Goal: Transaction & Acquisition: Purchase product/service

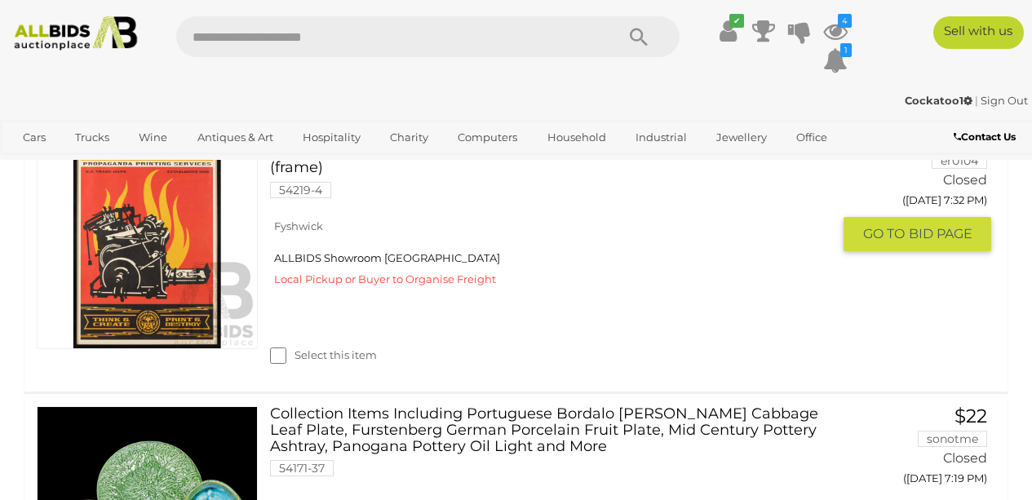
scroll to position [1406, 0]
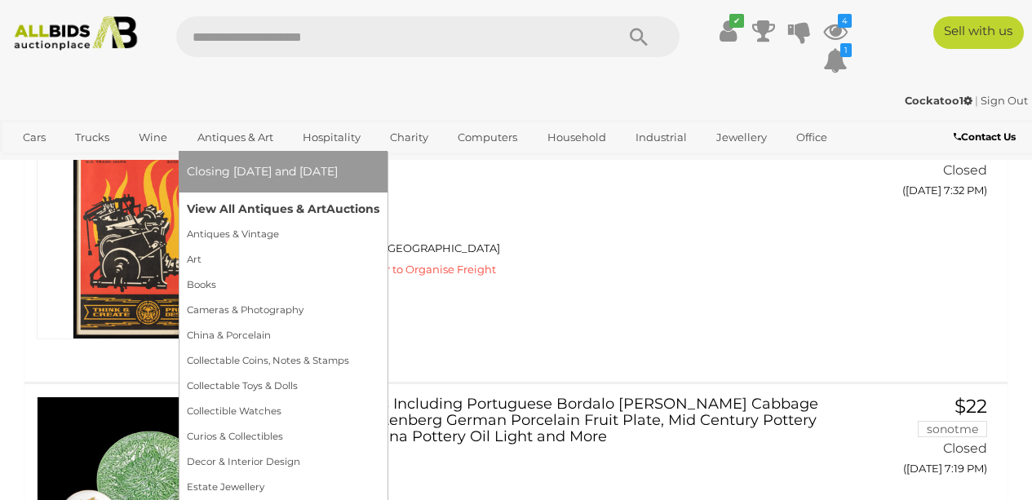
click at [236, 206] on link "View All Antiques & Art Auctions" at bounding box center [283, 209] width 192 height 25
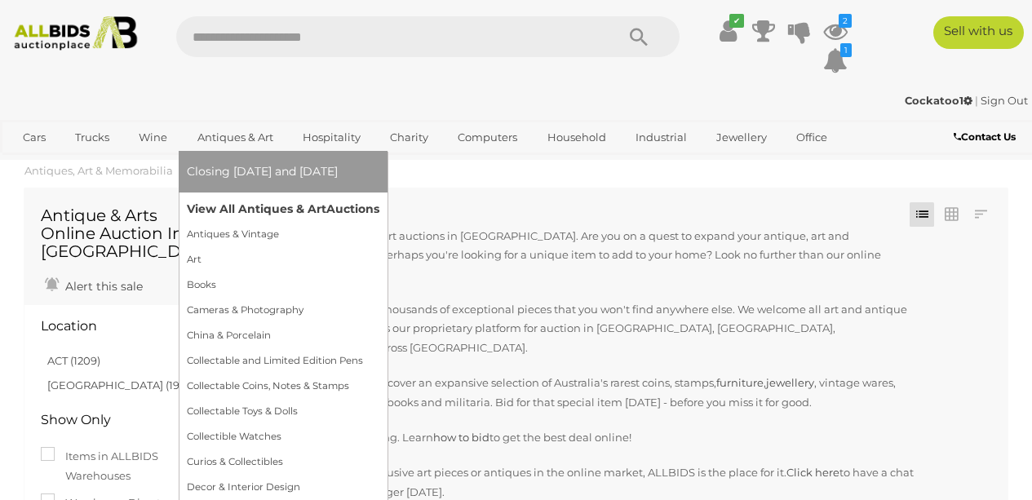
click at [252, 210] on link "View All Antiques & Art Auctions" at bounding box center [283, 209] width 192 height 25
click at [267, 210] on link "View All Antiques & Art Auctions" at bounding box center [283, 209] width 192 height 25
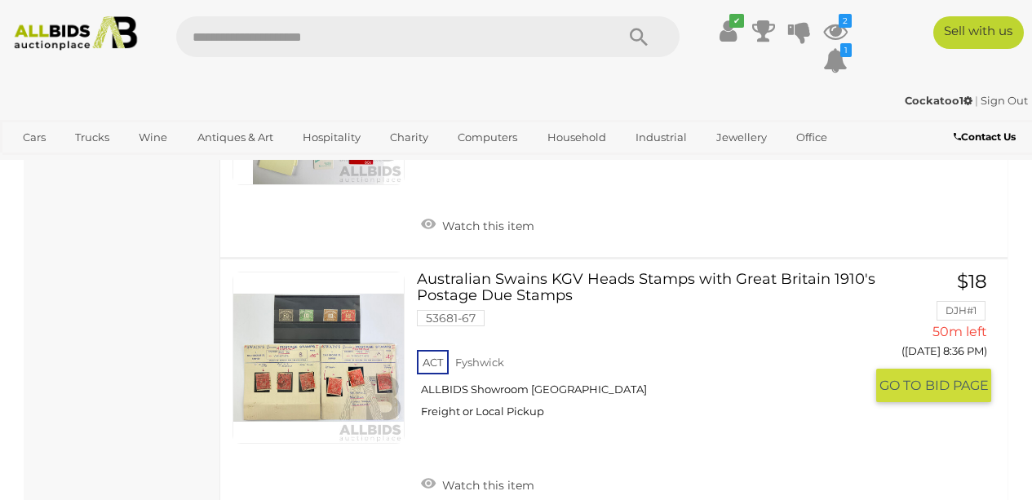
scroll to position [13060, 0]
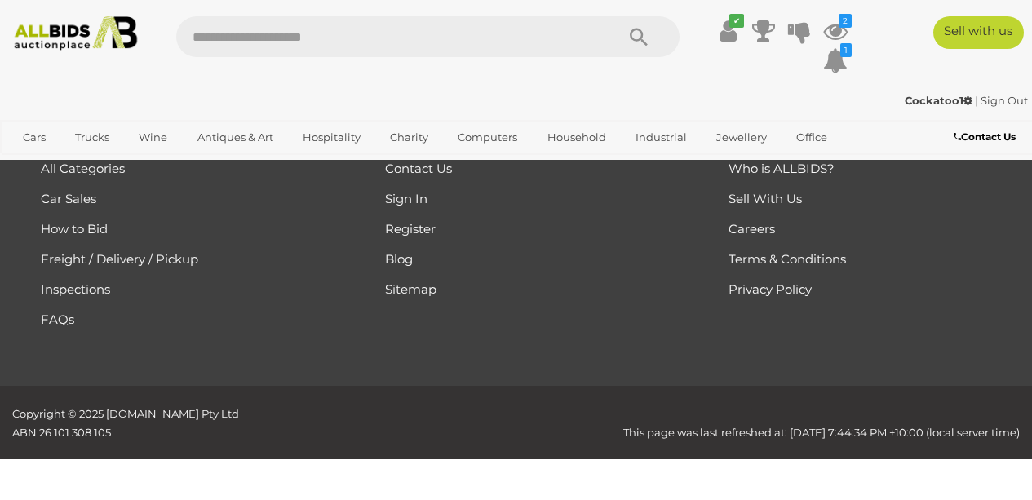
scroll to position [364, 0]
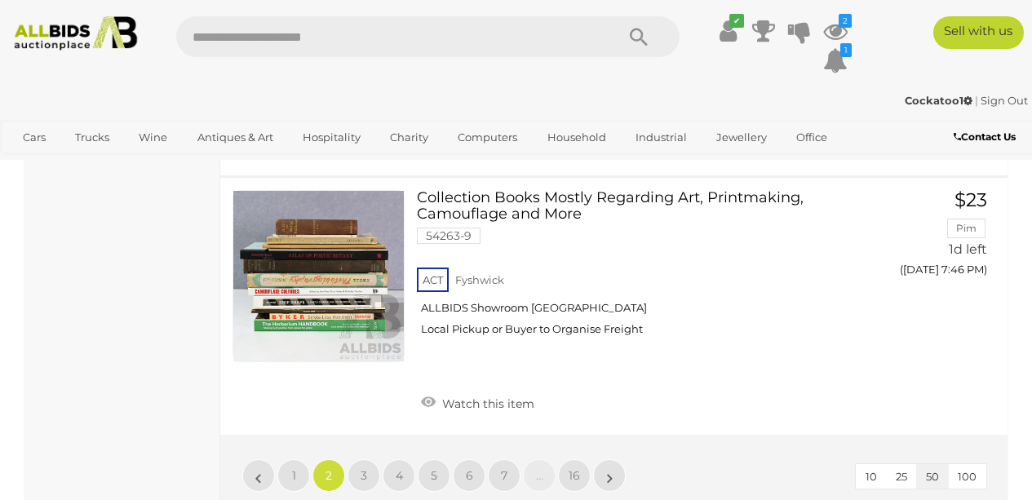
scroll to position [13348, 0]
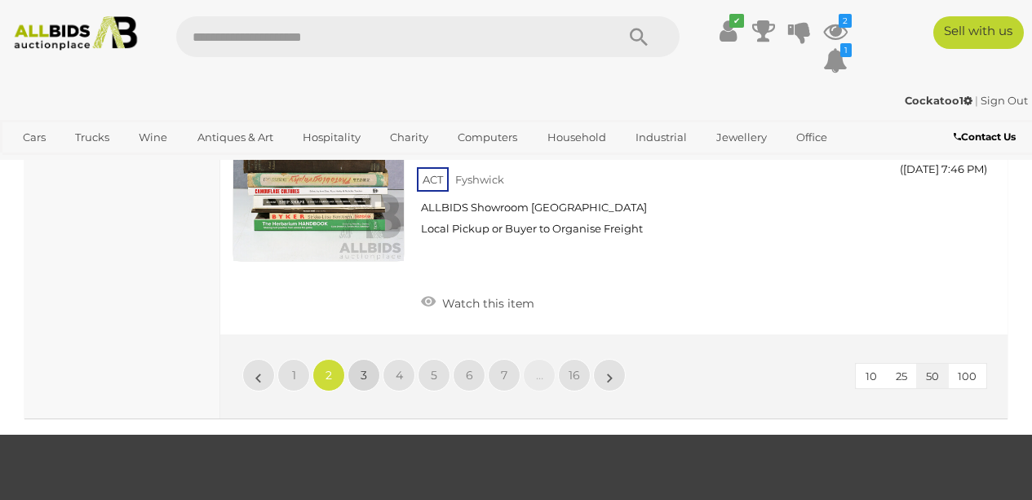
click at [368, 359] on link "3" at bounding box center [363, 375] width 33 height 33
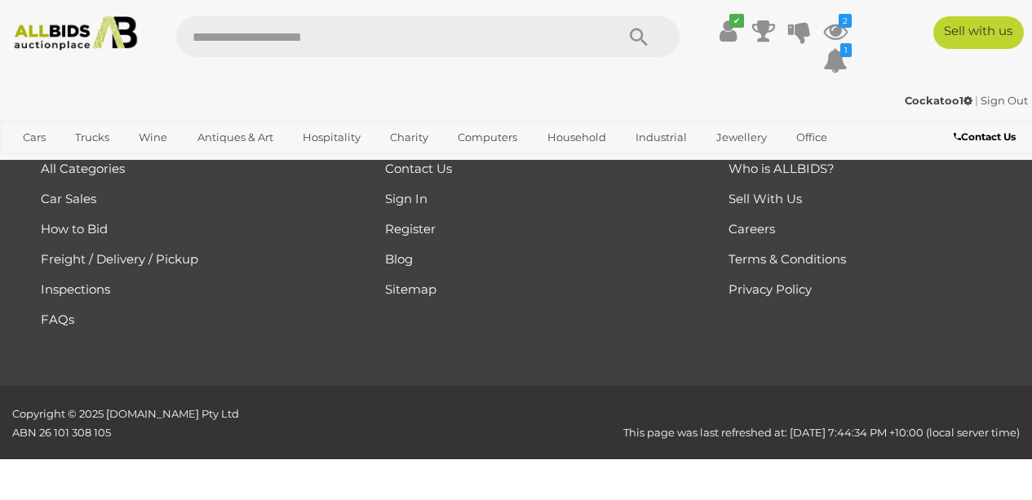
scroll to position [364, 0]
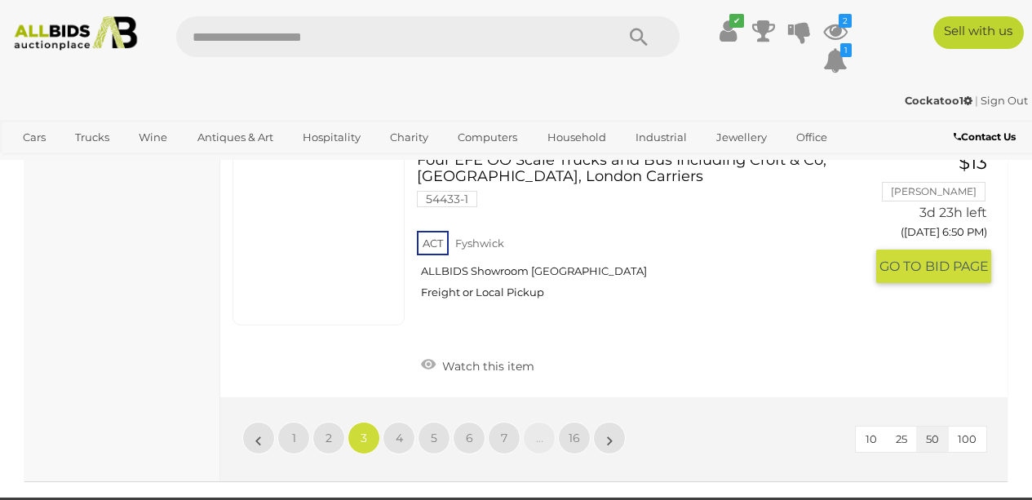
scroll to position [13320, 0]
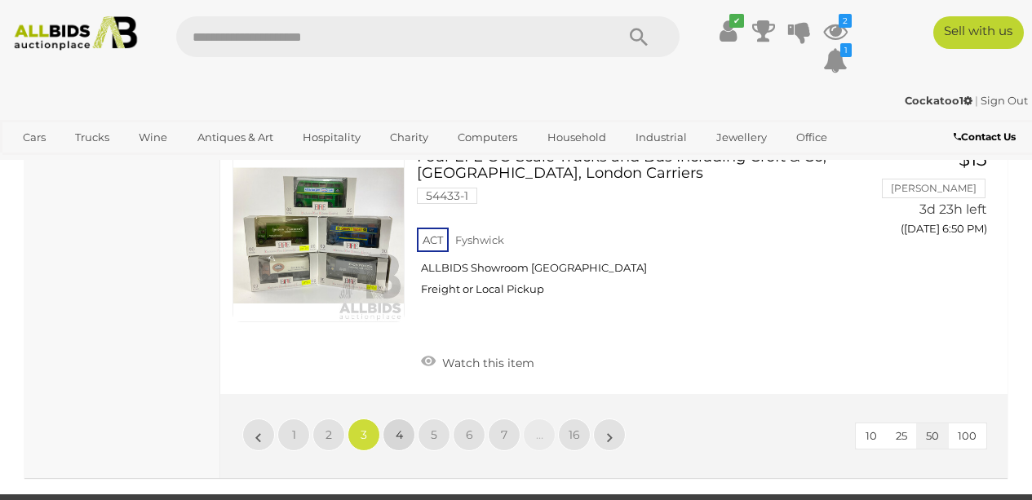
click at [401, 427] on span "4" at bounding box center [398, 434] width 7 height 15
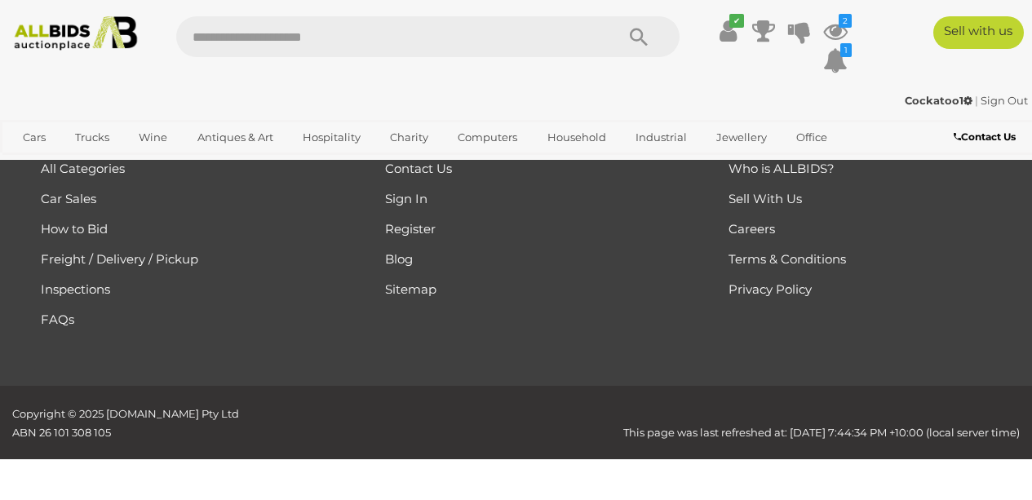
scroll to position [364, 0]
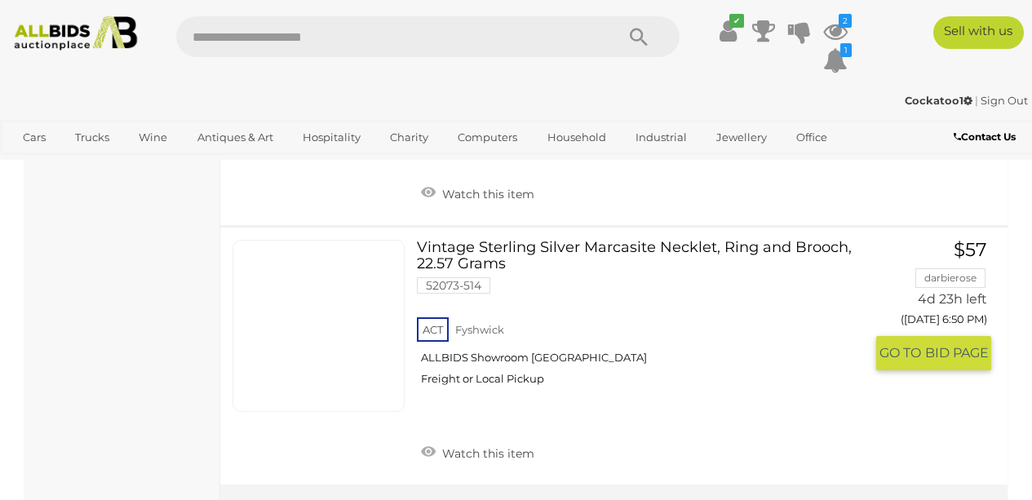
scroll to position [13299, 0]
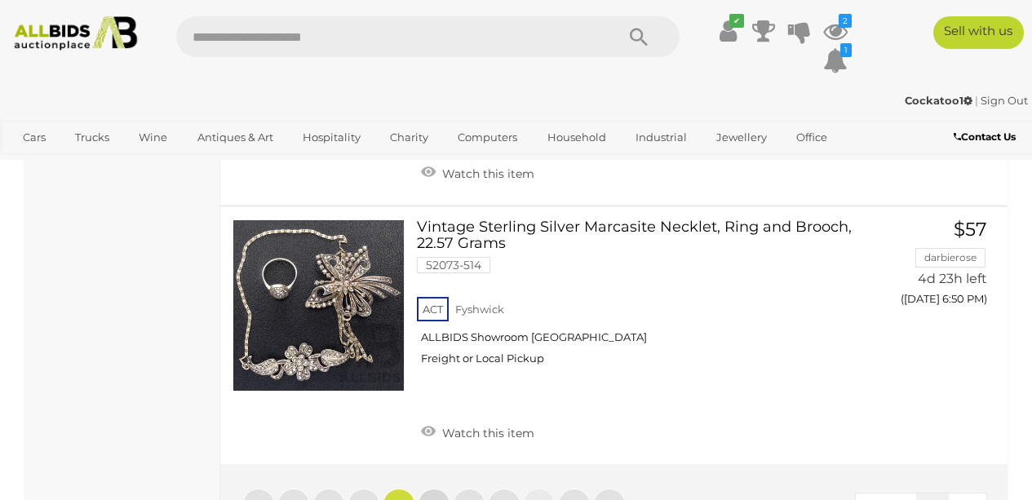
click at [435, 497] on span "5" at bounding box center [434, 504] width 7 height 15
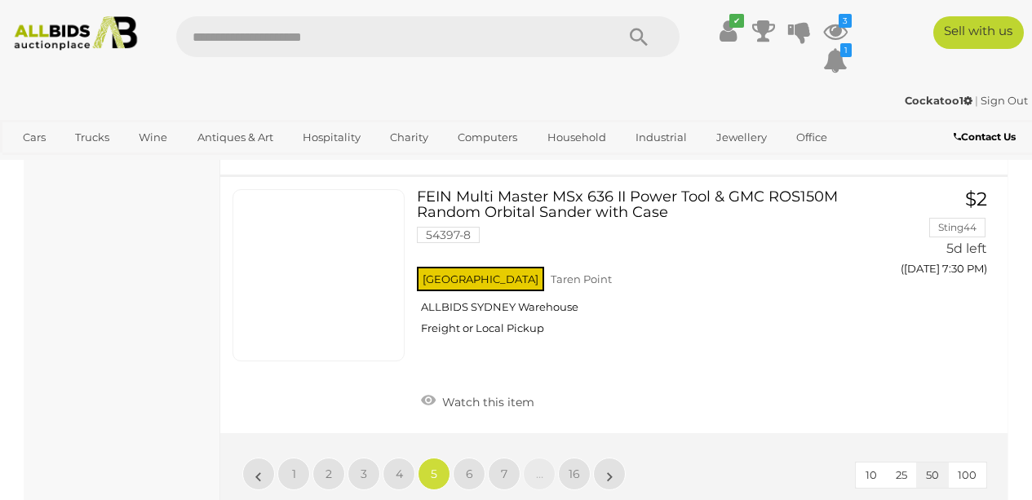
scroll to position [13332, 0]
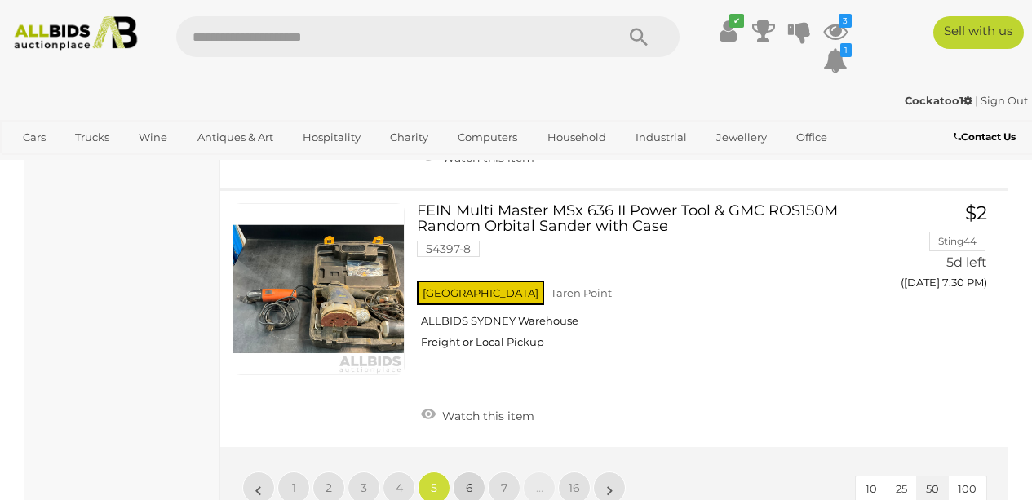
click at [472, 480] on span "6" at bounding box center [469, 487] width 7 height 15
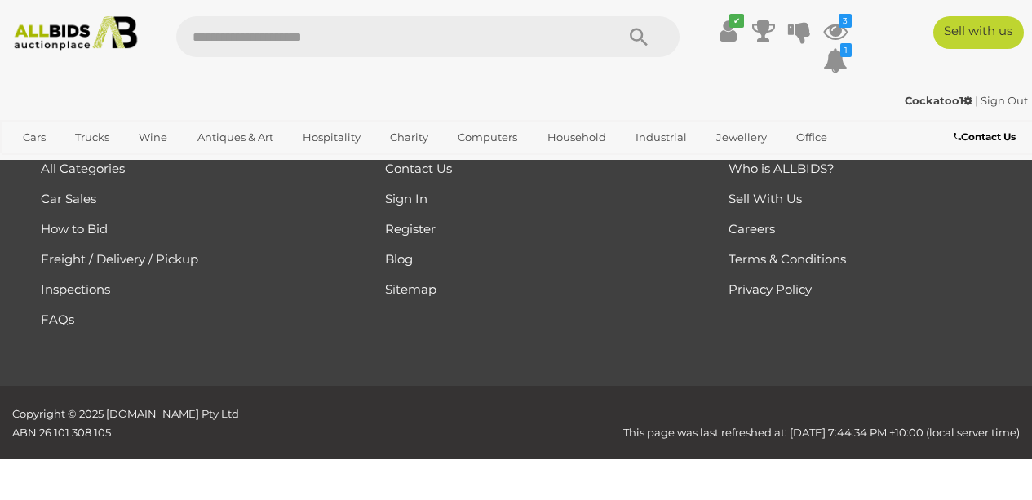
scroll to position [364, 0]
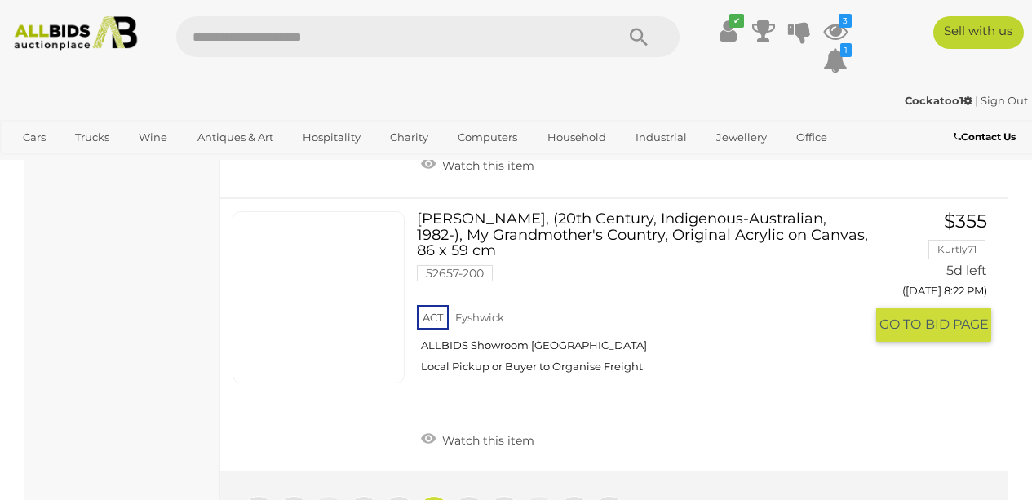
scroll to position [13390, 0]
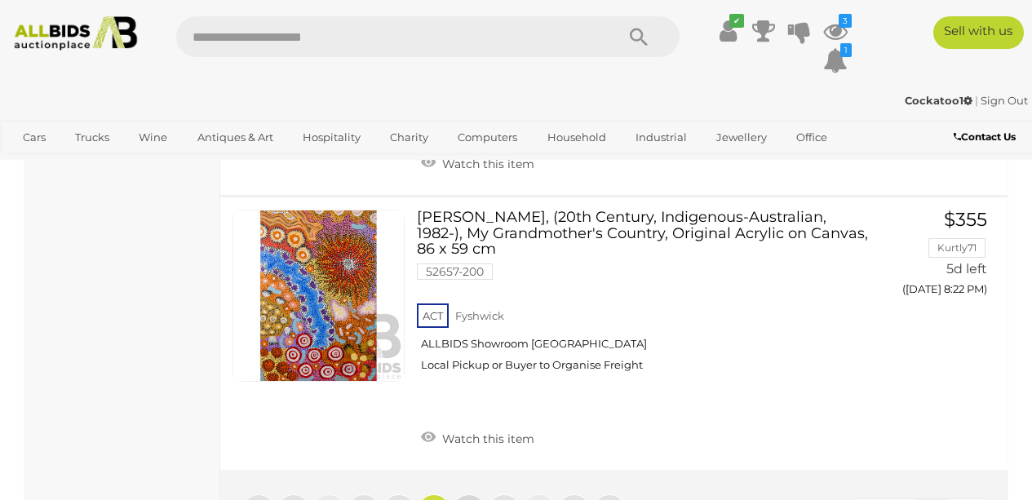
click at [468, 499] on span "7" at bounding box center [469, 510] width 7 height 15
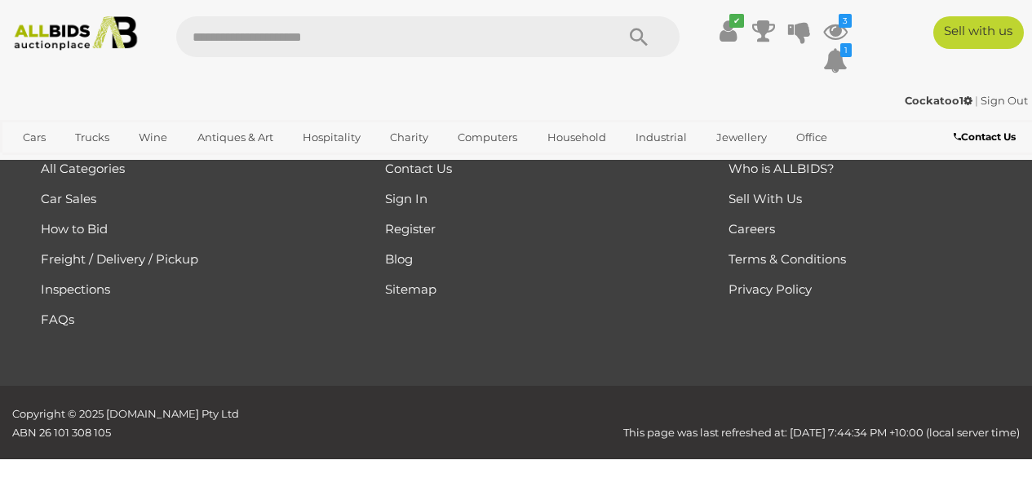
scroll to position [364, 0]
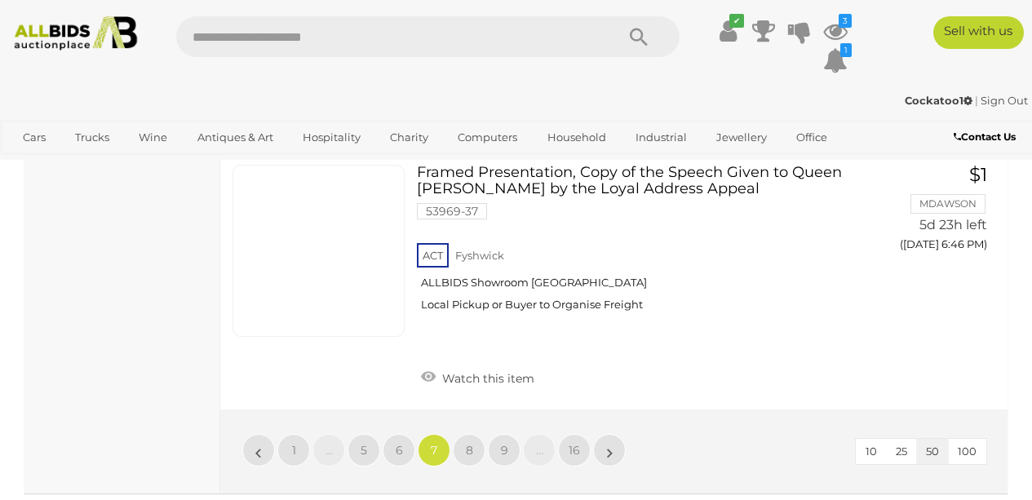
scroll to position [13249, 0]
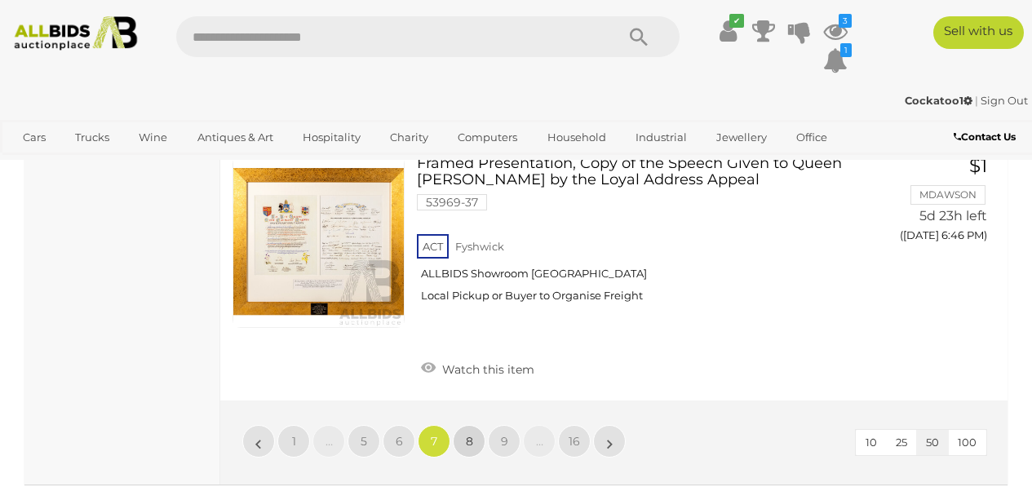
click at [469, 434] on span "8" at bounding box center [469, 441] width 7 height 15
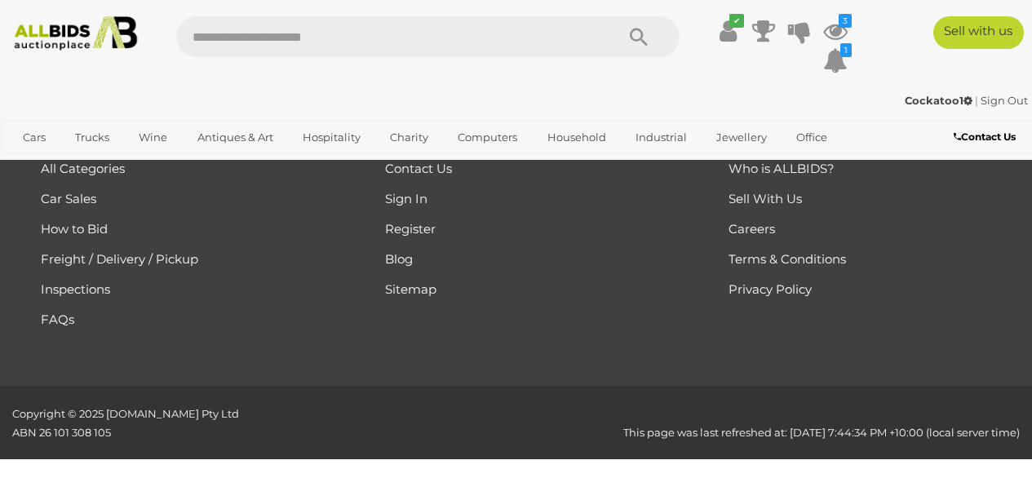
scroll to position [364, 0]
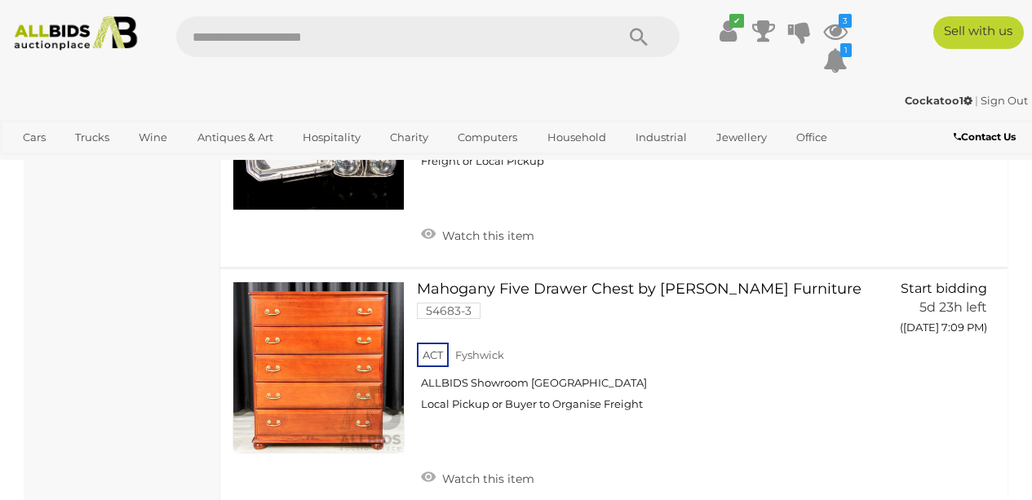
scroll to position [12771, 0]
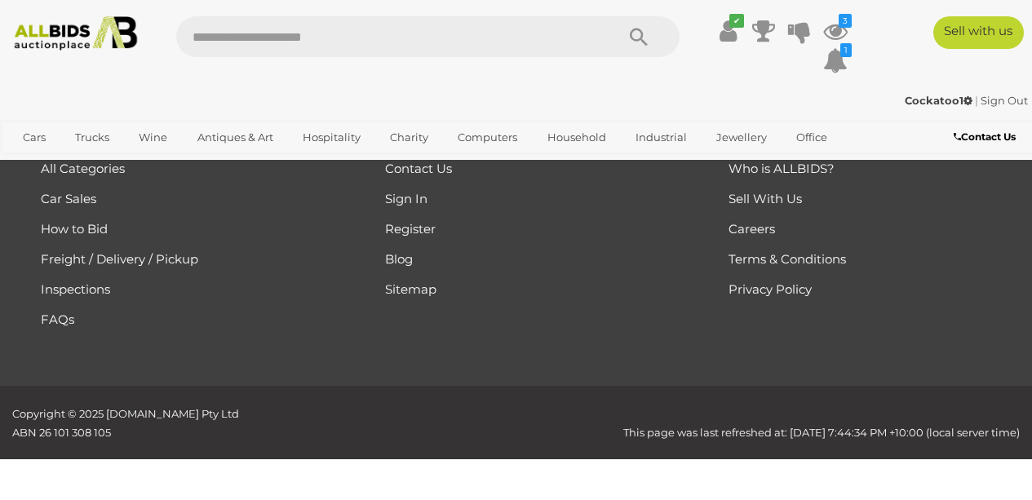
scroll to position [364, 0]
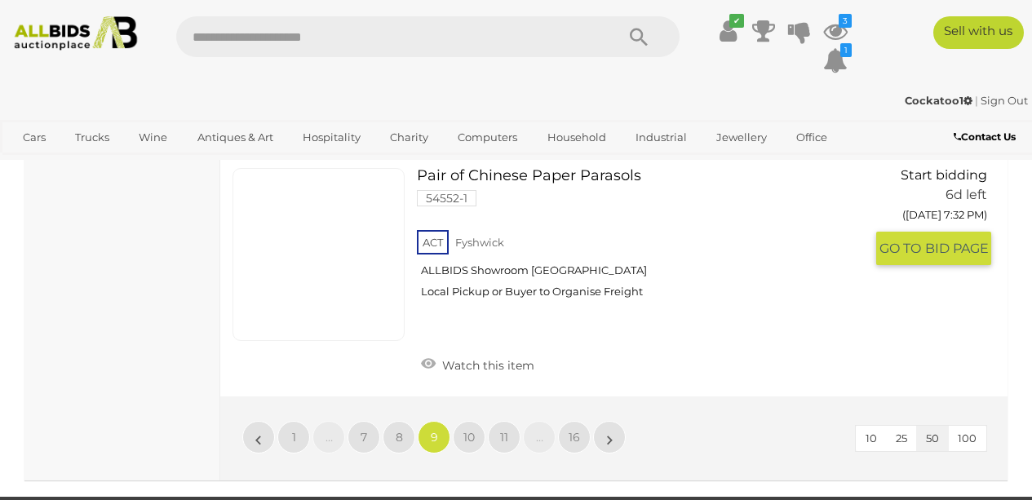
scroll to position [12979, 0]
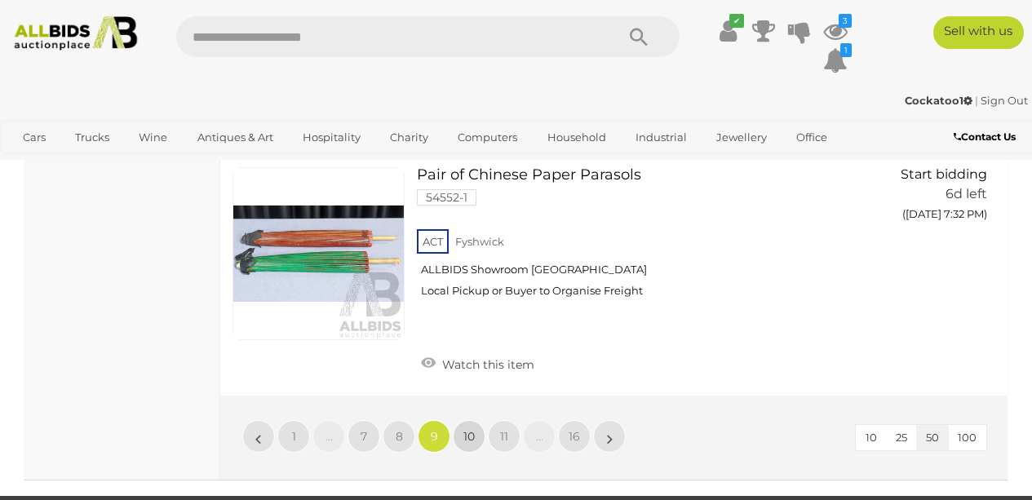
click at [471, 429] on span "10" at bounding box center [468, 436] width 11 height 15
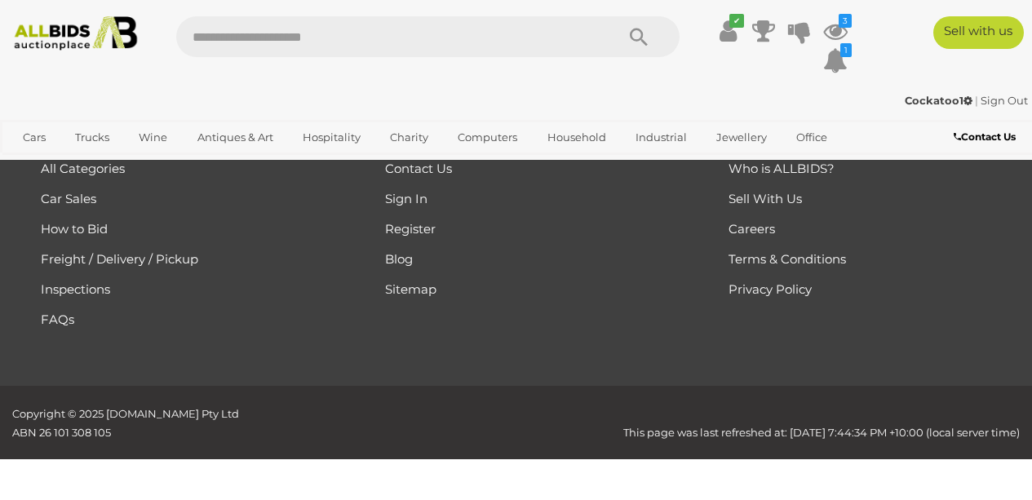
scroll to position [364, 0]
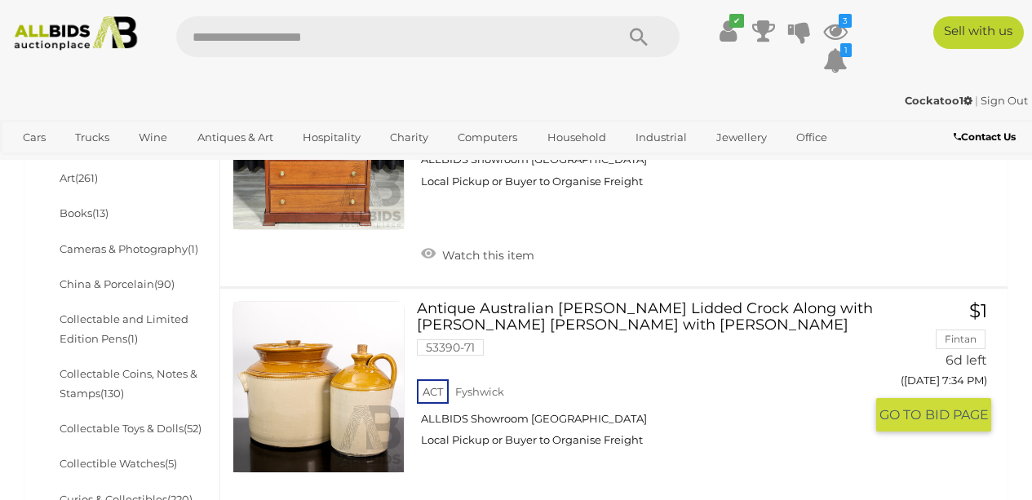
scroll to position [546, 0]
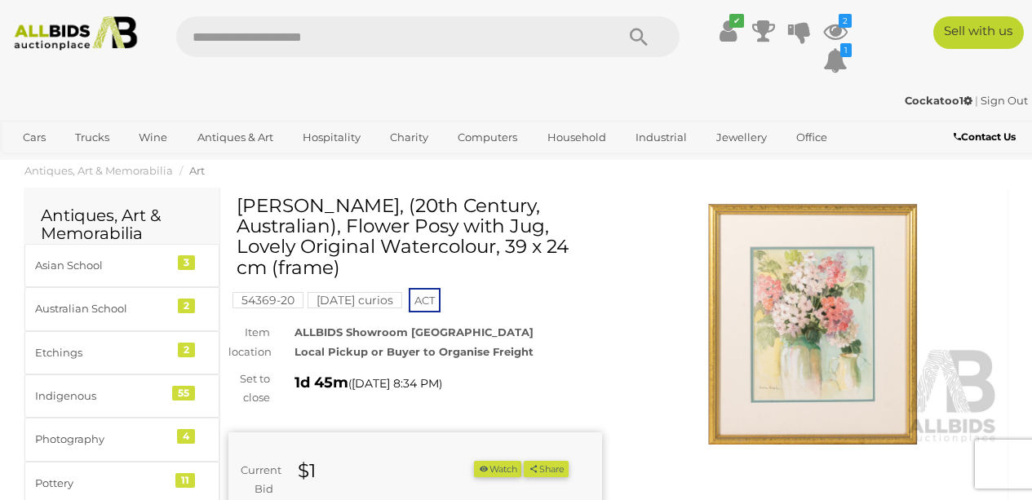
click at [800, 363] on img at bounding box center [812, 324] width 373 height 241
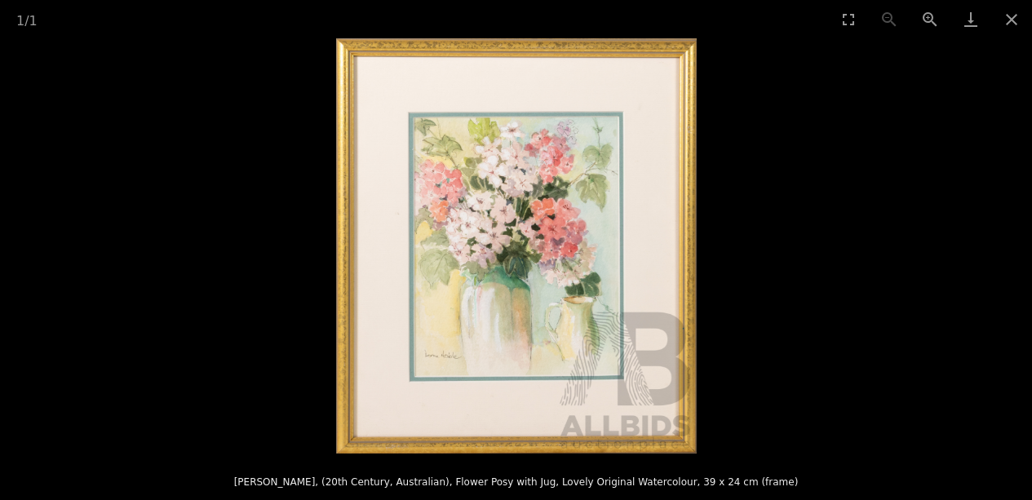
click at [692, 284] on img at bounding box center [516, 245] width 360 height 415
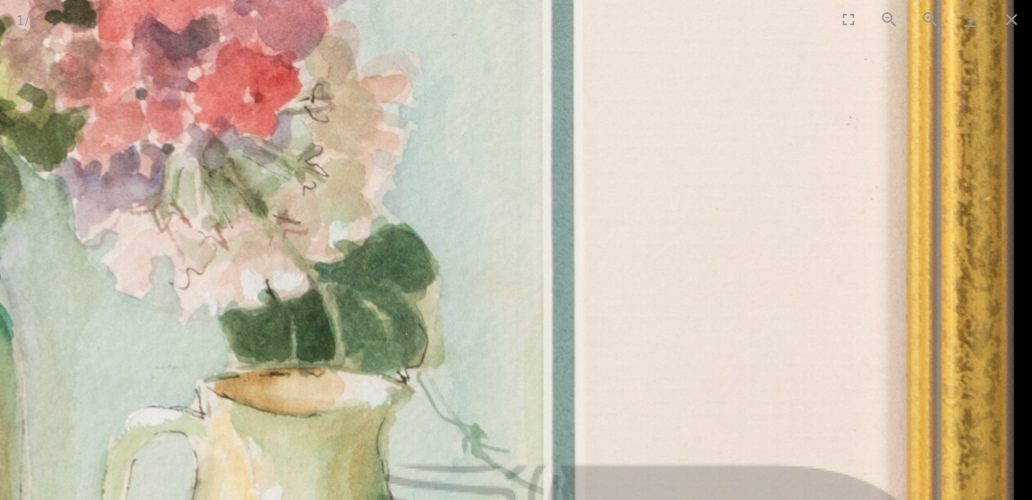
drag, startPoint x: 826, startPoint y: 325, endPoint x: 715, endPoint y: 326, distance: 110.9
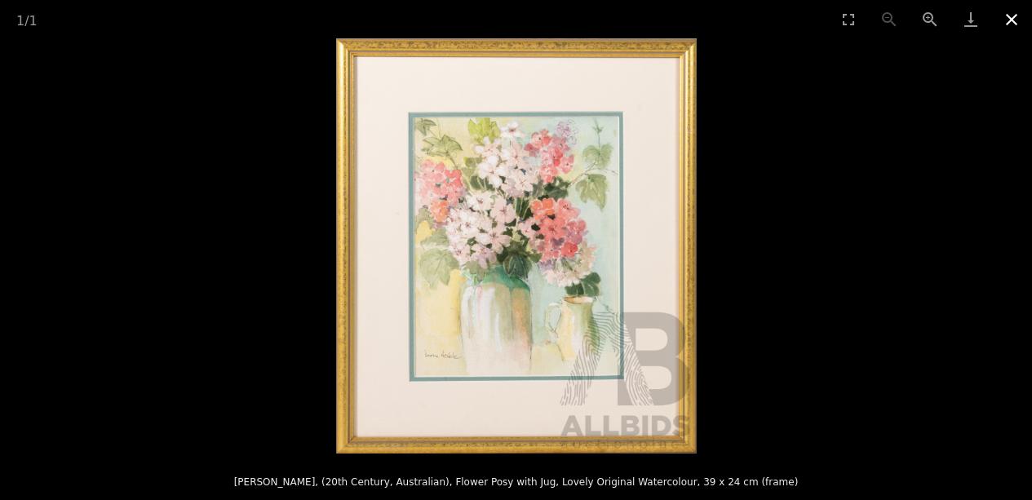
click at [1020, 24] on button "Close gallery" at bounding box center [1011, 19] width 41 height 38
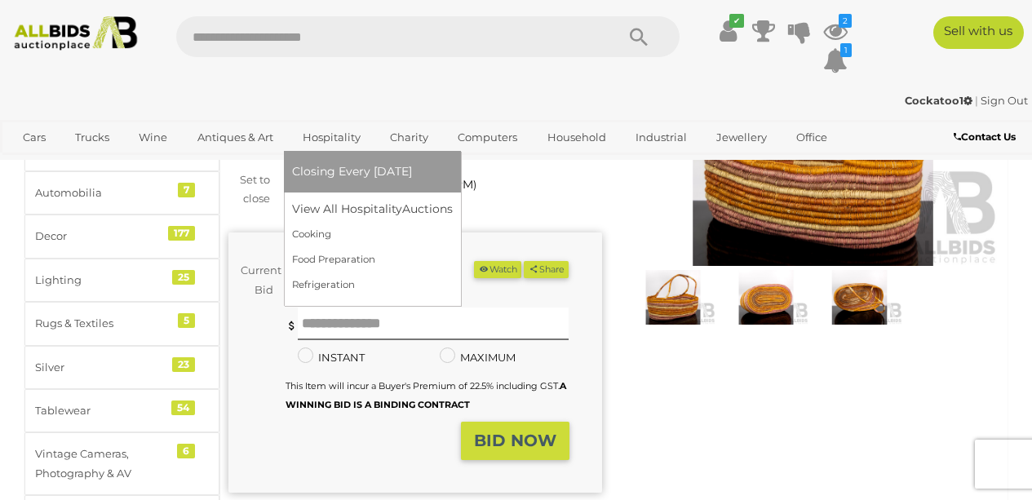
scroll to position [177, 0]
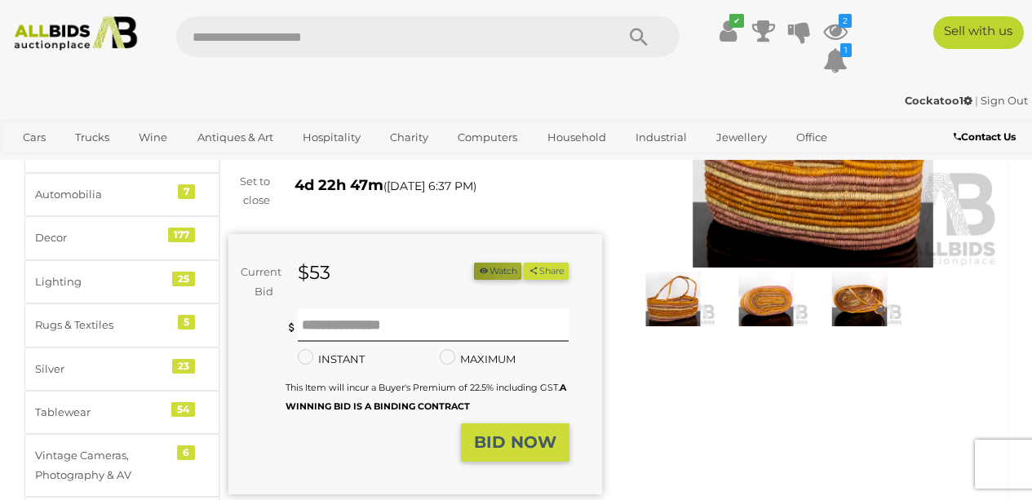
click at [521, 265] on button "Watch" at bounding box center [497, 271] width 47 height 17
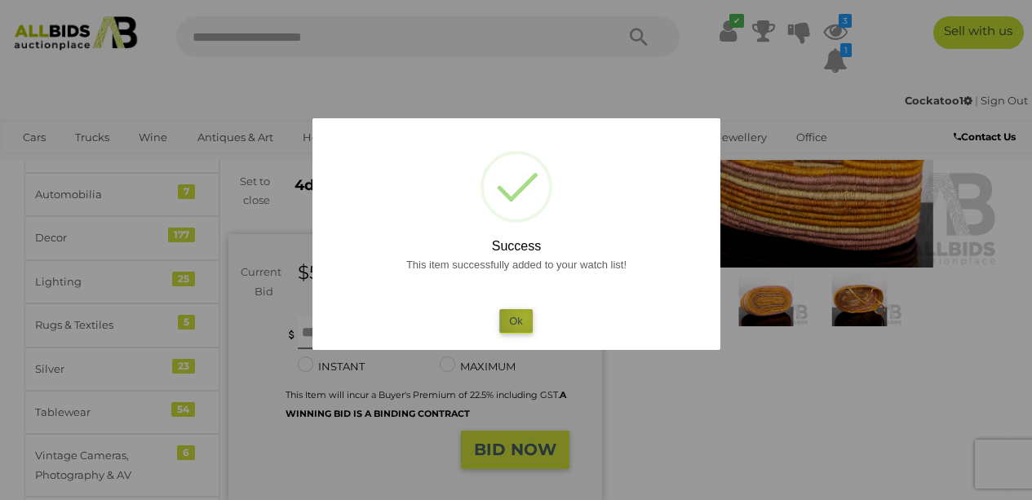
click at [524, 316] on button "Ok" at bounding box center [515, 321] width 33 height 24
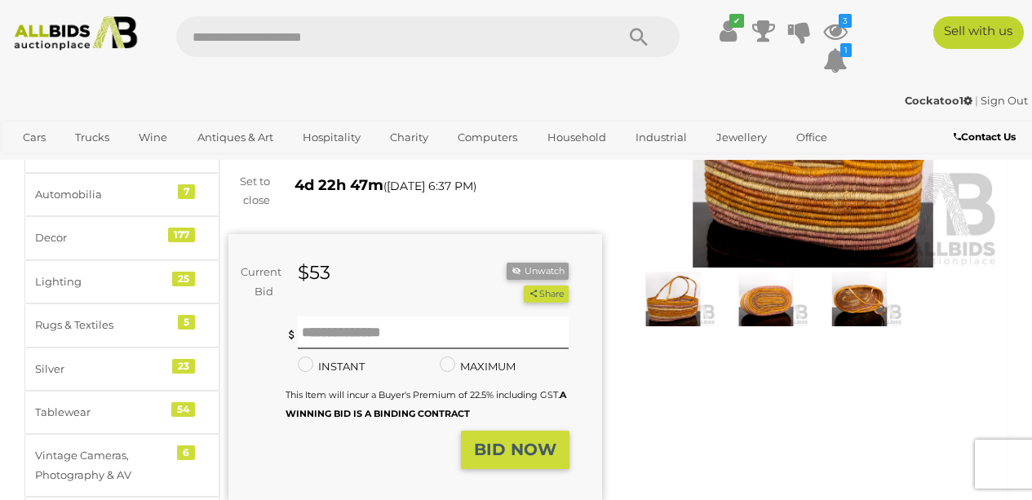
click at [764, 225] on img at bounding box center [812, 147] width 373 height 241
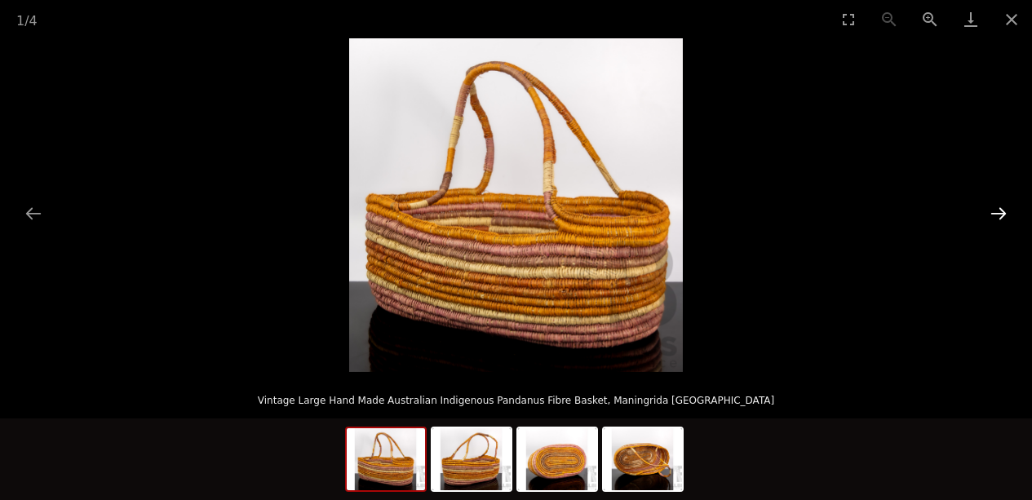
click at [997, 217] on button "Next slide" at bounding box center [998, 213] width 34 height 32
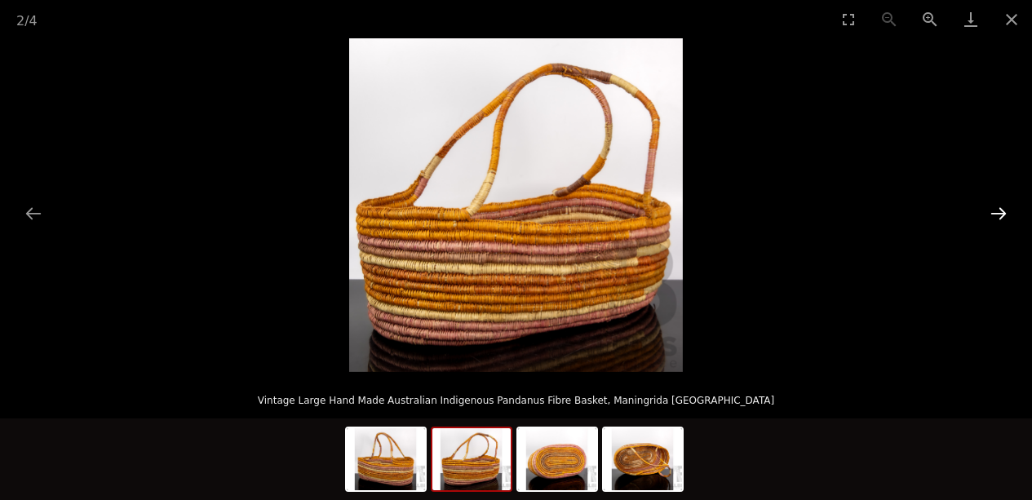
click at [997, 217] on button "Next slide" at bounding box center [998, 213] width 34 height 32
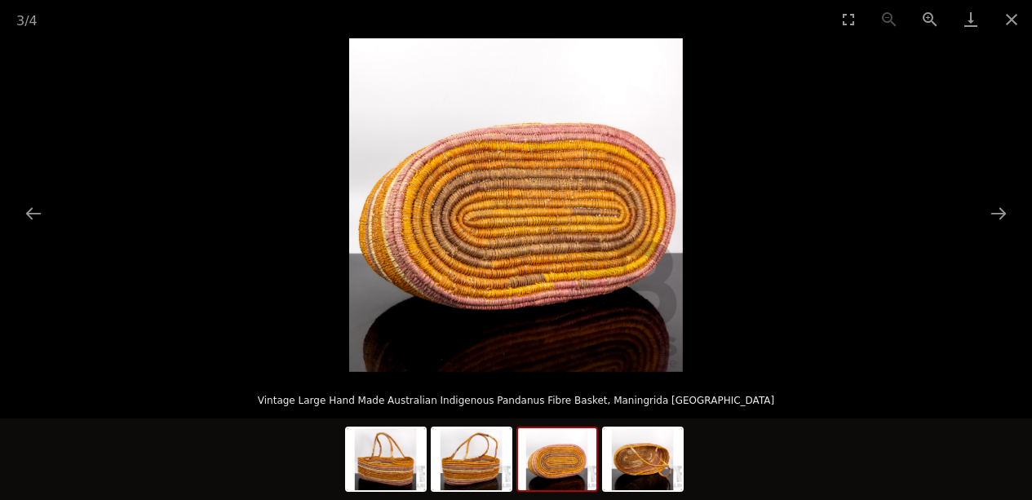
click at [573, 207] on img at bounding box center [516, 205] width 334 height 334
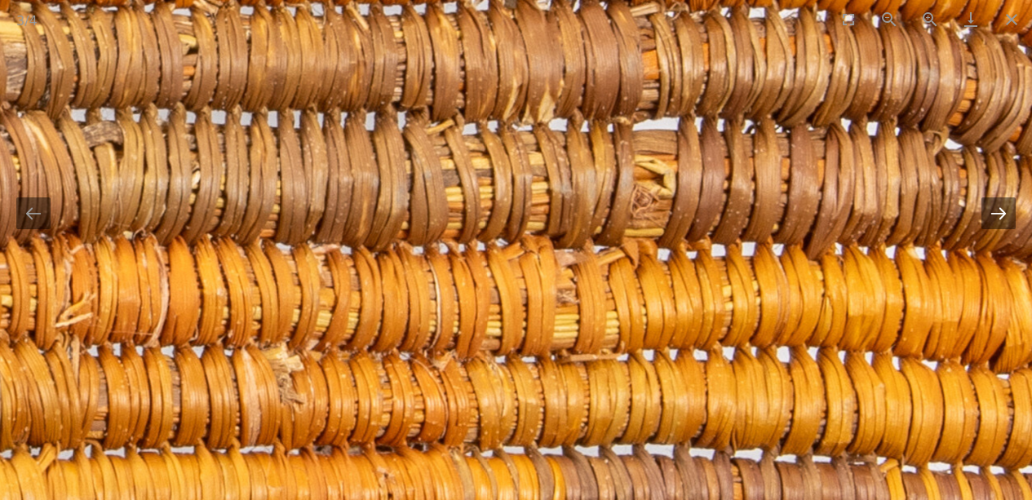
click at [1003, 210] on button "Next slide" at bounding box center [998, 213] width 34 height 32
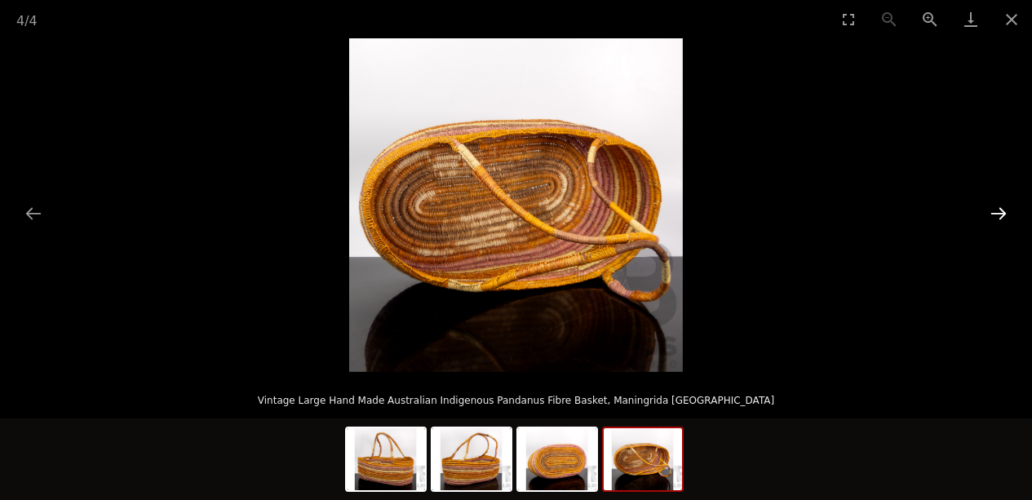
click at [1003, 210] on button "Next slide" at bounding box center [998, 213] width 34 height 32
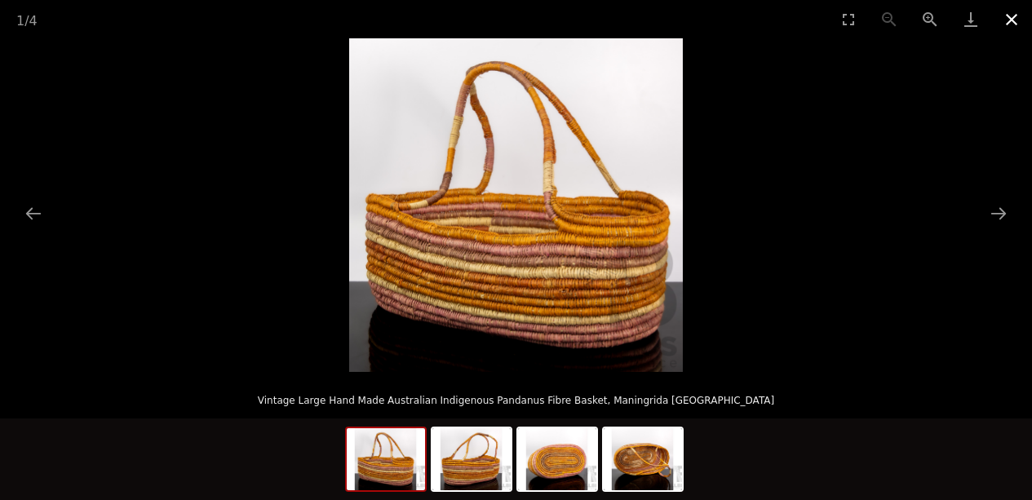
click at [1013, 20] on button "Close gallery" at bounding box center [1011, 19] width 41 height 38
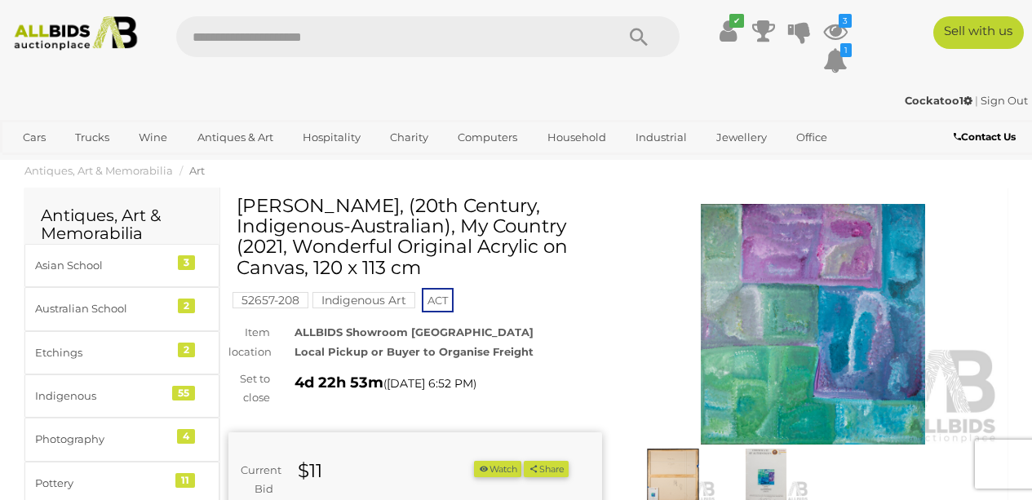
click at [665, 473] on img at bounding box center [672, 475] width 85 height 55
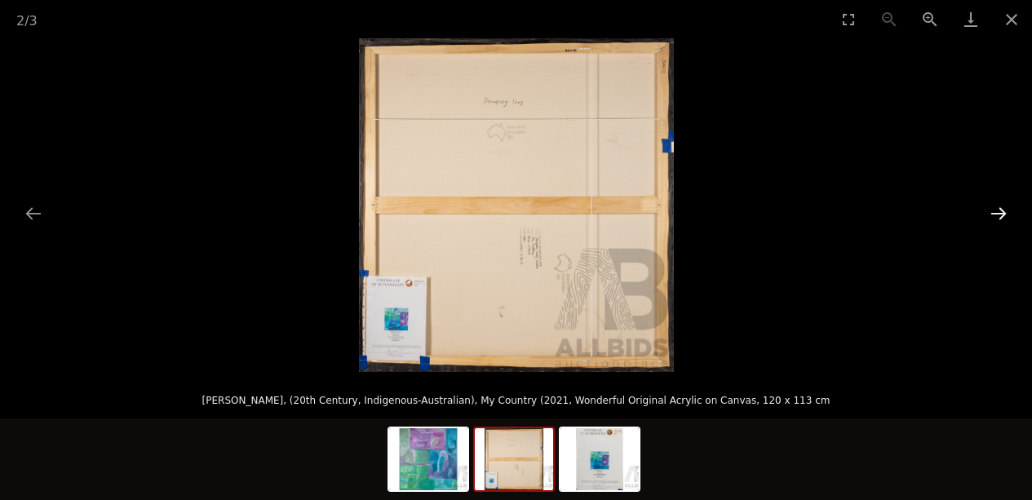
click at [1002, 213] on button "Next slide" at bounding box center [998, 213] width 34 height 32
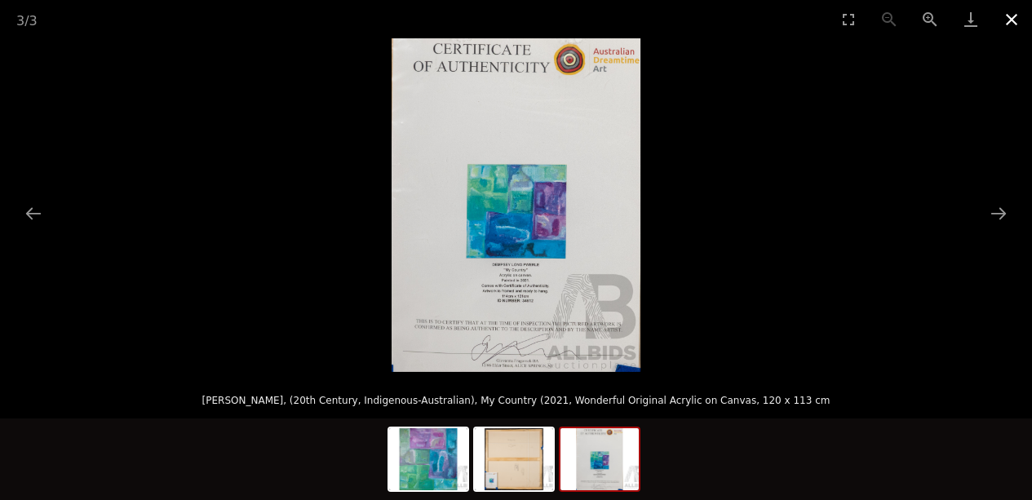
click at [1009, 20] on button "Close gallery" at bounding box center [1011, 19] width 41 height 38
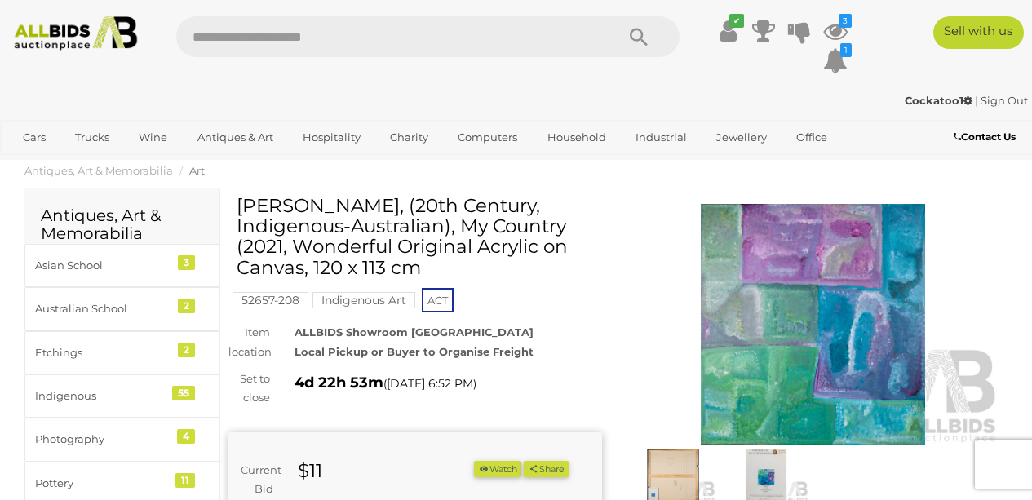
click at [521, 473] on button "Watch" at bounding box center [497, 469] width 47 height 17
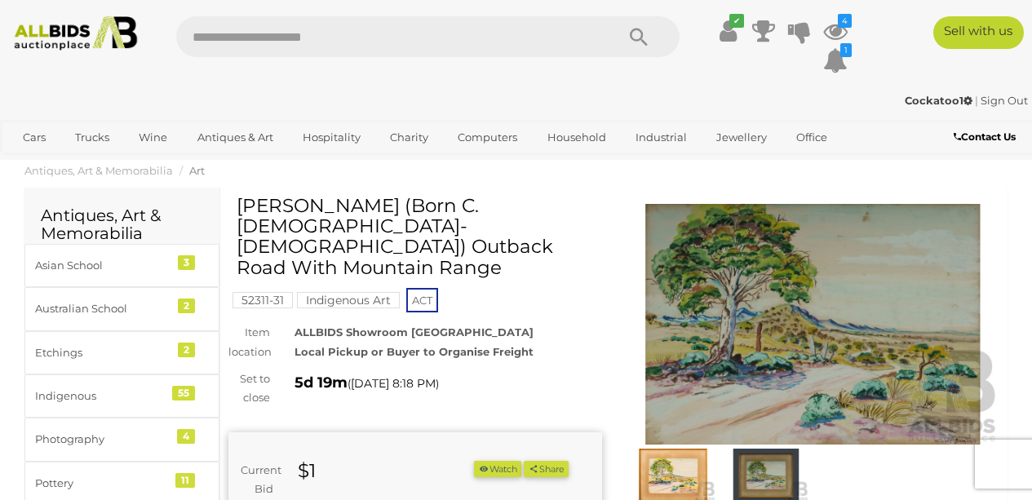
click at [666, 473] on img at bounding box center [672, 475] width 85 height 55
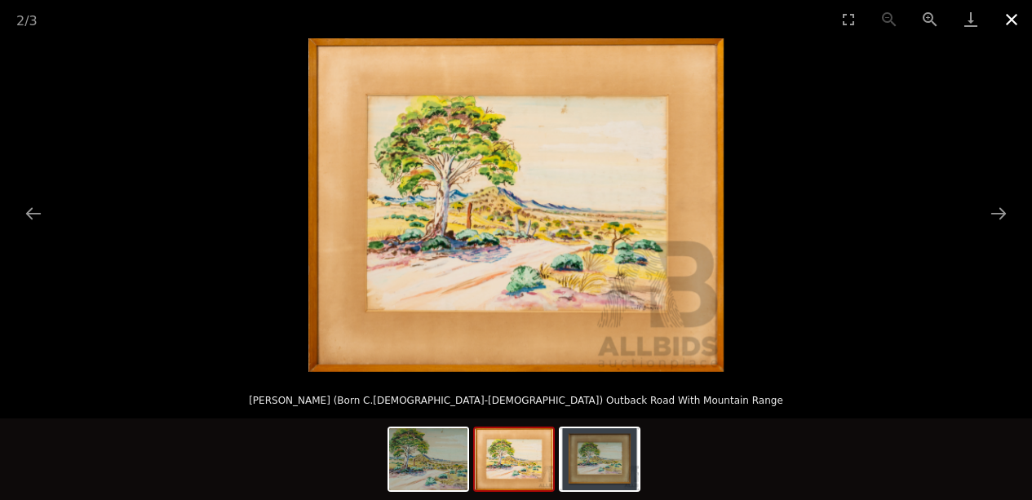
click at [1008, 15] on button "Close gallery" at bounding box center [1011, 19] width 41 height 38
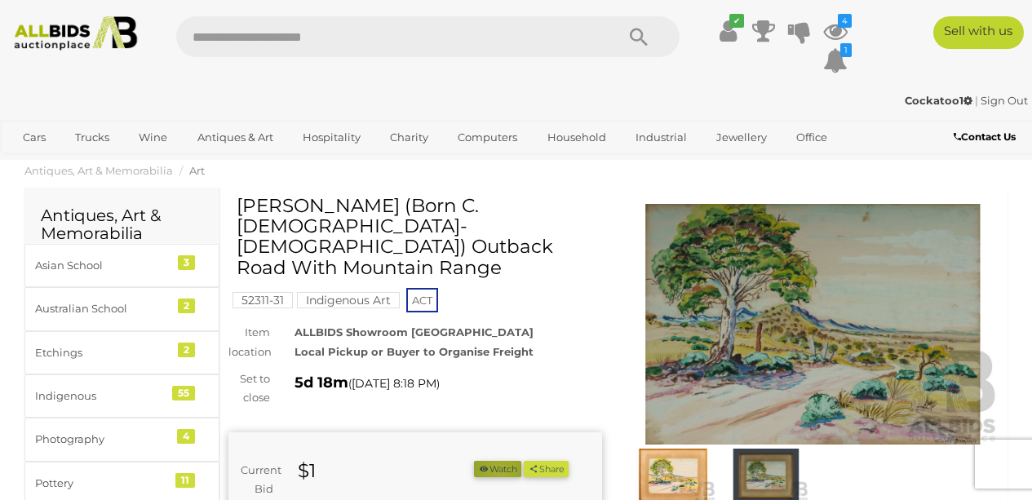
click at [521, 461] on button "Watch" at bounding box center [497, 469] width 47 height 17
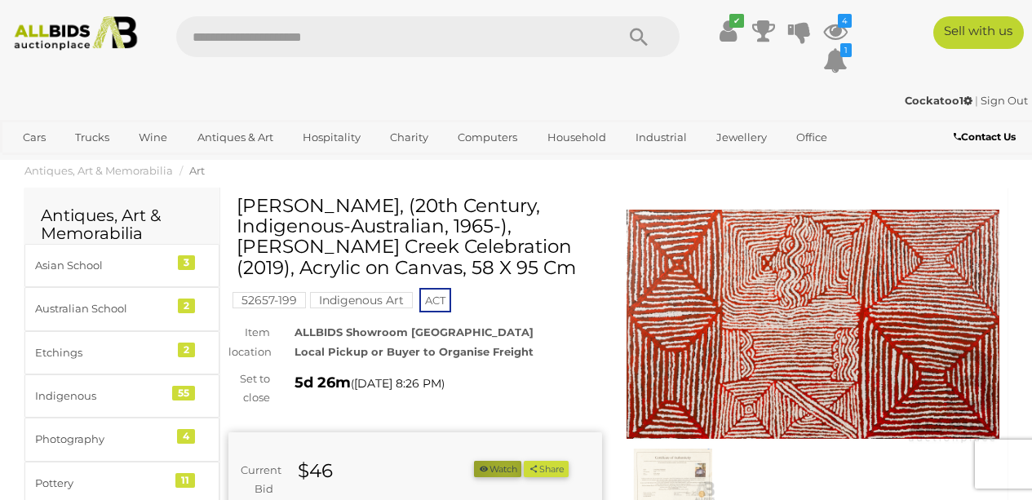
click at [521, 471] on button "Watch" at bounding box center [497, 469] width 47 height 17
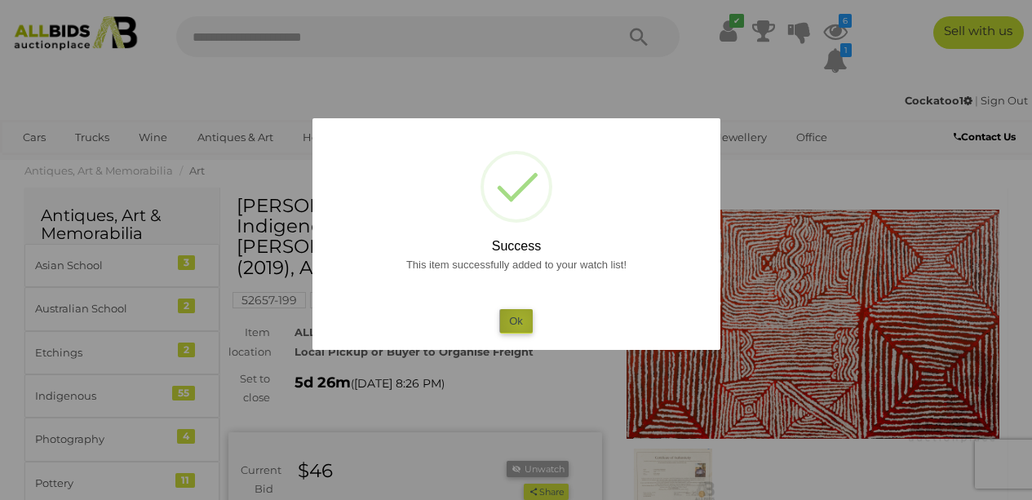
click at [520, 322] on button "Ok" at bounding box center [515, 321] width 33 height 24
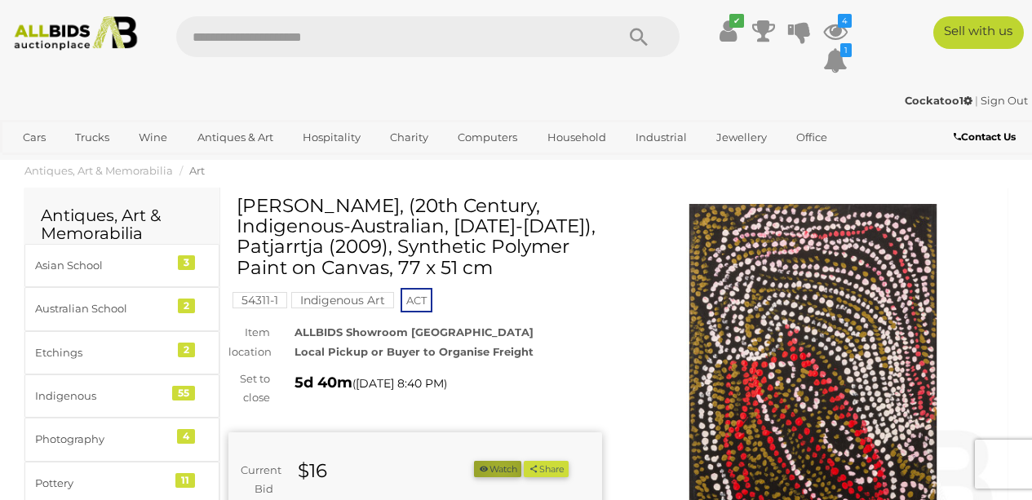
click at [521, 471] on button "Watch" at bounding box center [497, 469] width 47 height 17
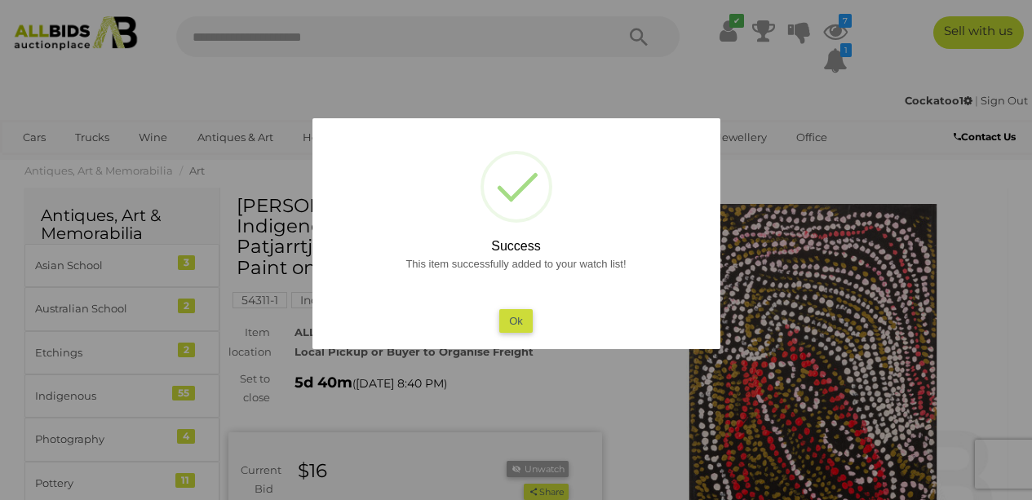
click at [511, 325] on button "Ok" at bounding box center [515, 321] width 33 height 24
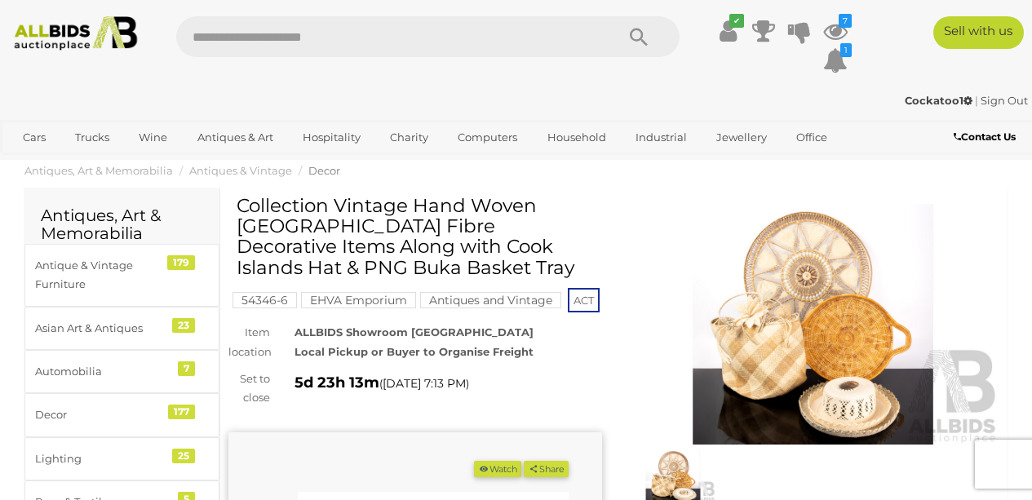
click at [851, 336] on img at bounding box center [812, 324] width 373 height 241
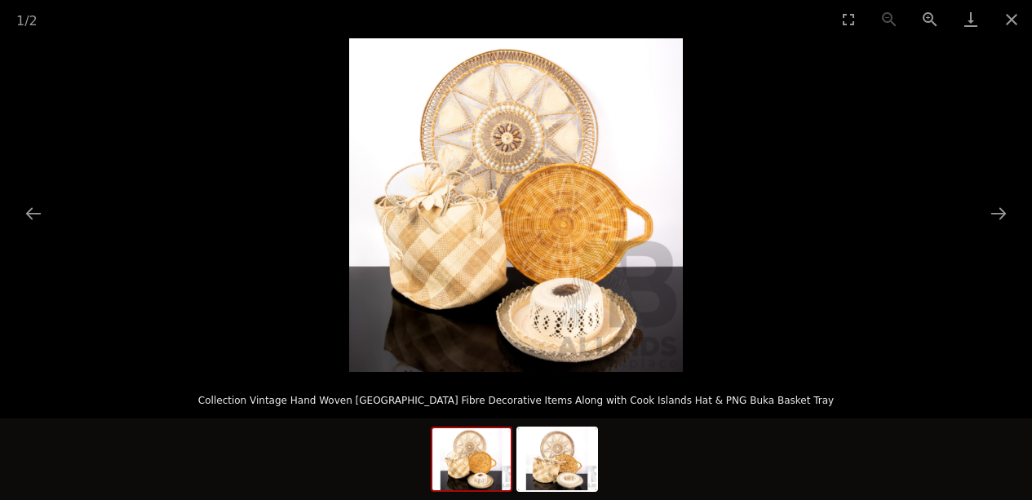
click at [571, 260] on img at bounding box center [516, 205] width 334 height 334
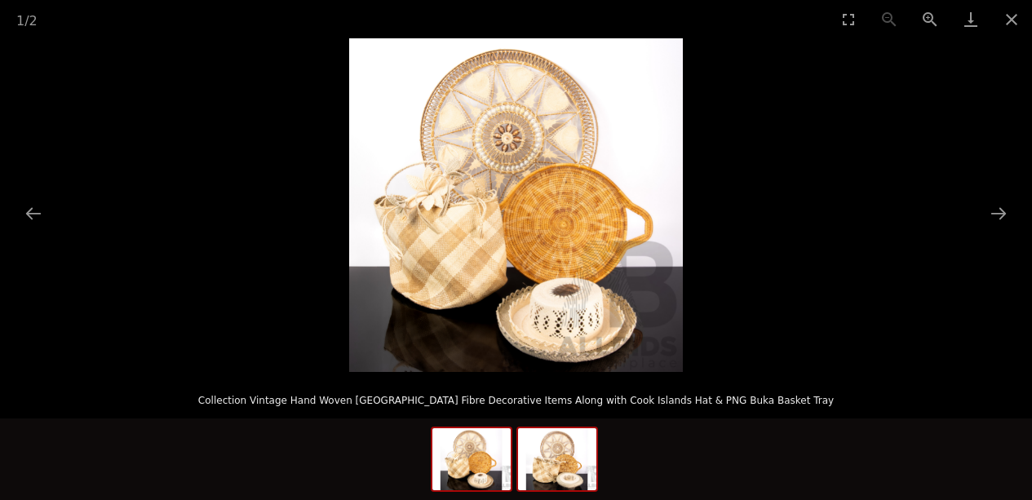
click at [568, 440] on img at bounding box center [557, 459] width 78 height 62
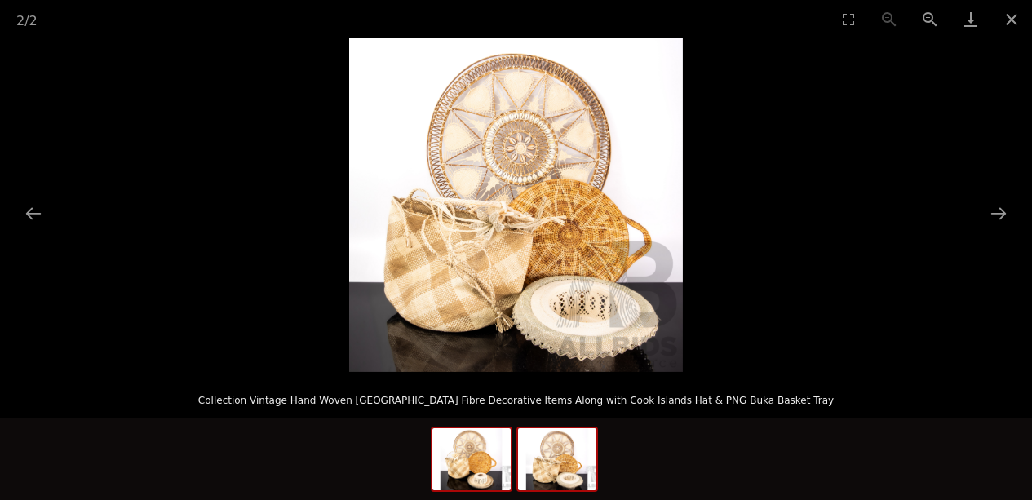
click at [494, 468] on img at bounding box center [471, 459] width 78 height 62
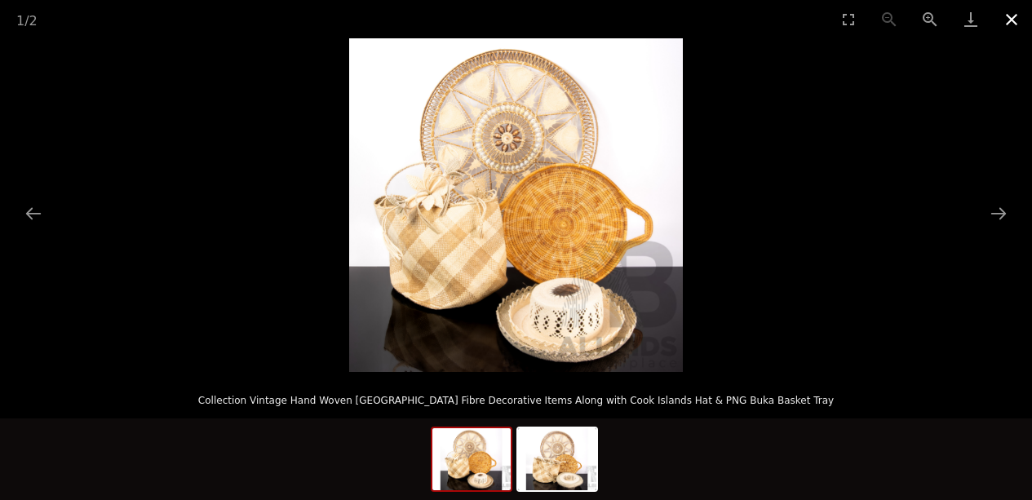
click at [1014, 19] on button "Close gallery" at bounding box center [1011, 19] width 41 height 38
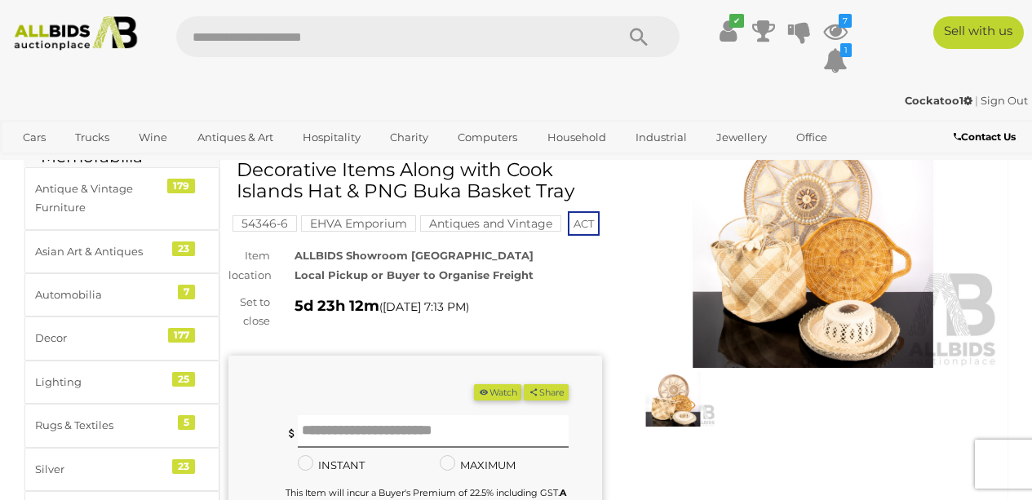
scroll to position [82, 0]
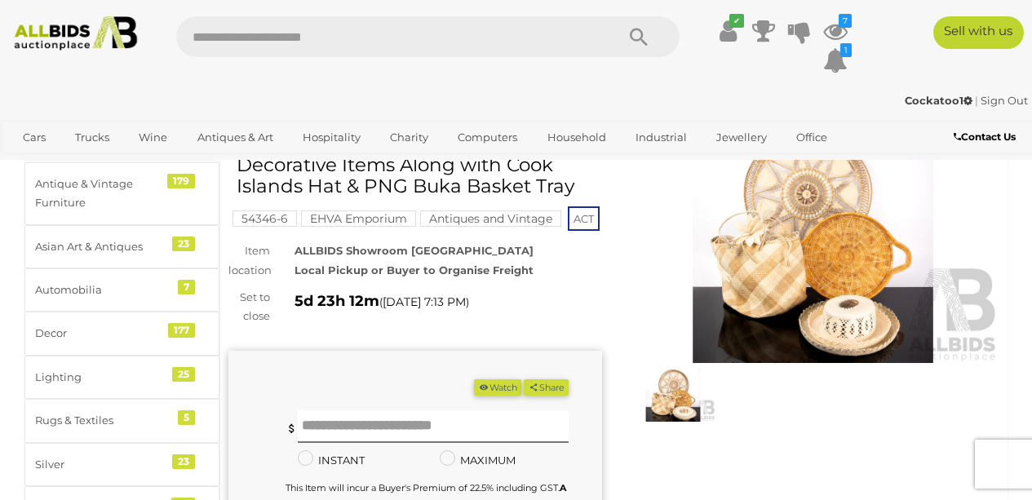
click at [521, 386] on button "Watch" at bounding box center [497, 387] width 47 height 17
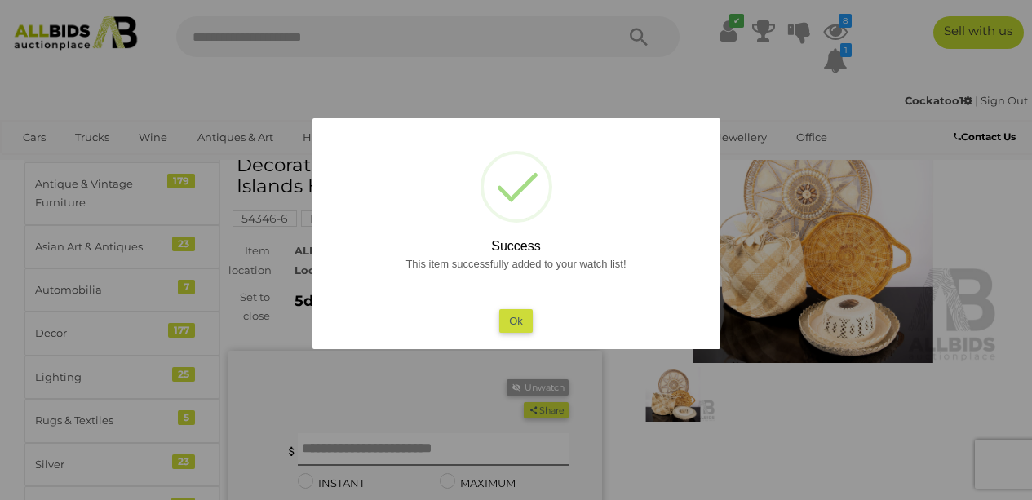
click at [510, 327] on button "Ok" at bounding box center [515, 321] width 33 height 24
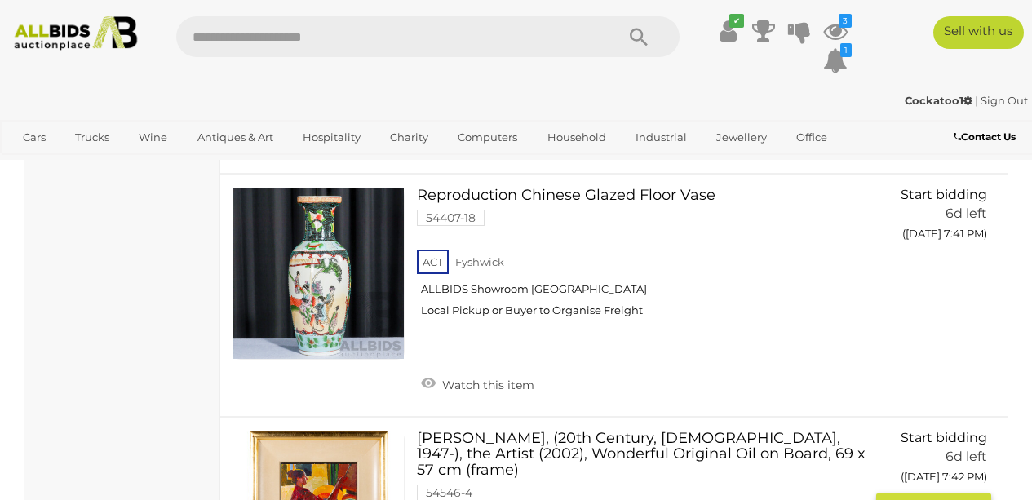
scroll to position [5434, 0]
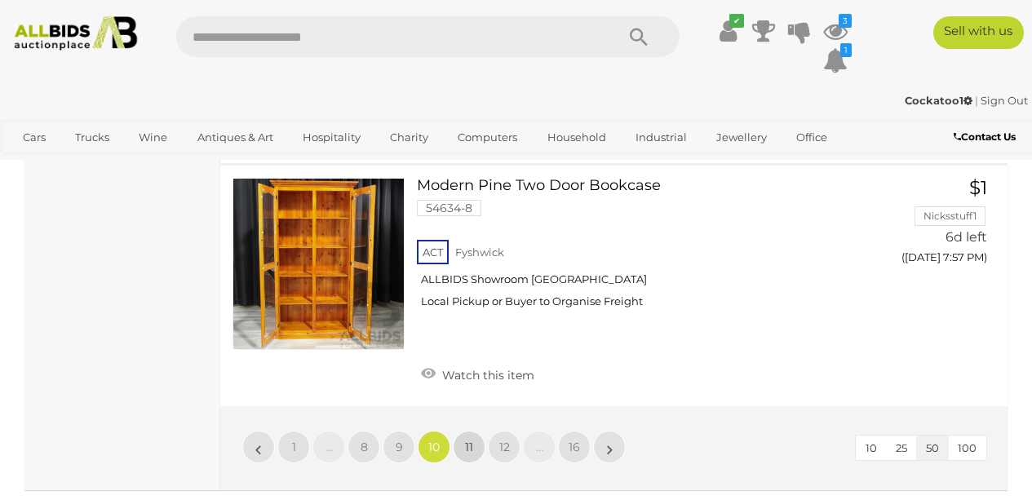
click at [471, 440] on span "11" at bounding box center [469, 447] width 8 height 15
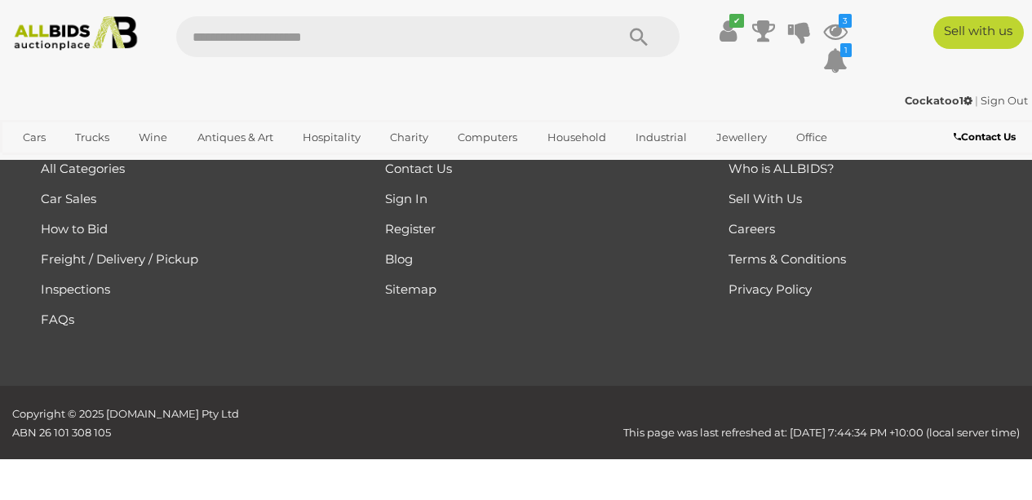
scroll to position [364, 0]
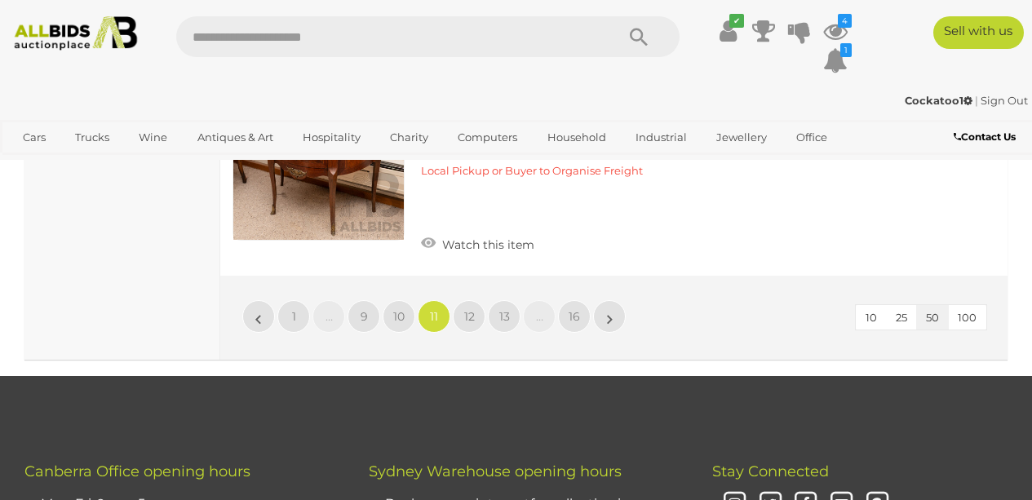
scroll to position [12379, 0]
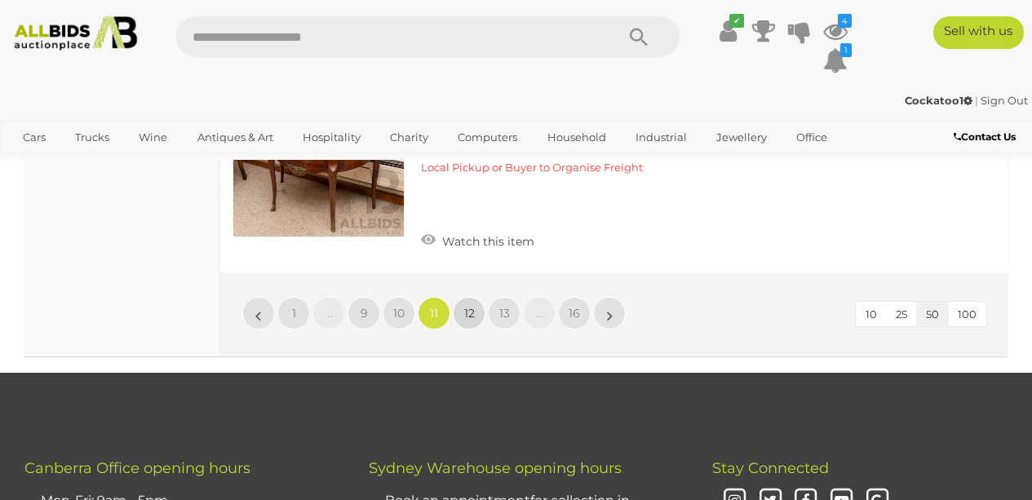
click at [456, 297] on link "12" at bounding box center [469, 313] width 33 height 33
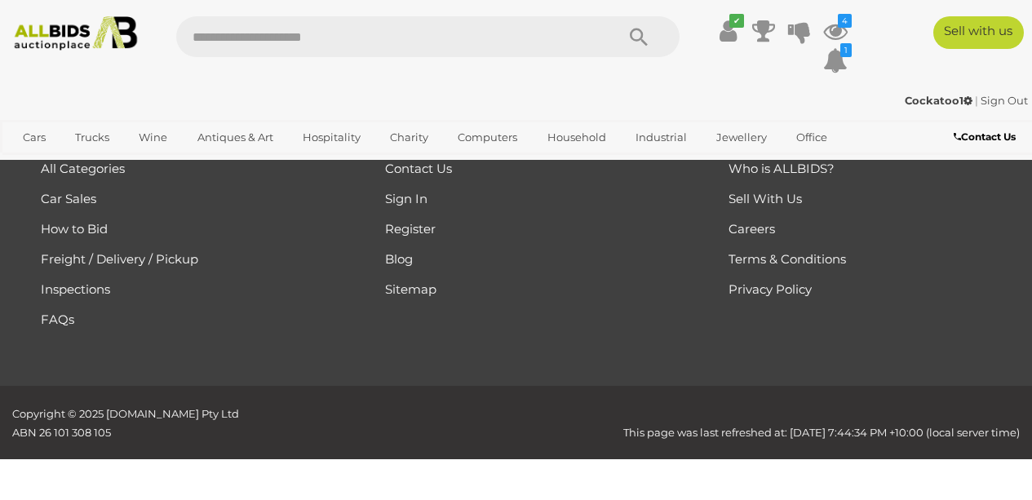
scroll to position [364, 0]
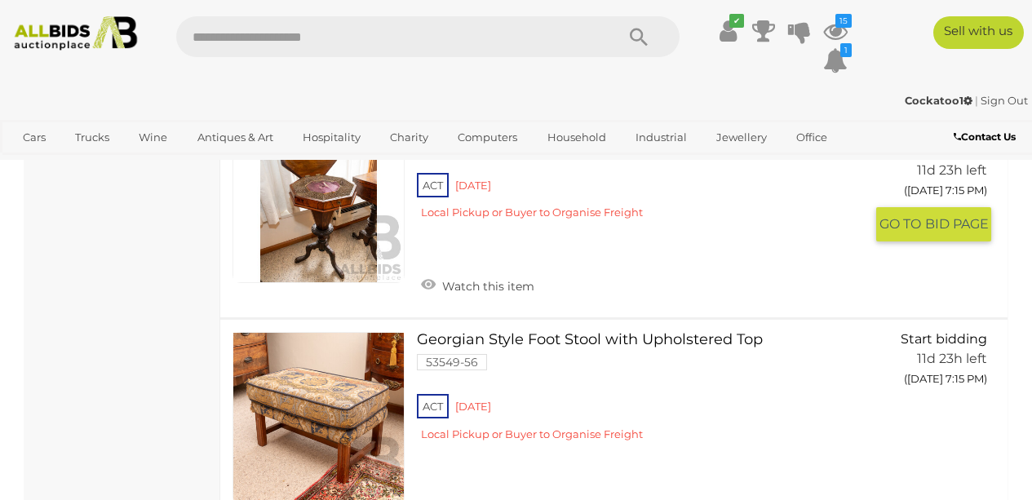
scroll to position [11883, 0]
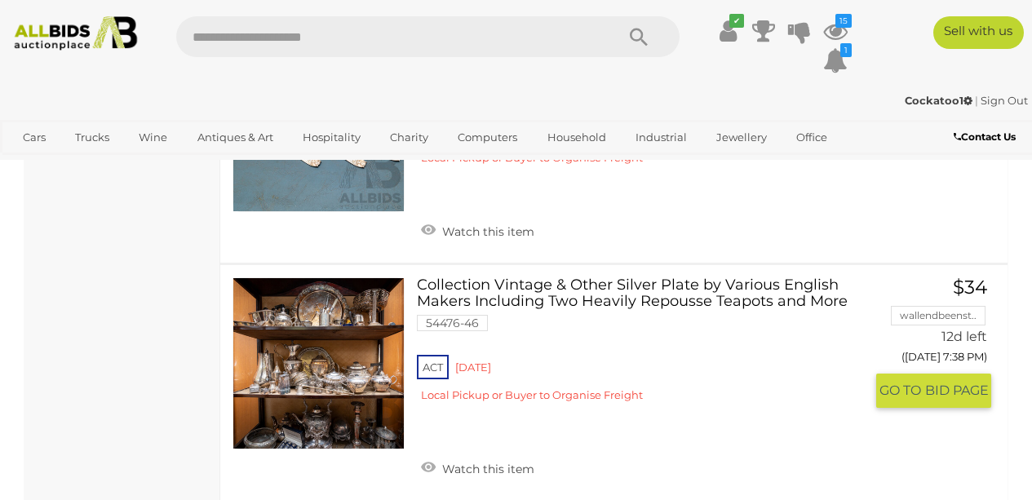
scroll to position [12069, 0]
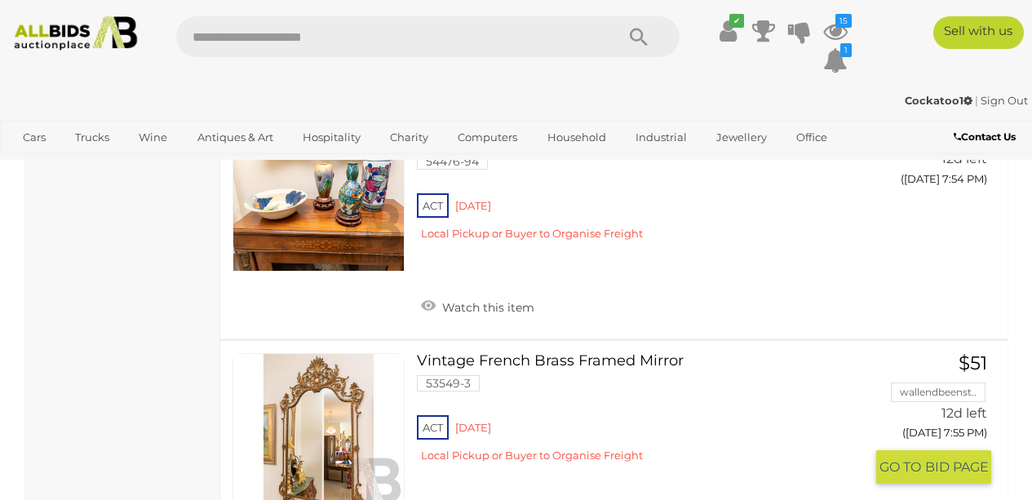
scroll to position [11873, 0]
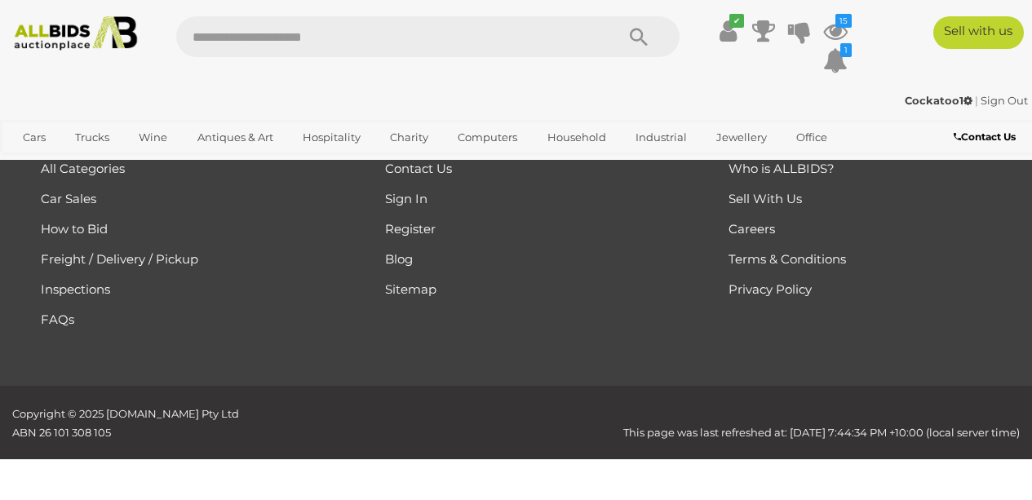
scroll to position [364, 0]
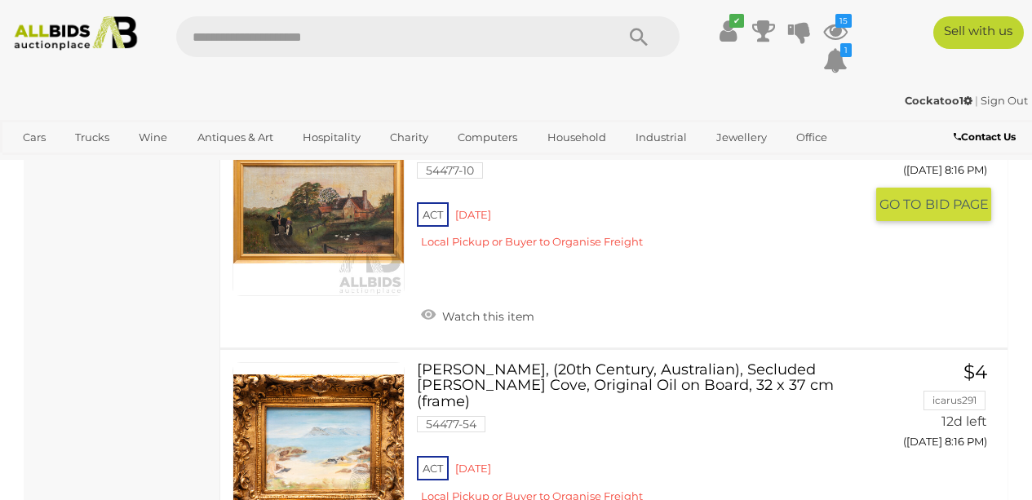
scroll to position [12078, 0]
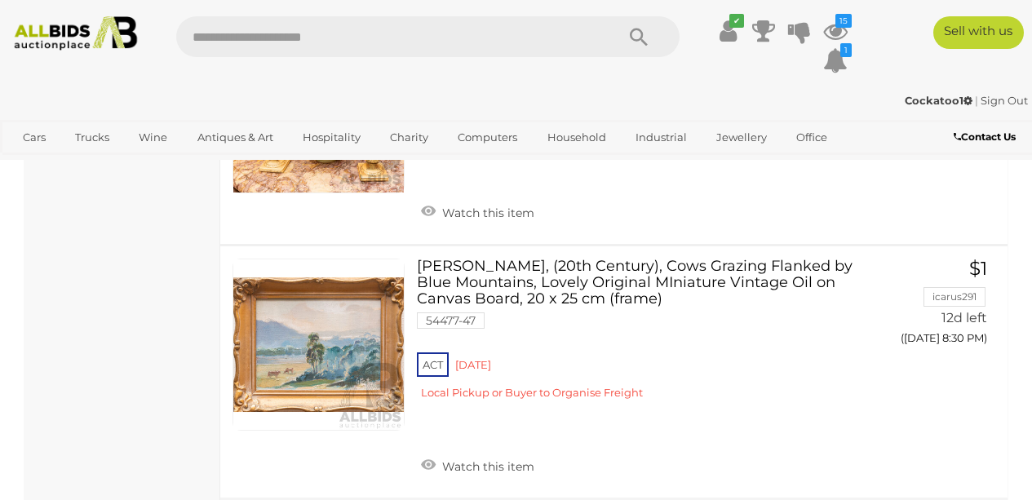
scroll to position [6242, 0]
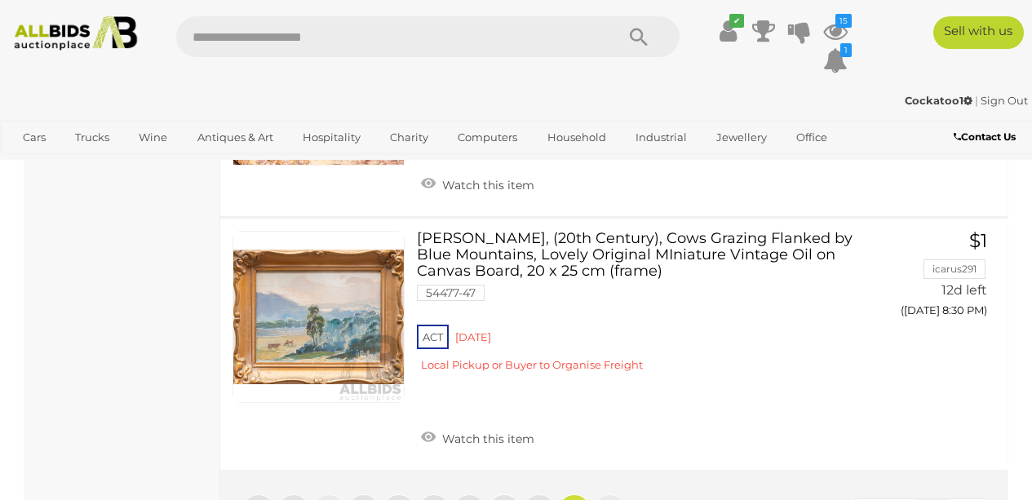
click at [340, 29] on input "text" at bounding box center [387, 36] width 423 height 41
type input "*********"
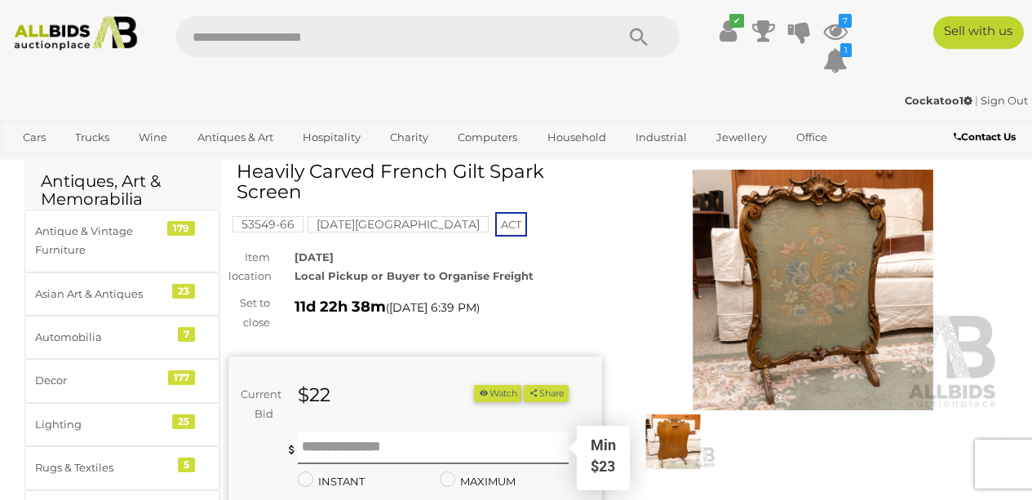
scroll to position [33, 0]
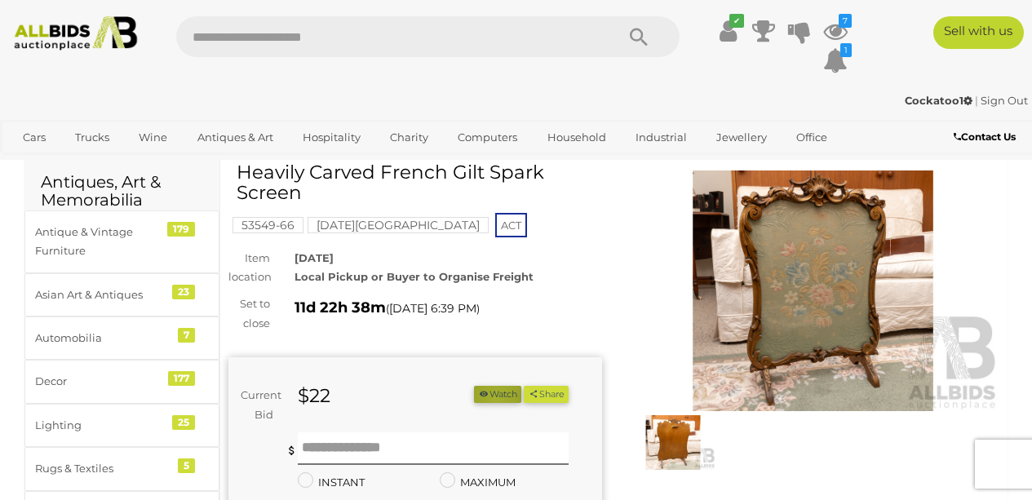
click at [521, 395] on button "Watch" at bounding box center [497, 394] width 47 height 17
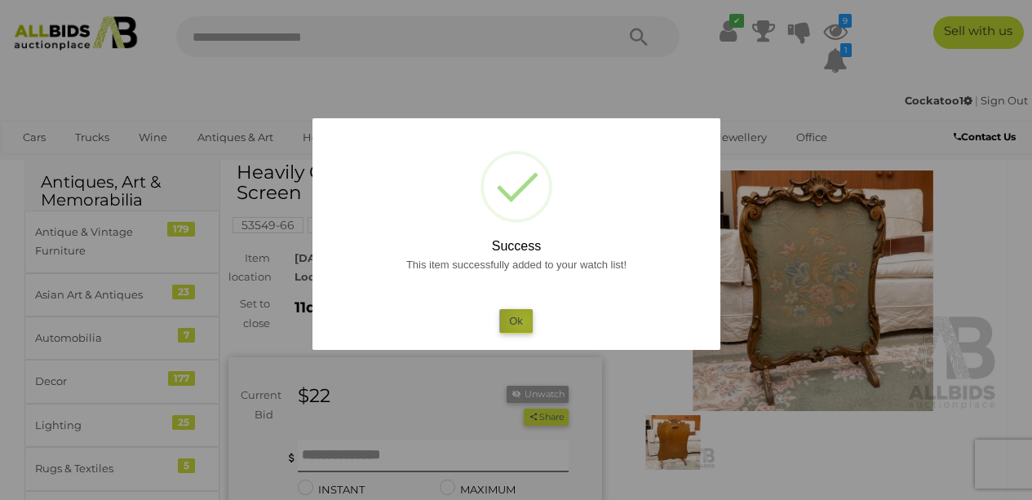
click at [524, 322] on button "Ok" at bounding box center [515, 321] width 33 height 24
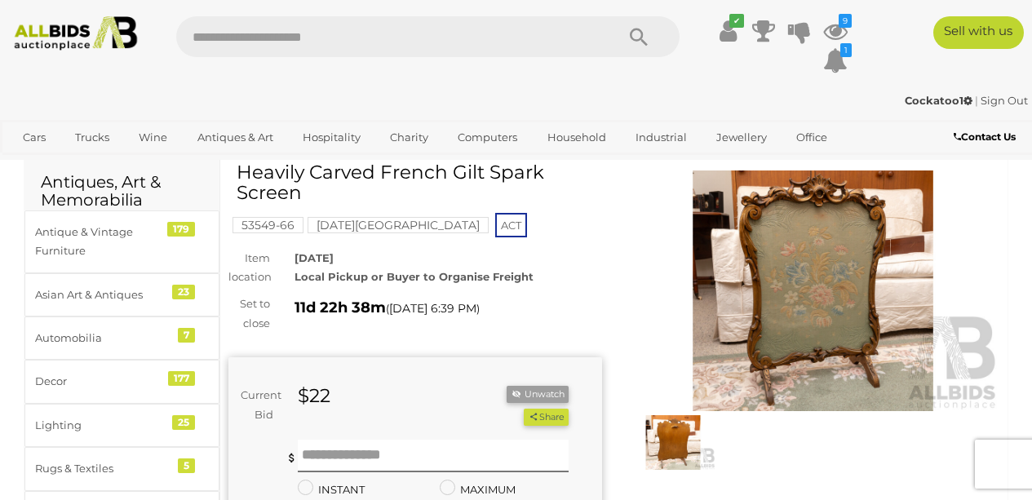
click at [680, 440] on img at bounding box center [672, 442] width 85 height 55
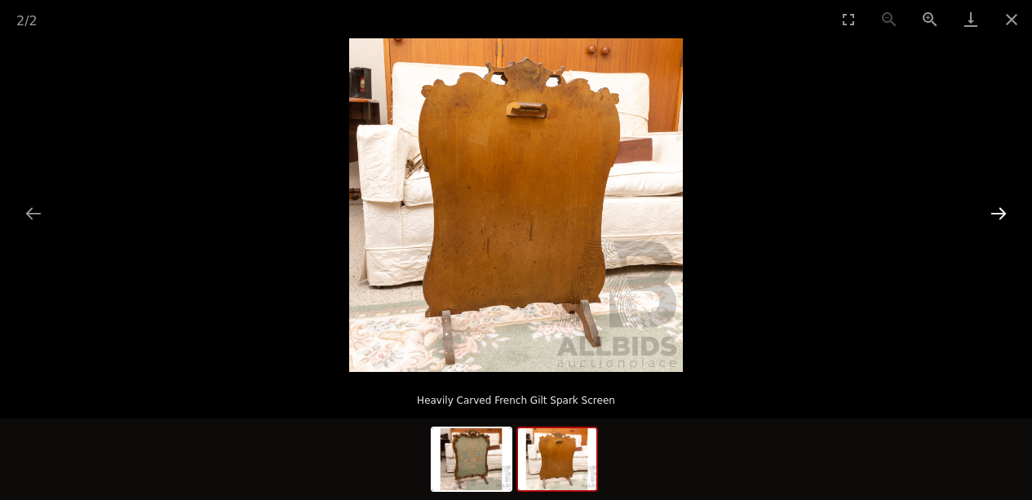
click at [1004, 212] on button "Next slide" at bounding box center [998, 213] width 34 height 32
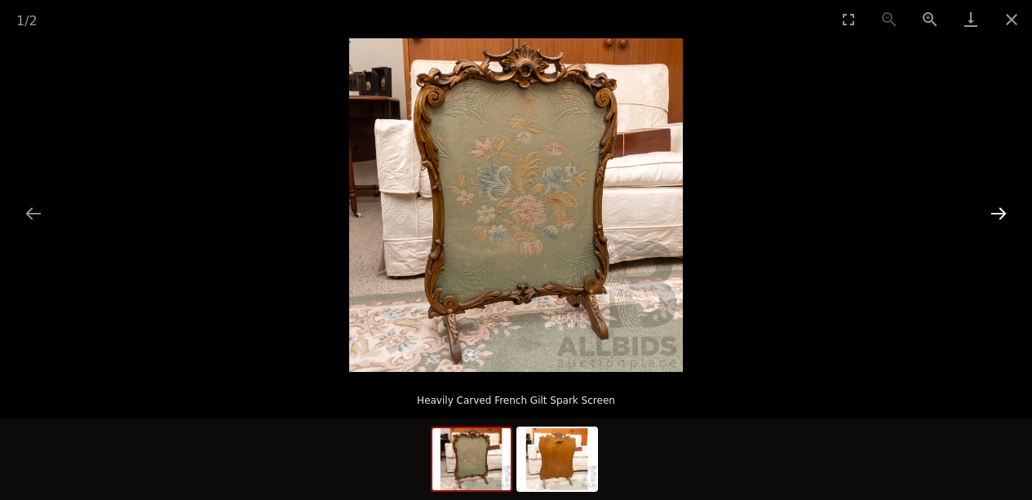
click at [1004, 212] on button "Next slide" at bounding box center [998, 213] width 34 height 32
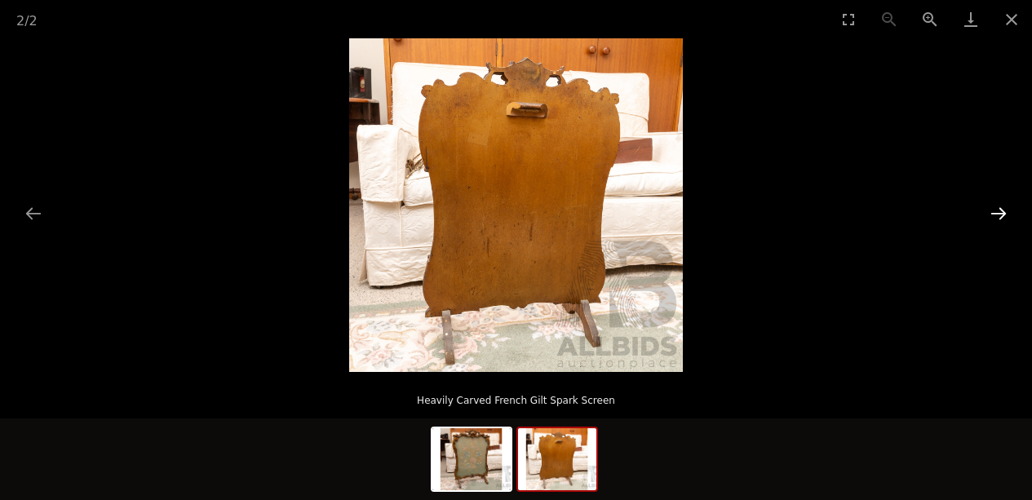
click at [1004, 212] on button "Next slide" at bounding box center [998, 213] width 34 height 32
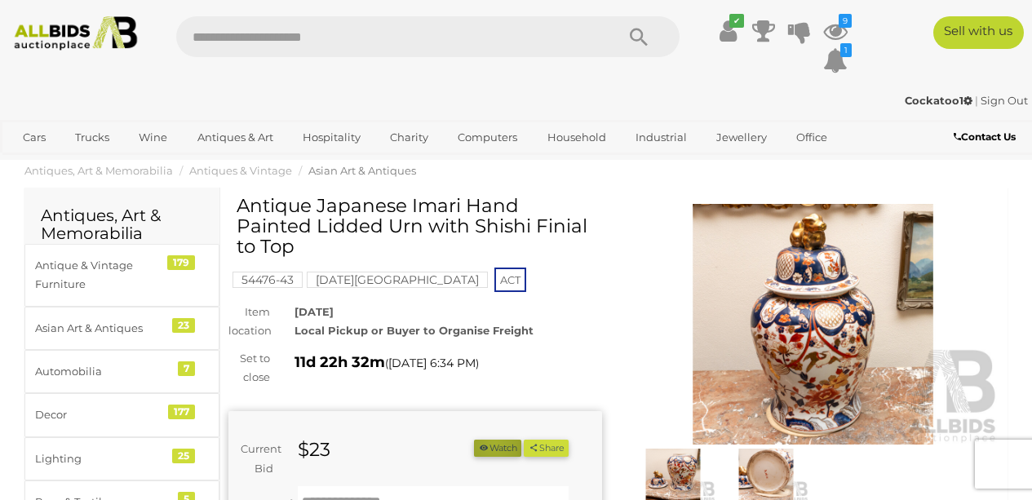
click at [521, 440] on button "Watch" at bounding box center [497, 448] width 47 height 17
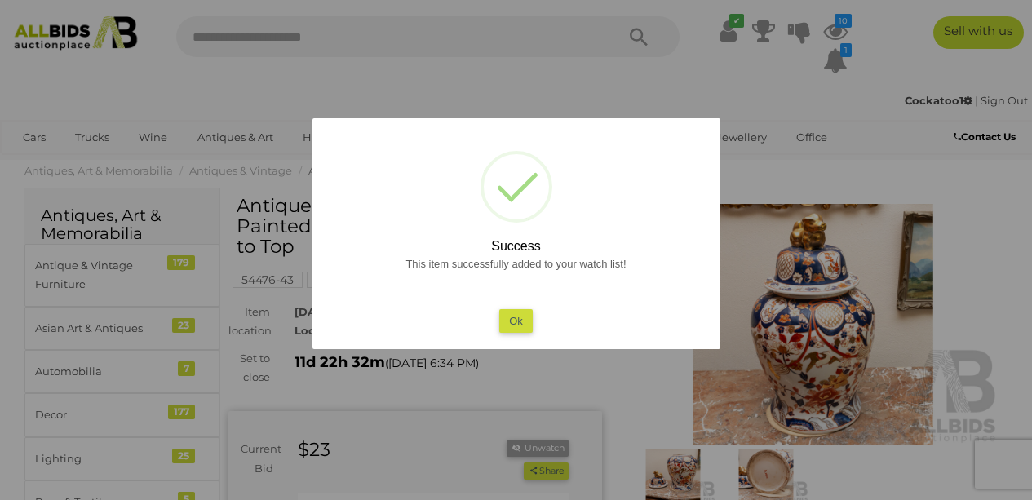
click at [520, 324] on button "Ok" at bounding box center [515, 321] width 33 height 24
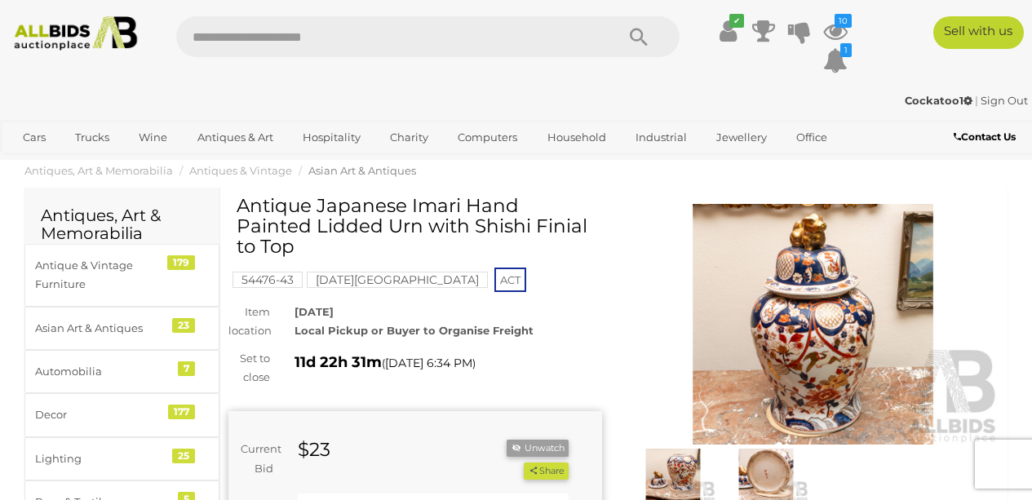
scroll to position [3, 0]
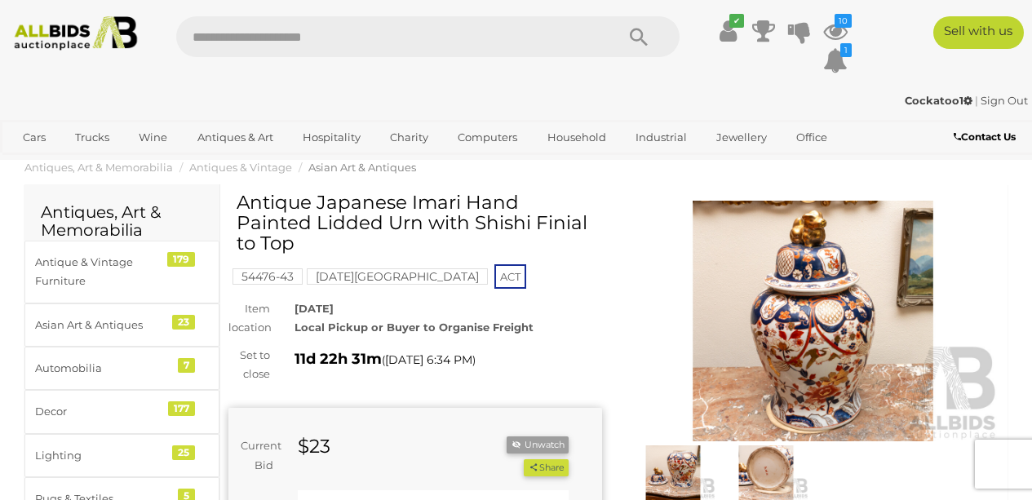
click at [813, 317] on img at bounding box center [812, 321] width 373 height 241
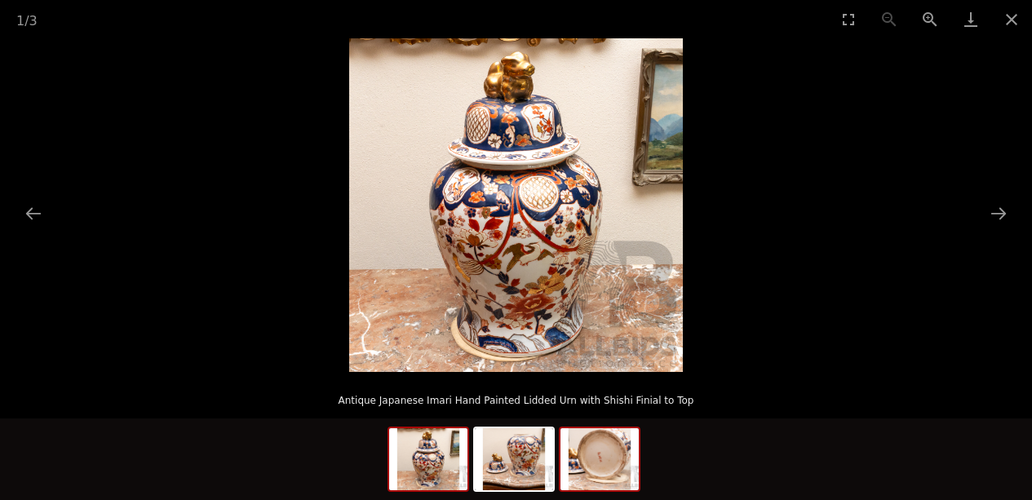
click at [596, 440] on img at bounding box center [599, 459] width 78 height 62
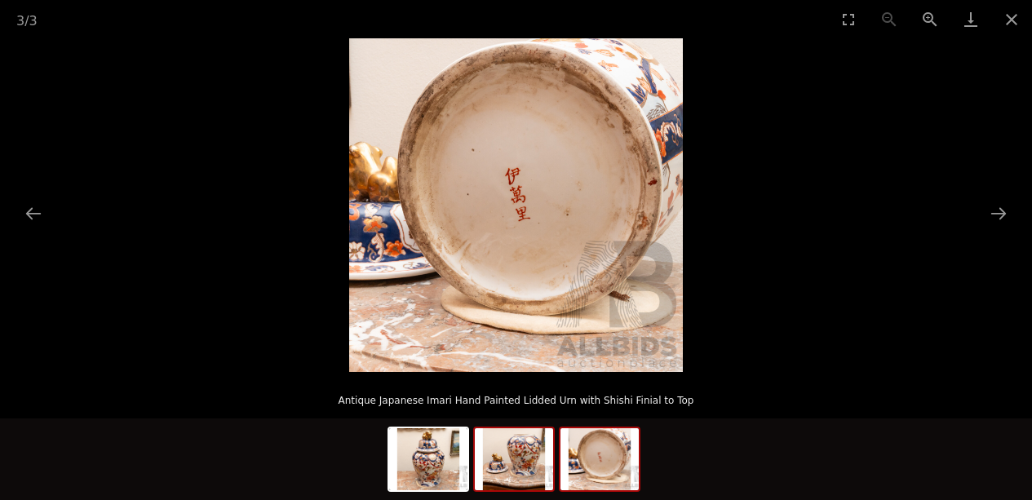
click at [519, 470] on img at bounding box center [514, 459] width 78 height 62
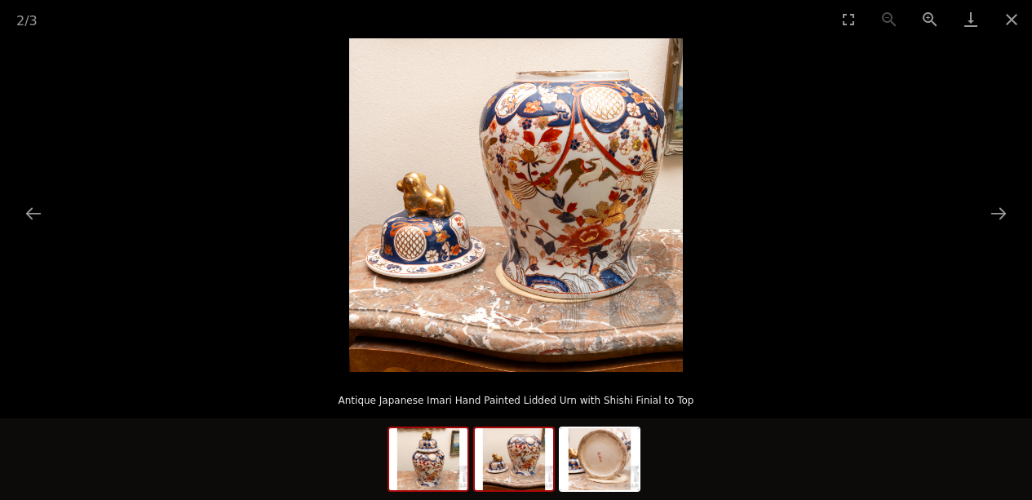
click at [462, 477] on img at bounding box center [428, 459] width 78 height 62
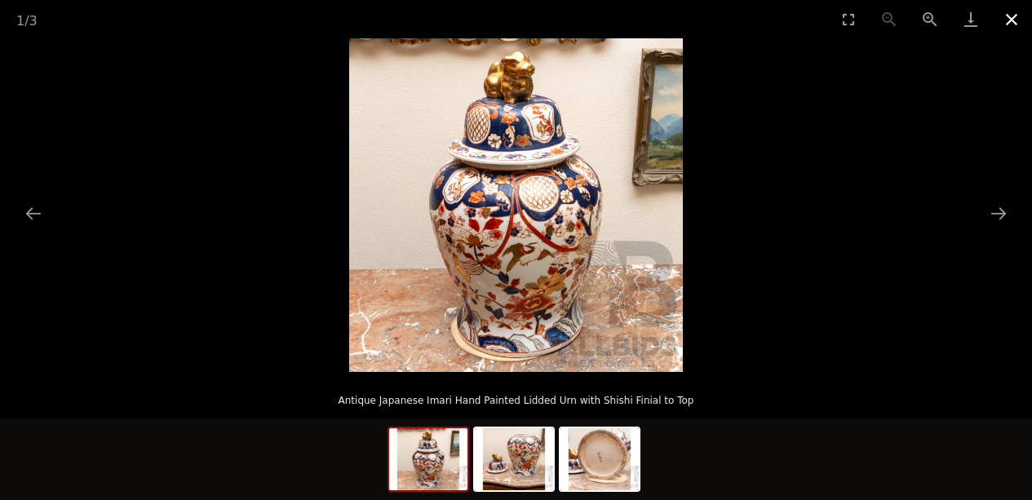
click at [1010, 20] on button "Close gallery" at bounding box center [1011, 19] width 41 height 38
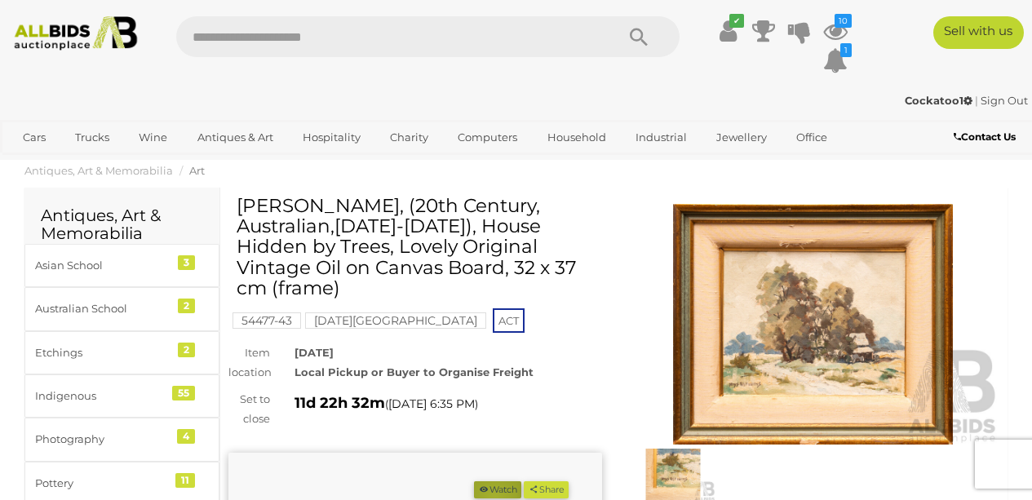
click at [521, 481] on button "Watch" at bounding box center [497, 489] width 47 height 17
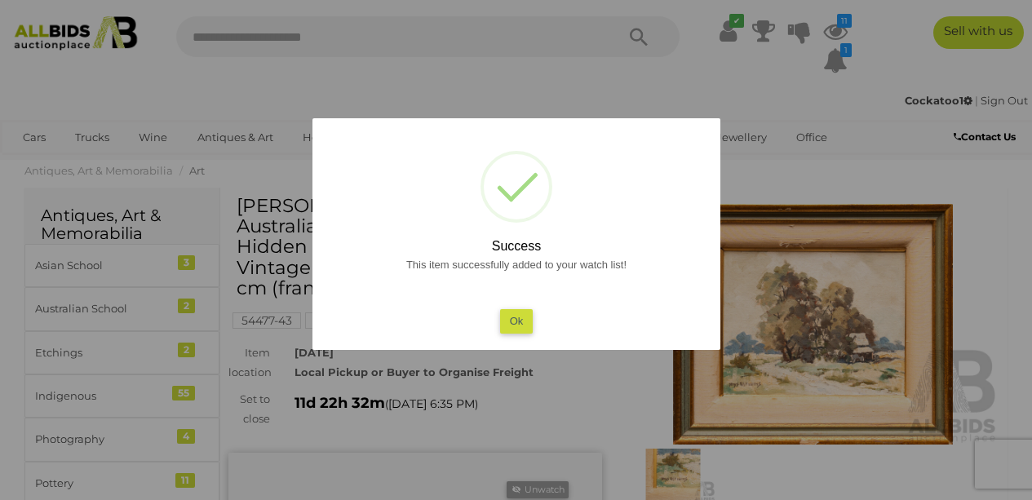
click at [507, 320] on button "Ok" at bounding box center [515, 321] width 33 height 24
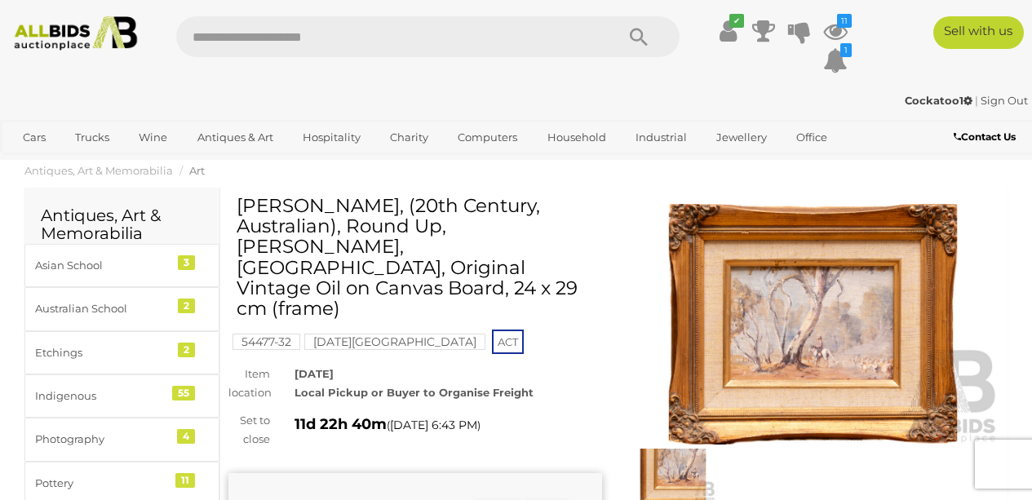
click at [521, 499] on button "Watch" at bounding box center [497, 509] width 47 height 17
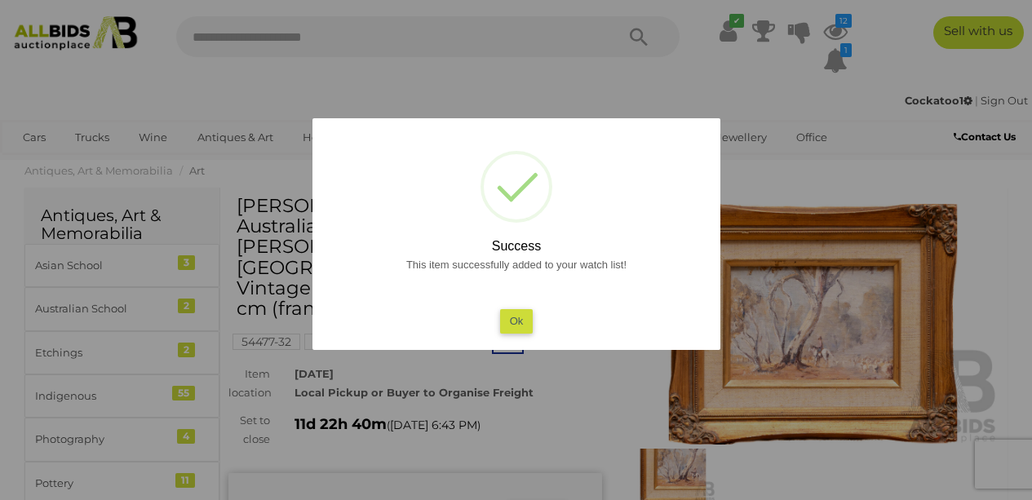
click at [523, 321] on button "Ok" at bounding box center [515, 321] width 33 height 24
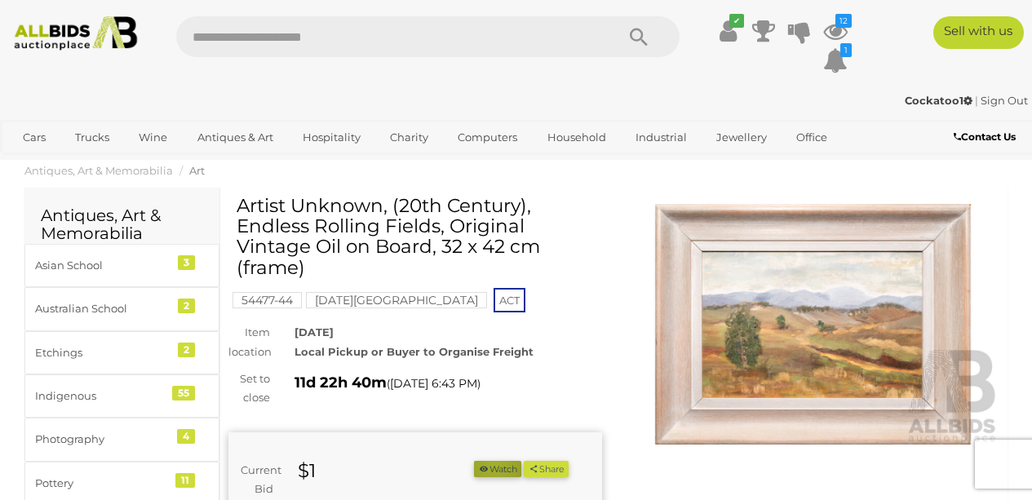
click at [521, 466] on button "Watch" at bounding box center [497, 469] width 47 height 17
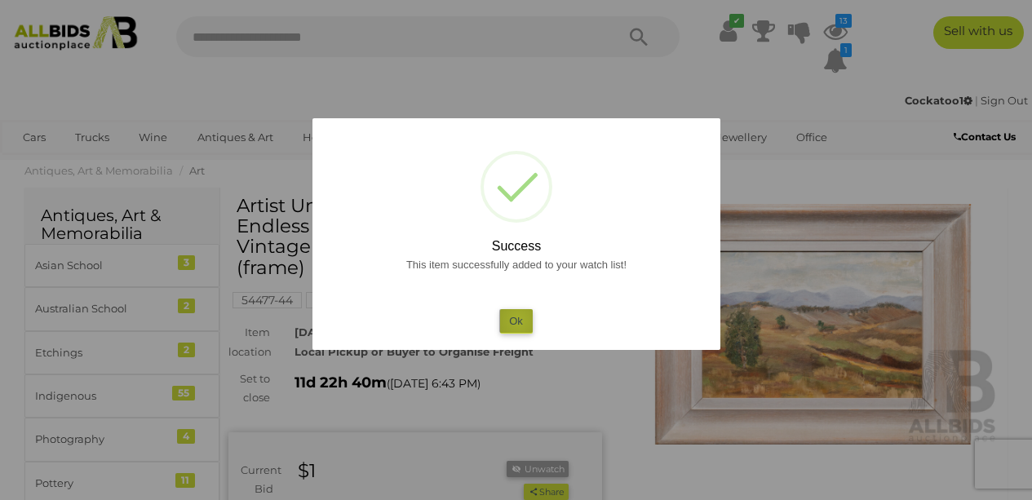
click at [518, 320] on button "Ok" at bounding box center [515, 321] width 33 height 24
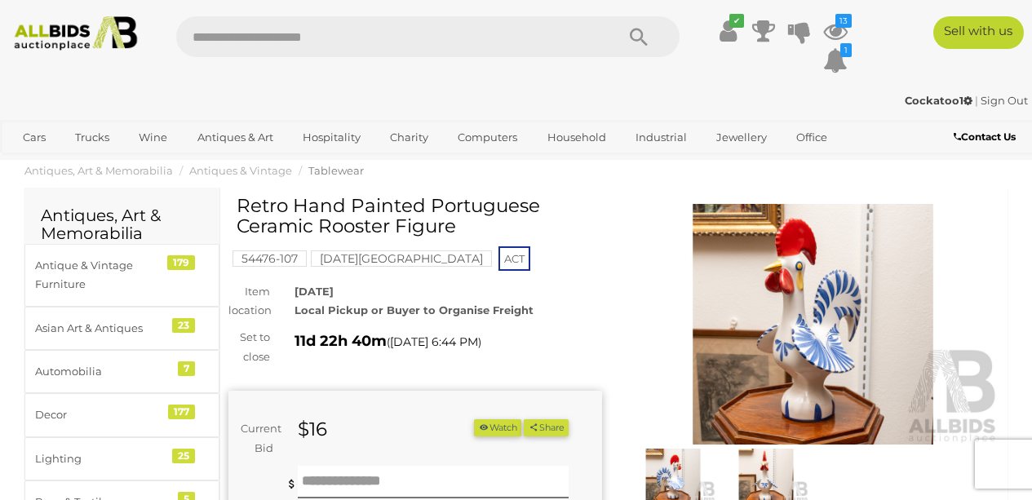
click at [769, 471] on img at bounding box center [765, 475] width 85 height 55
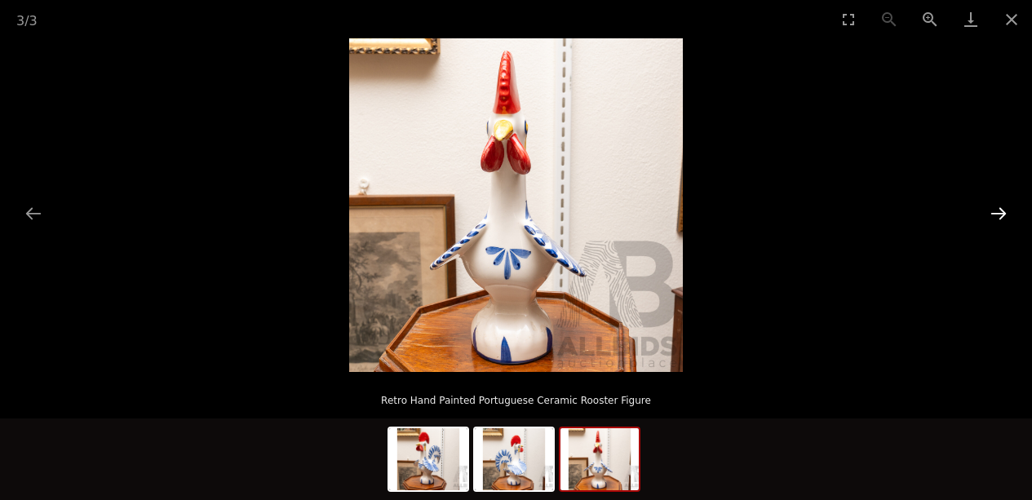
click at [997, 220] on button "Next slide" at bounding box center [998, 213] width 34 height 32
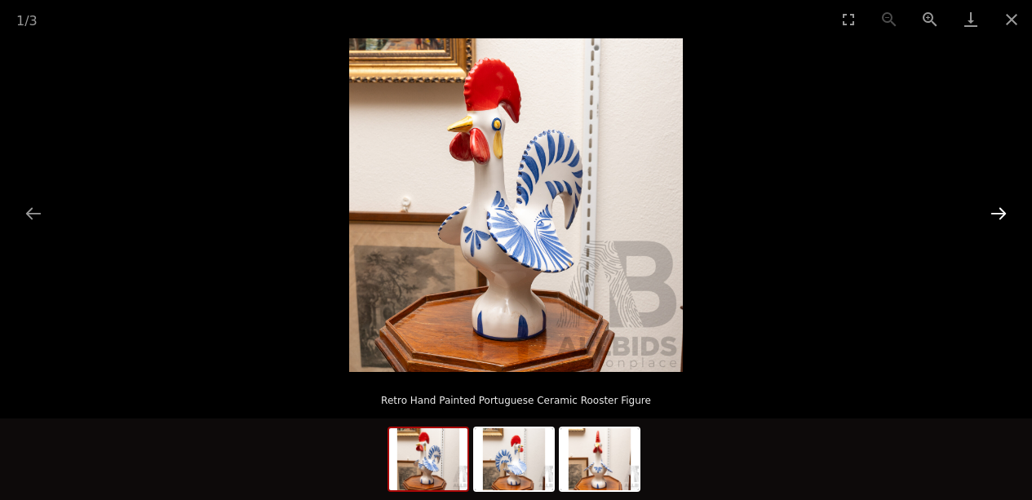
click at [997, 220] on button "Next slide" at bounding box center [998, 213] width 34 height 32
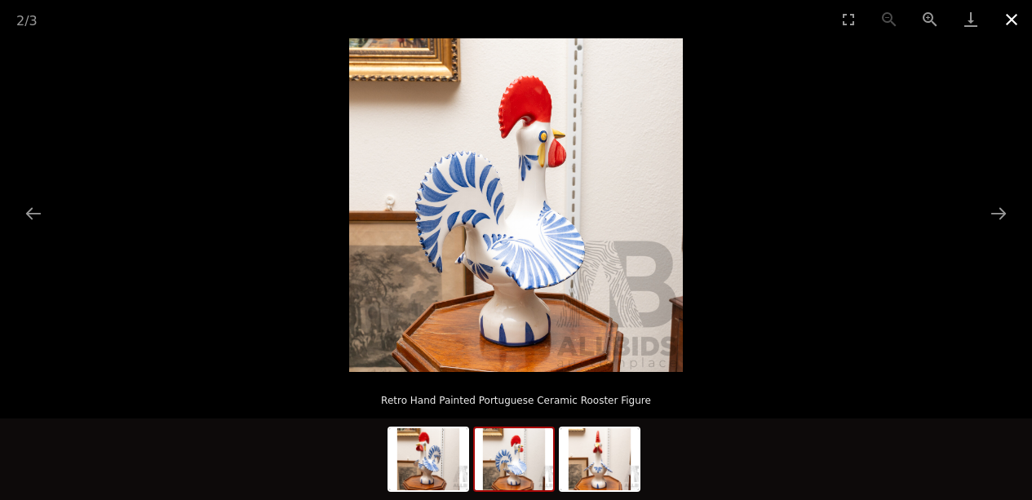
click at [1012, 17] on button "Close gallery" at bounding box center [1011, 19] width 41 height 38
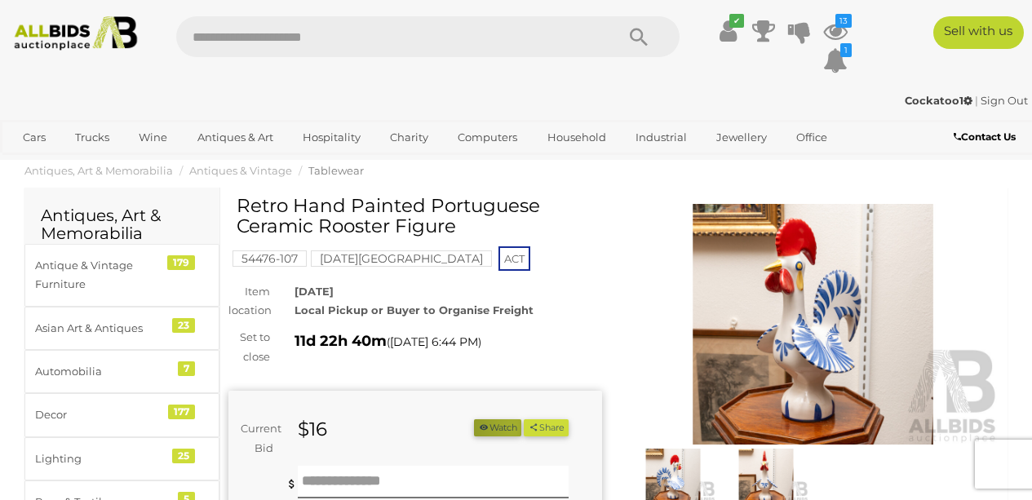
click at [521, 427] on button "Watch" at bounding box center [497, 427] width 47 height 17
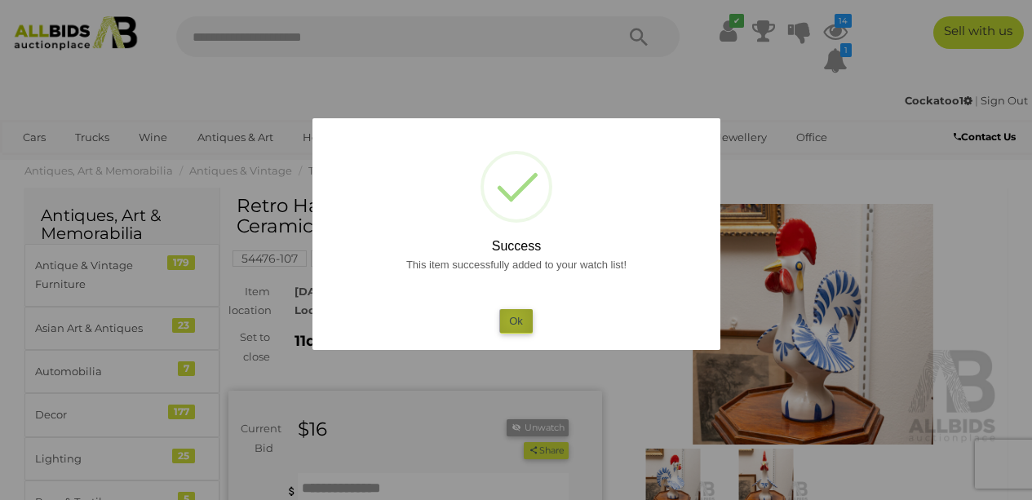
click at [513, 320] on button "Ok" at bounding box center [515, 321] width 33 height 24
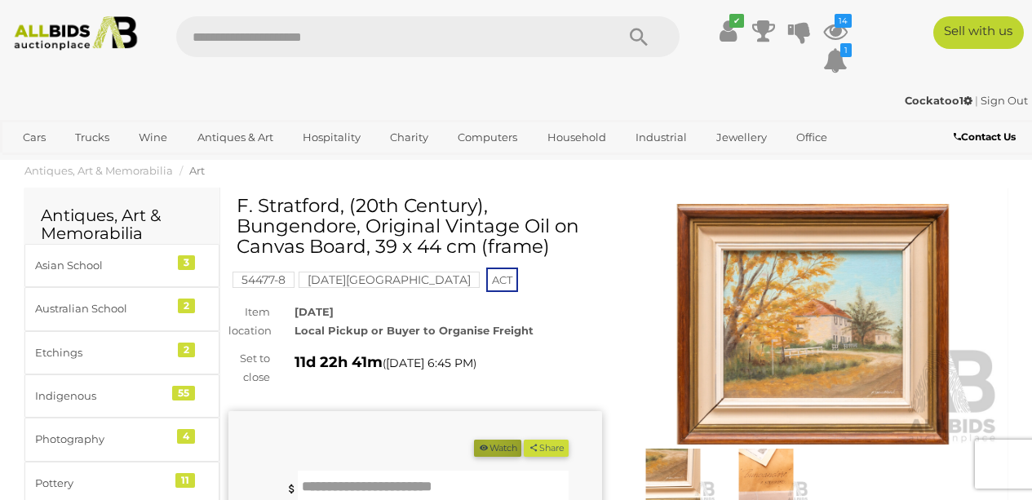
click at [521, 440] on button "Watch" at bounding box center [497, 448] width 47 height 17
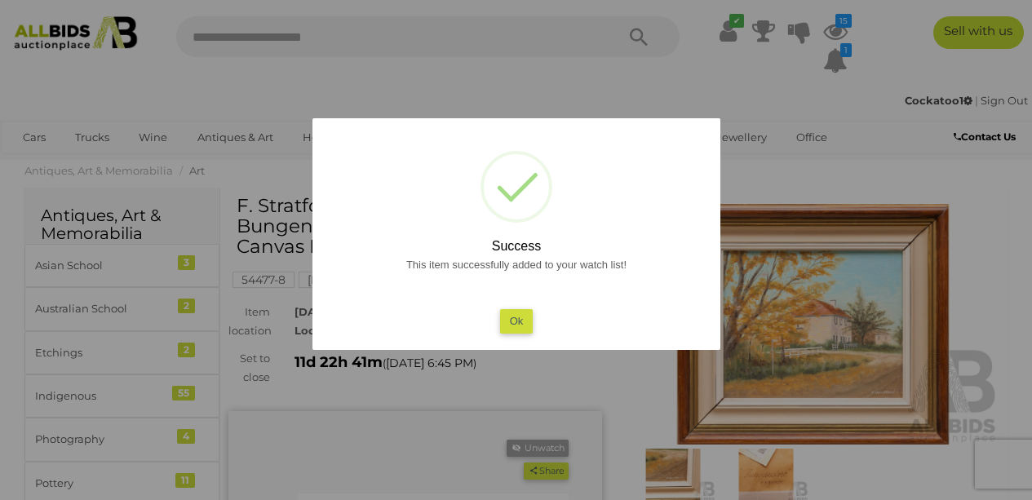
click at [519, 316] on button "Ok" at bounding box center [515, 321] width 33 height 24
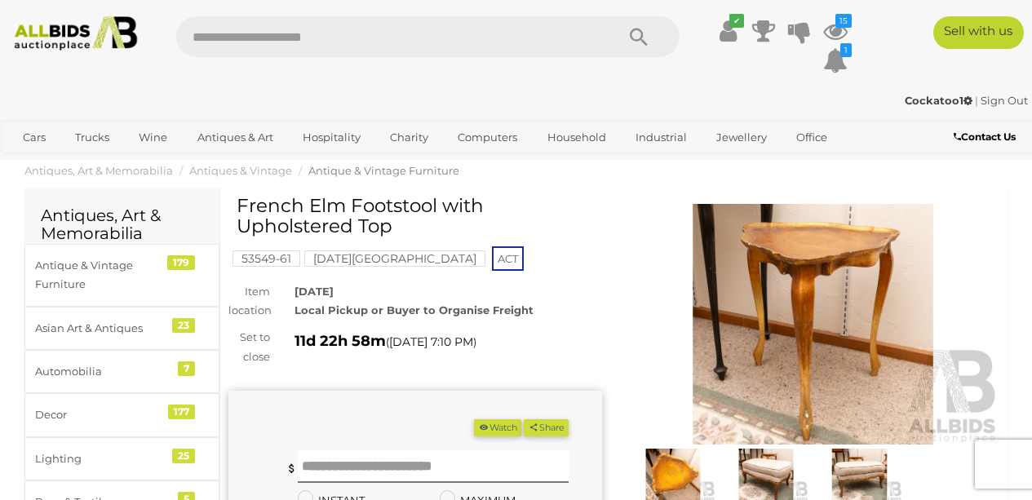
click at [674, 478] on img at bounding box center [672, 475] width 85 height 55
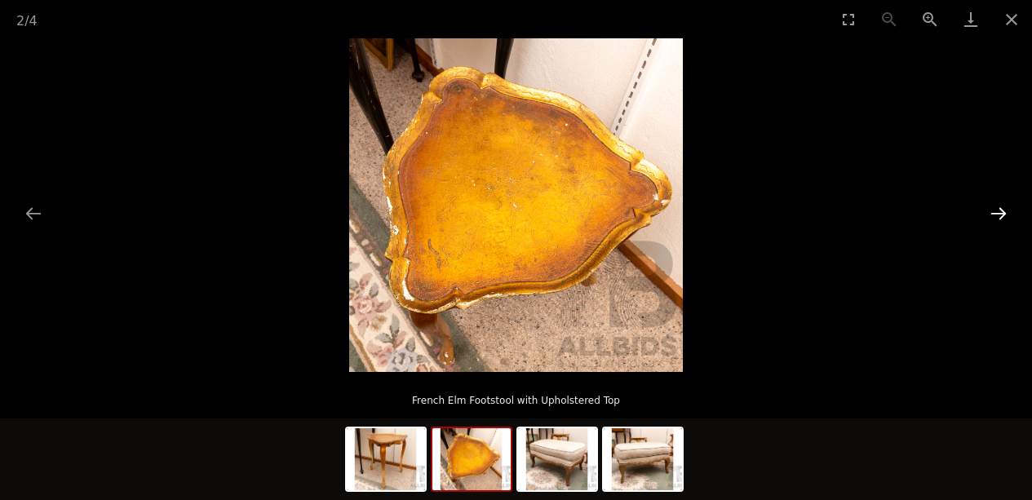
click at [997, 214] on button "Next slide" at bounding box center [998, 213] width 34 height 32
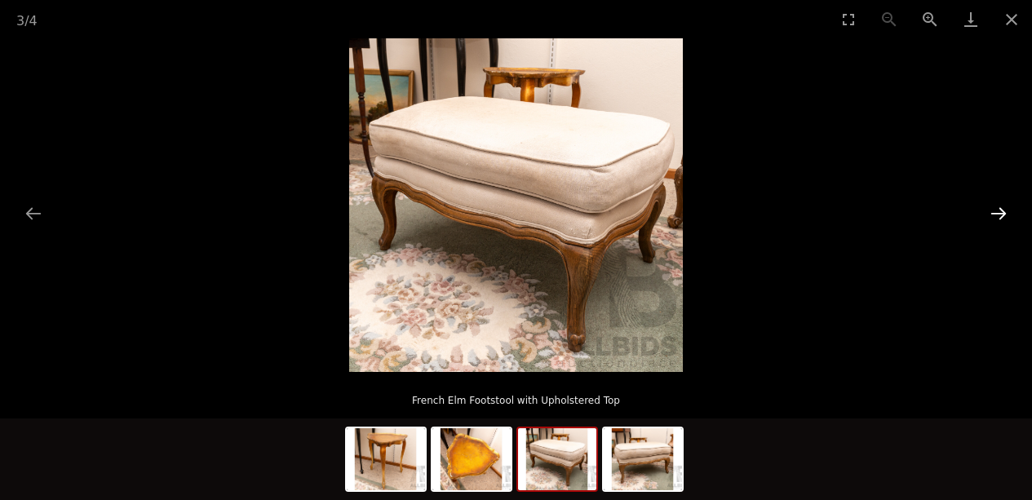
click at [997, 214] on button "Next slide" at bounding box center [998, 213] width 34 height 32
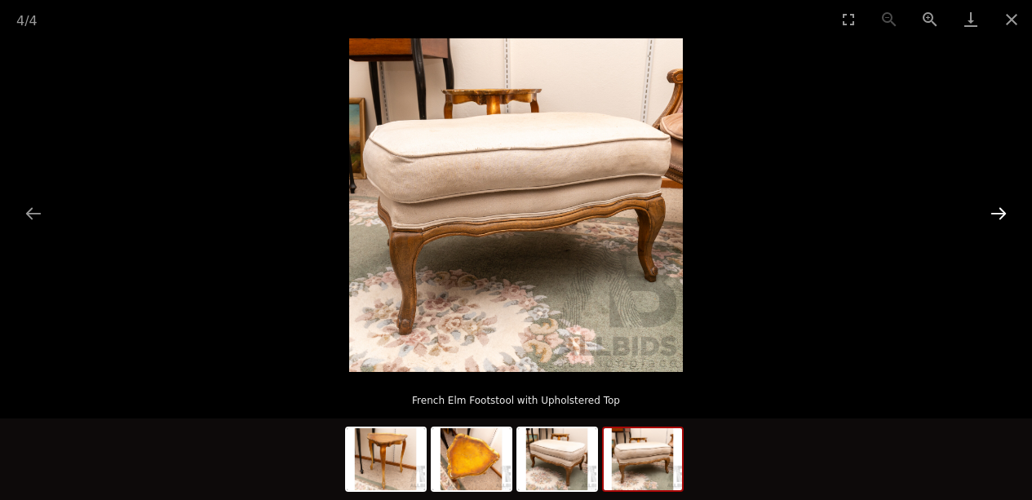
click at [997, 214] on button "Next slide" at bounding box center [998, 213] width 34 height 32
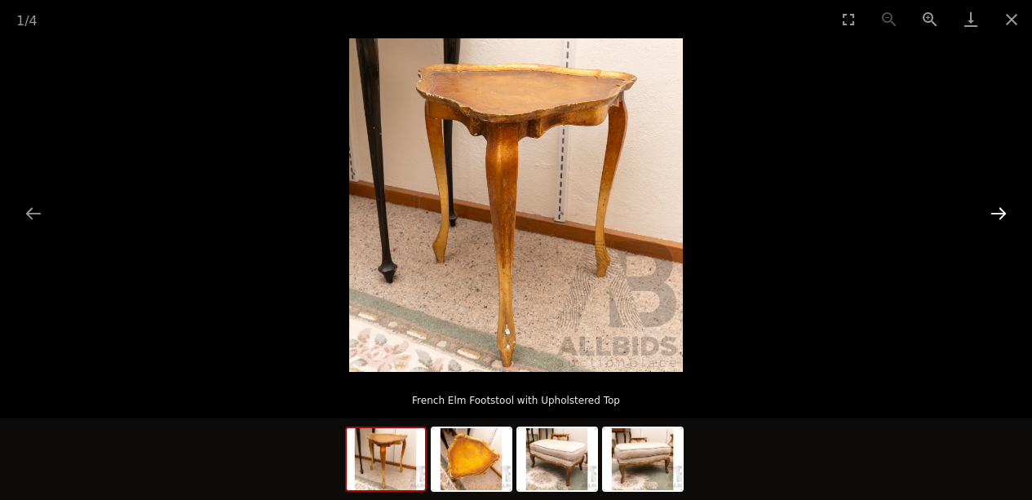
click at [997, 214] on button "Next slide" at bounding box center [998, 213] width 34 height 32
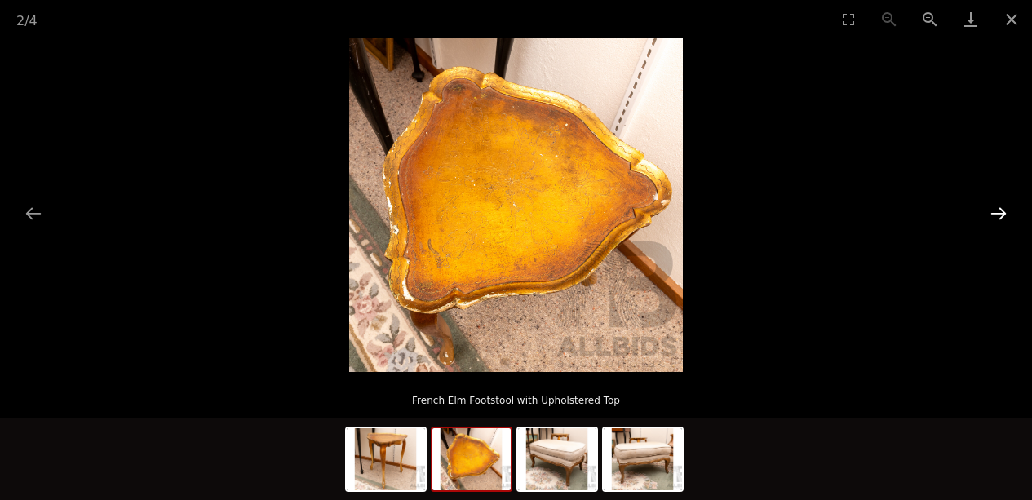
click at [997, 214] on button "Next slide" at bounding box center [998, 213] width 34 height 32
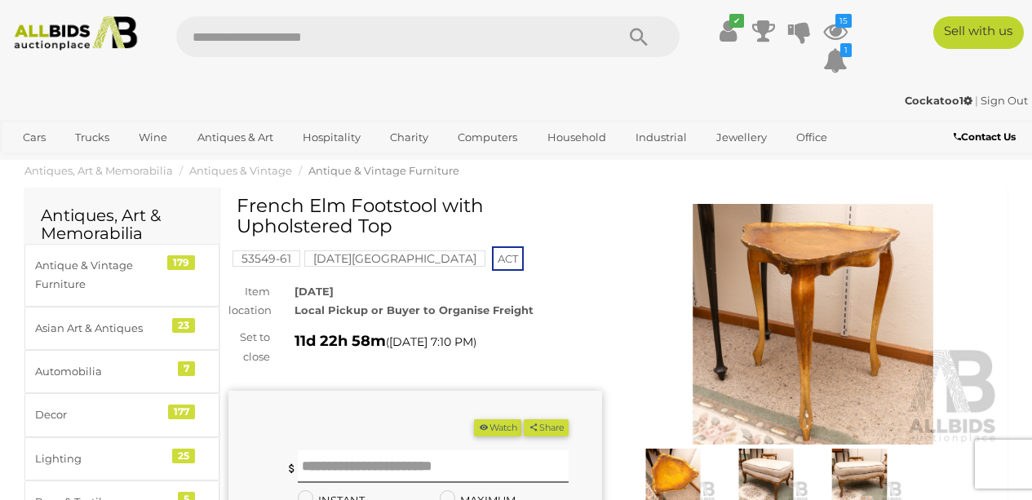
click at [521, 430] on button "Watch" at bounding box center [497, 427] width 47 height 17
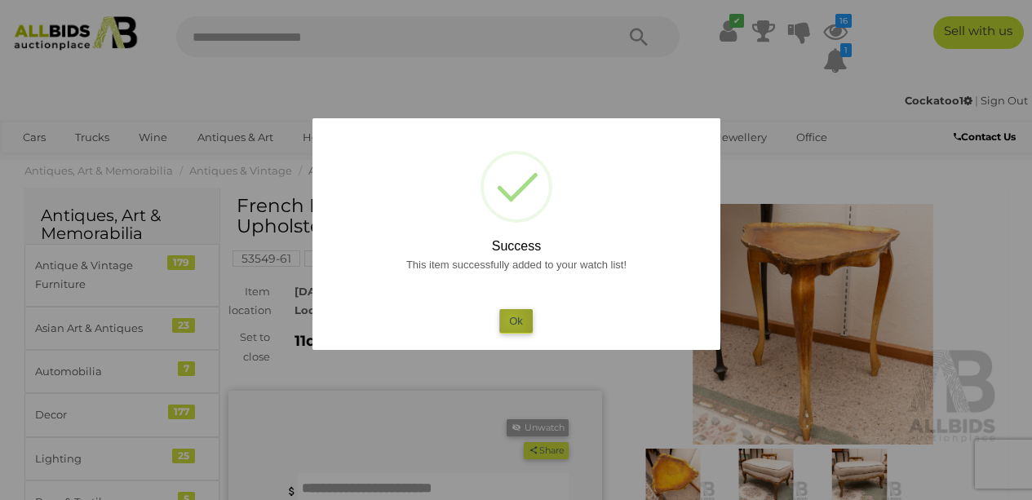
click at [511, 319] on button "Ok" at bounding box center [515, 321] width 33 height 24
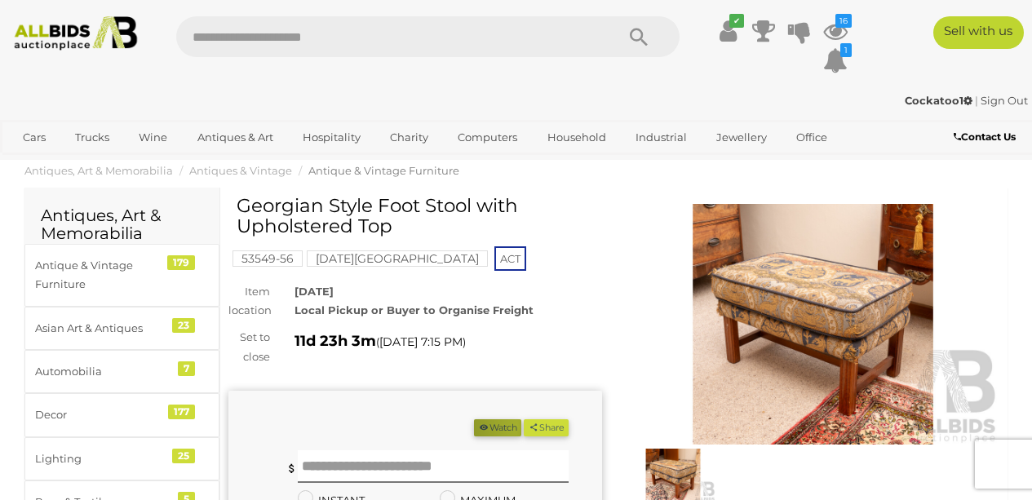
click at [521, 426] on button "Watch" at bounding box center [497, 427] width 47 height 17
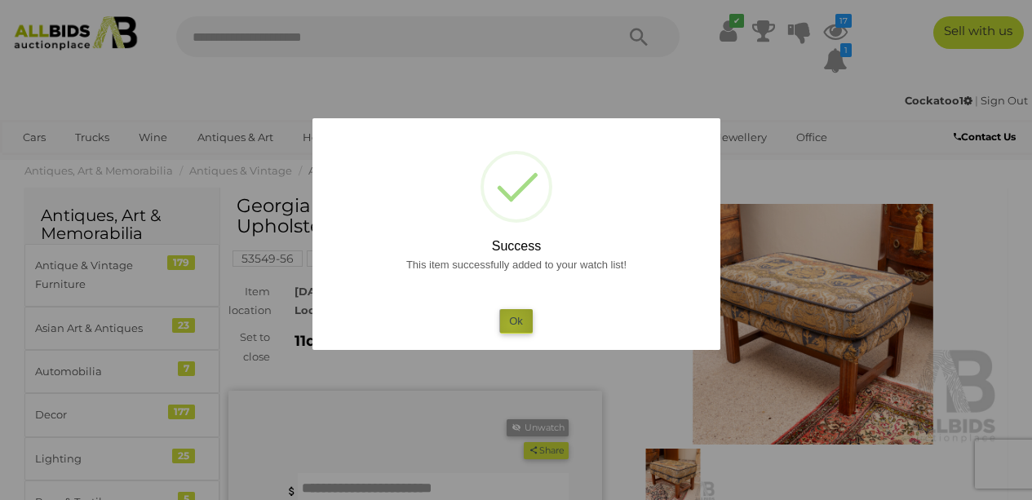
click at [511, 325] on button "Ok" at bounding box center [515, 321] width 33 height 24
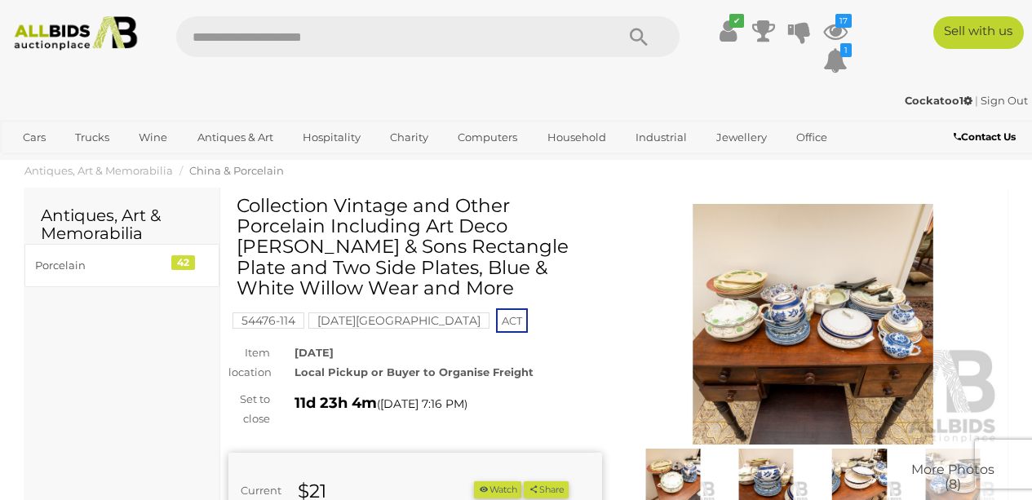
click at [665, 470] on img at bounding box center [672, 475] width 85 height 55
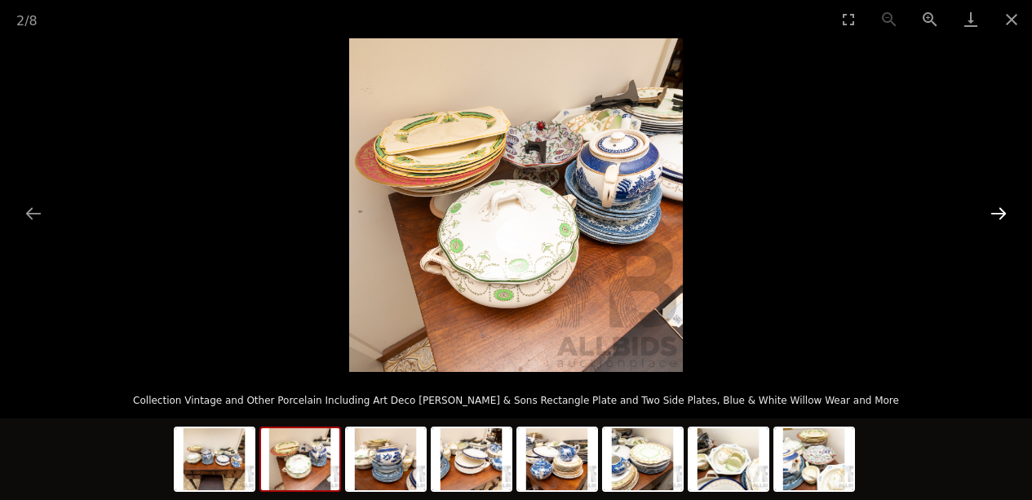
click at [998, 214] on button "Next slide" at bounding box center [998, 213] width 34 height 32
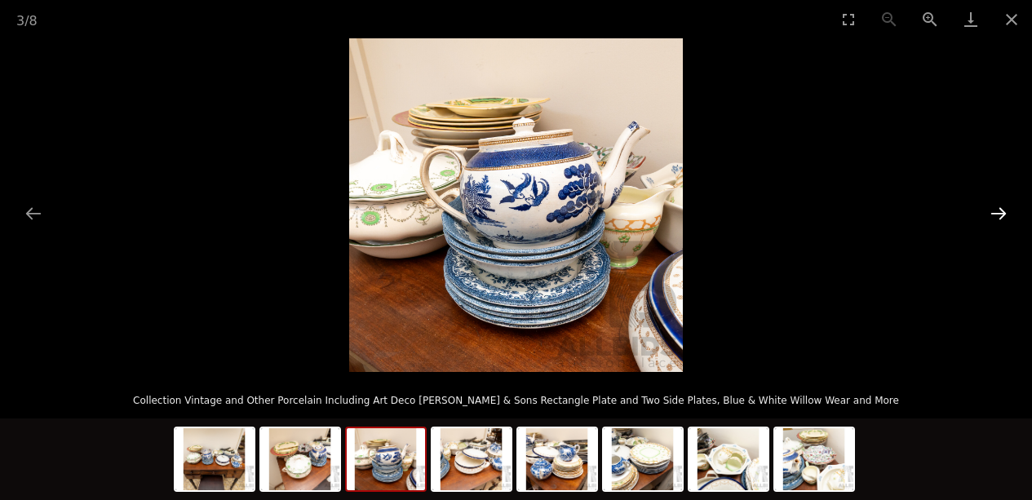
click at [998, 214] on button "Next slide" at bounding box center [998, 213] width 34 height 32
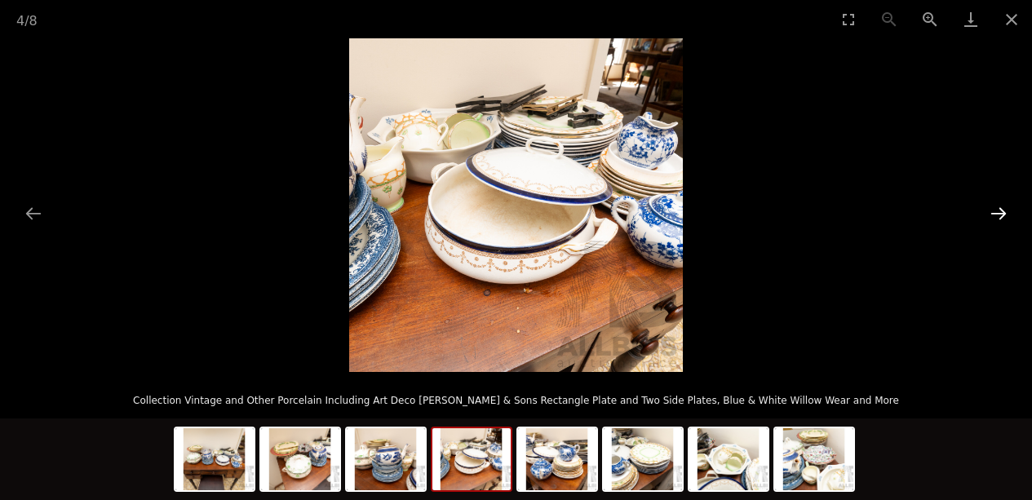
click at [998, 214] on button "Next slide" at bounding box center [998, 213] width 34 height 32
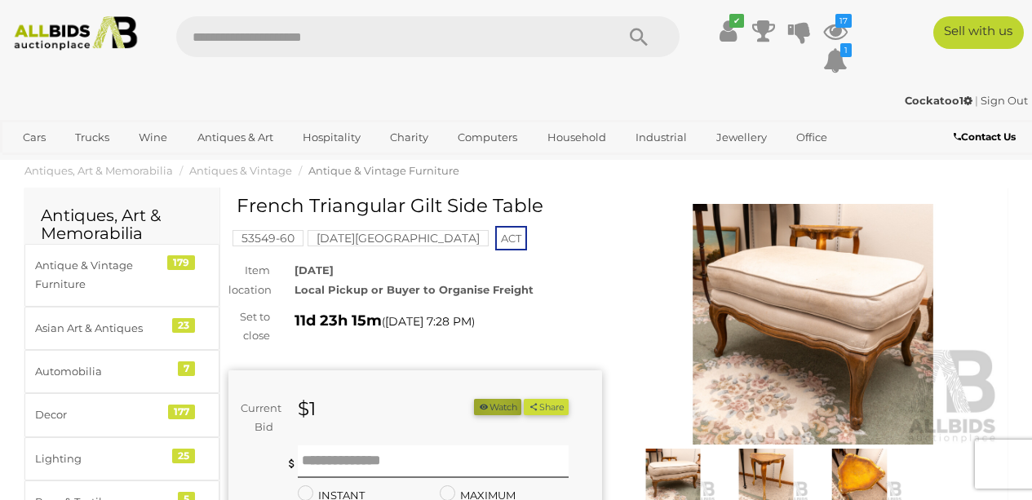
click at [521, 405] on button "Watch" at bounding box center [497, 407] width 47 height 17
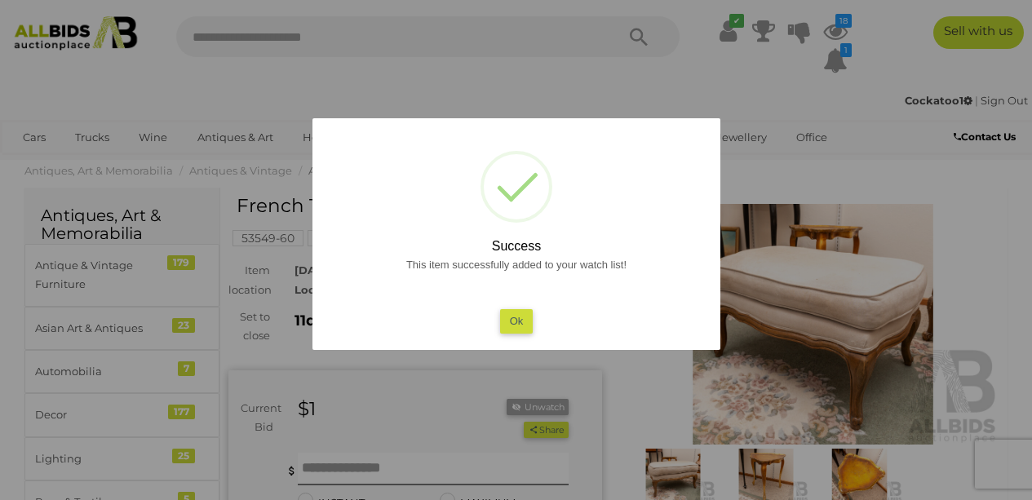
click at [506, 317] on button "Ok" at bounding box center [515, 321] width 33 height 24
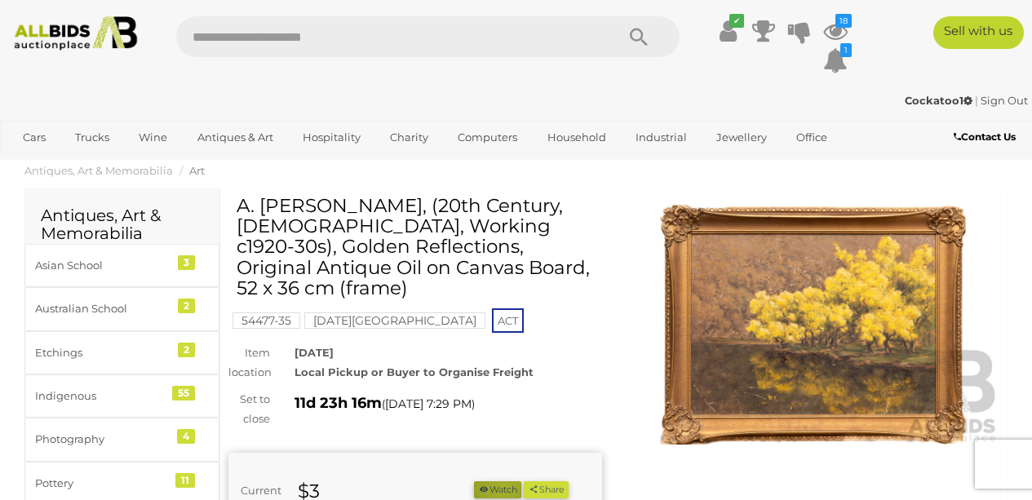
click at [521, 488] on button "Watch" at bounding box center [497, 489] width 47 height 17
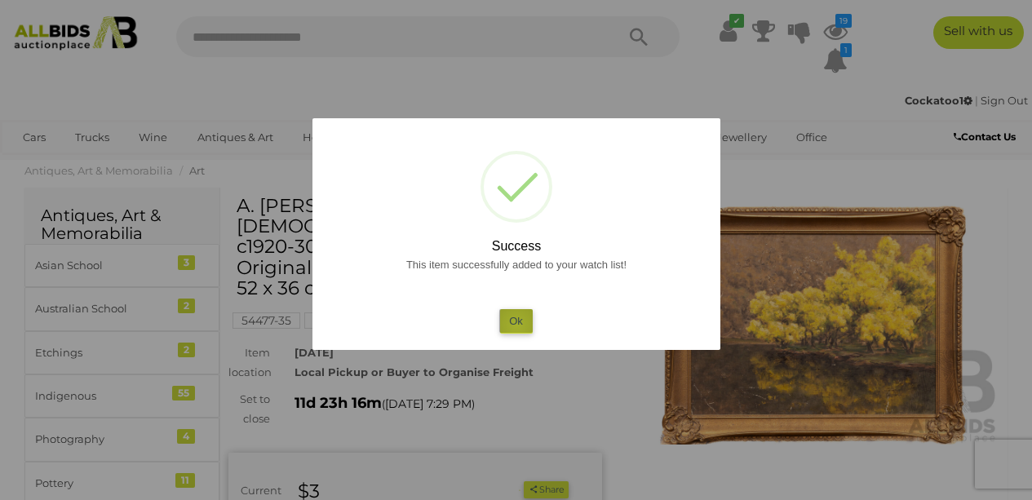
click at [516, 325] on button "Ok" at bounding box center [515, 321] width 33 height 24
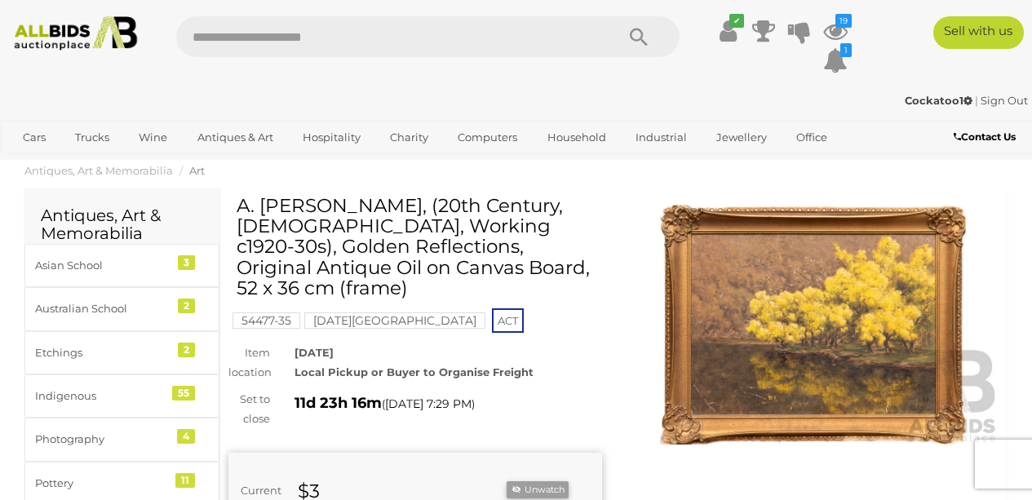
click at [736, 325] on img at bounding box center [812, 324] width 373 height 241
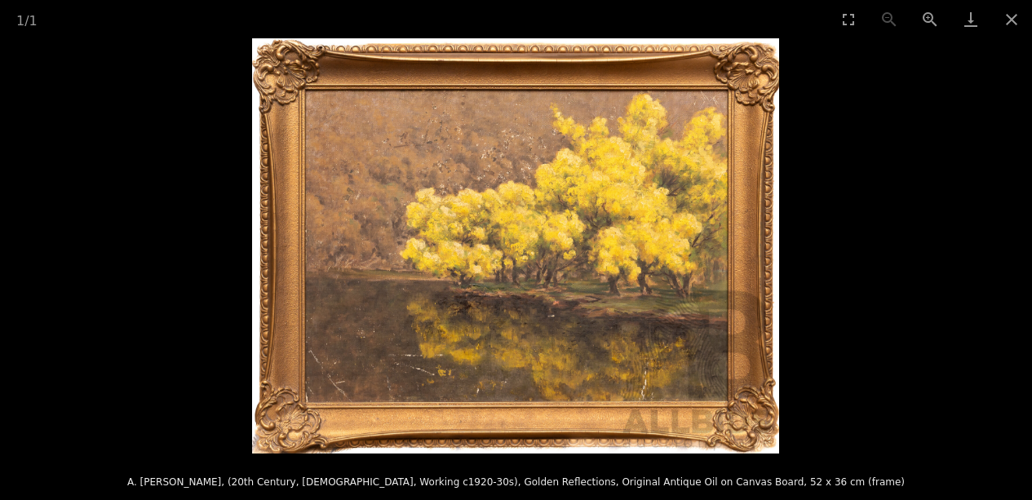
click at [654, 249] on img at bounding box center [515, 245] width 527 height 415
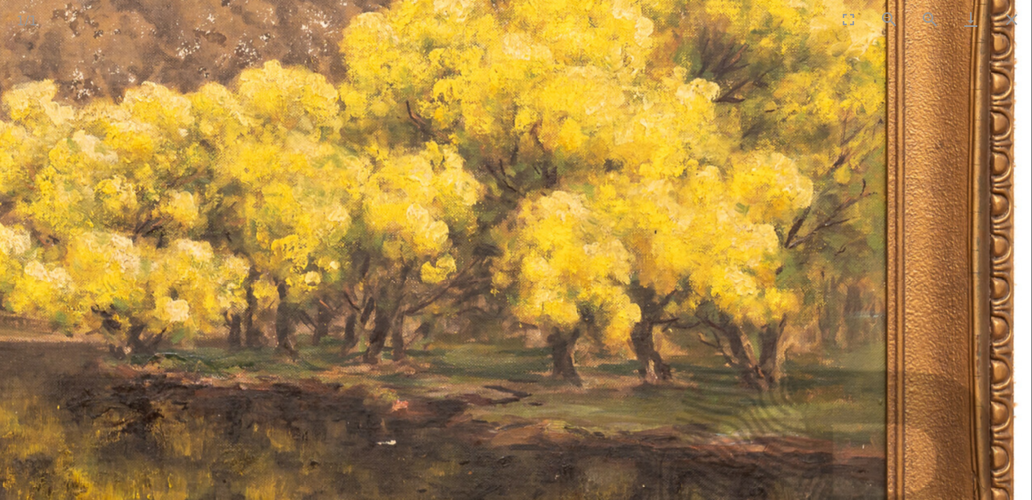
click at [654, 249] on img at bounding box center [286, 245] width 1491 height 1174
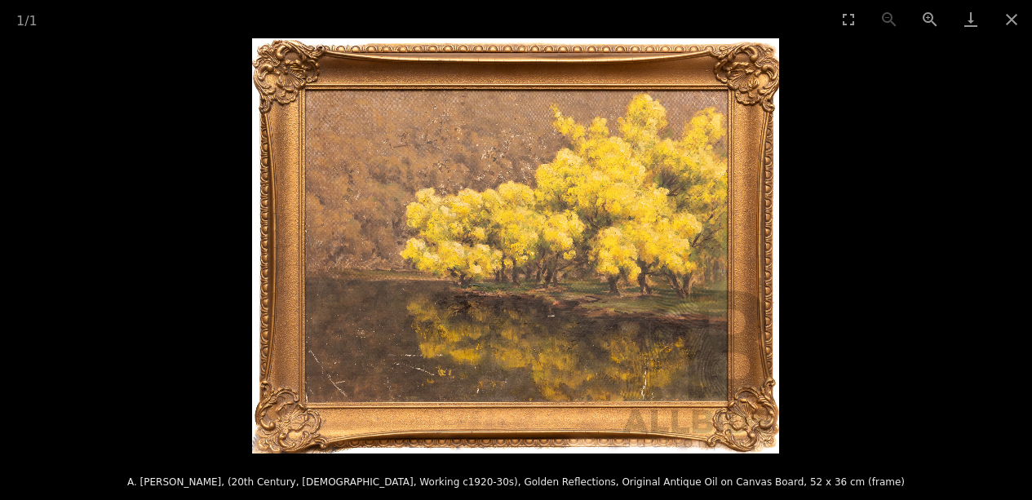
click at [419, 372] on img at bounding box center [515, 245] width 527 height 415
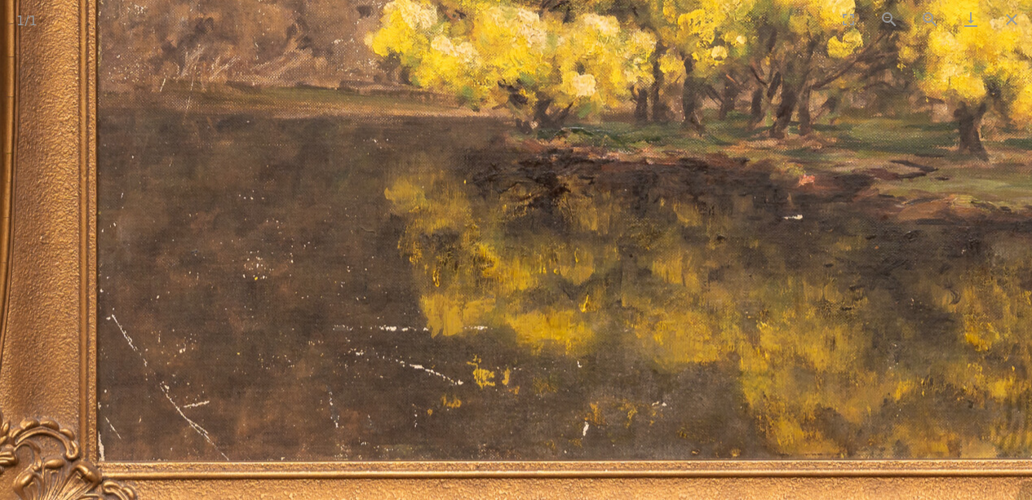
click at [400, 374] on img at bounding box center [692, 19] width 1491 height 1174
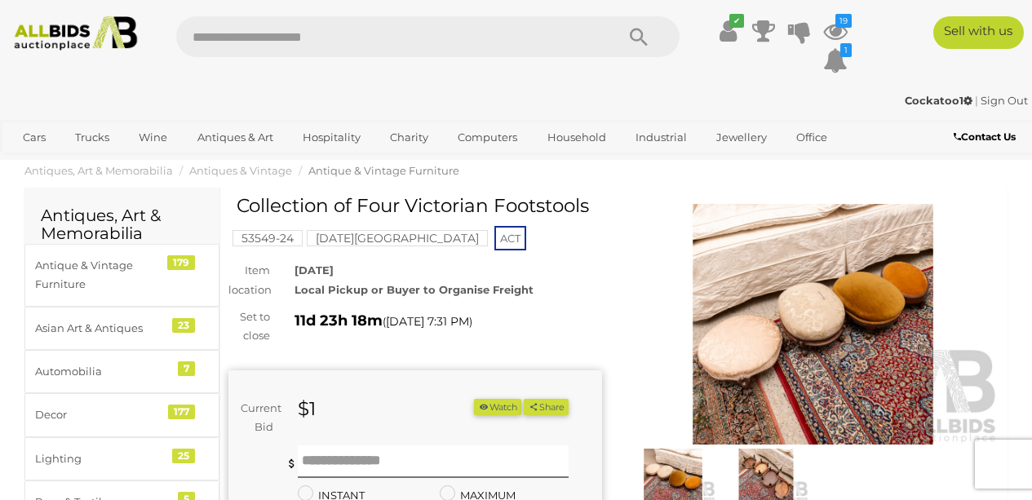
click at [667, 484] on img at bounding box center [672, 475] width 85 height 55
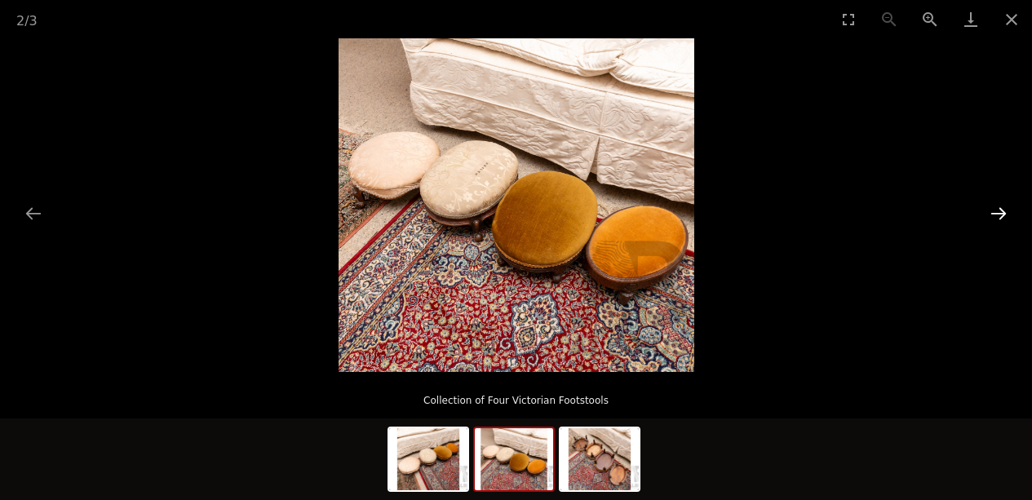
click at [1003, 211] on button "Next slide" at bounding box center [998, 213] width 34 height 32
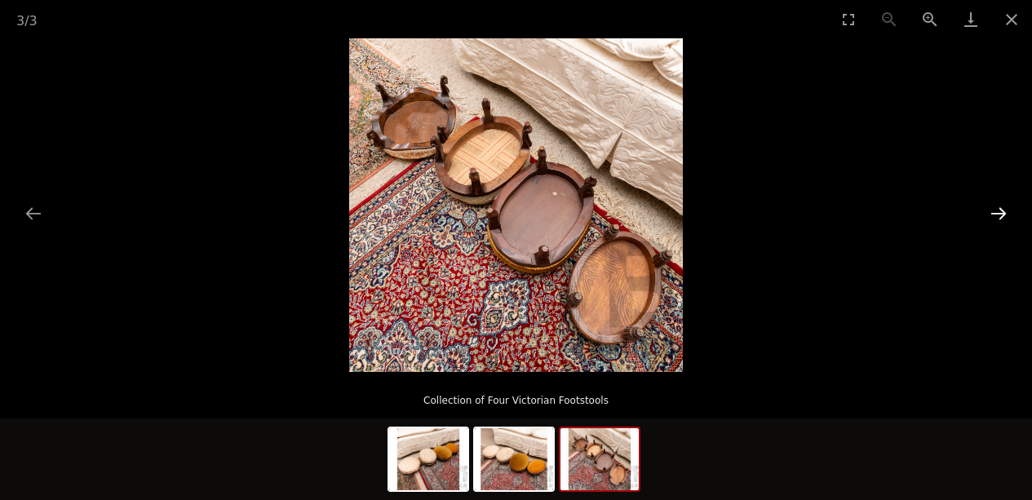
click at [1003, 211] on button "Next slide" at bounding box center [998, 213] width 34 height 32
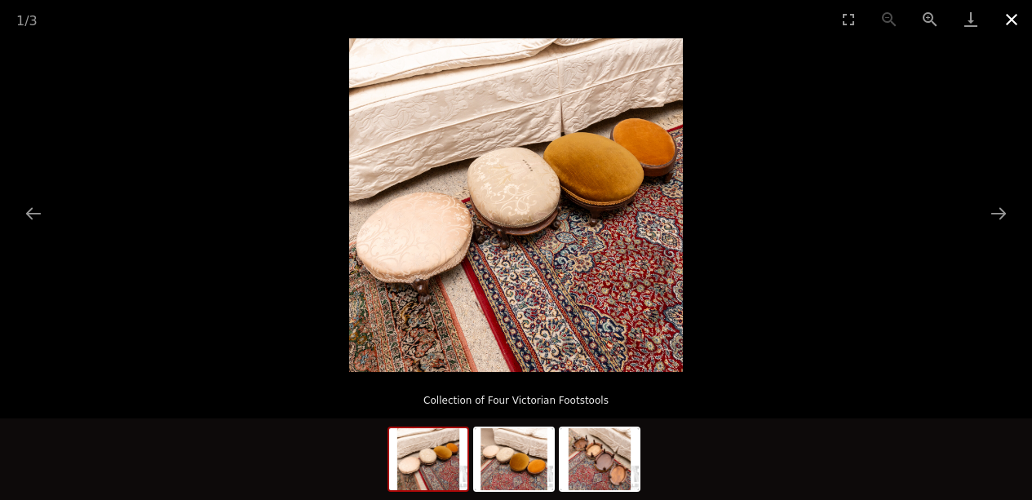
click at [1006, 15] on button "Close gallery" at bounding box center [1011, 19] width 41 height 38
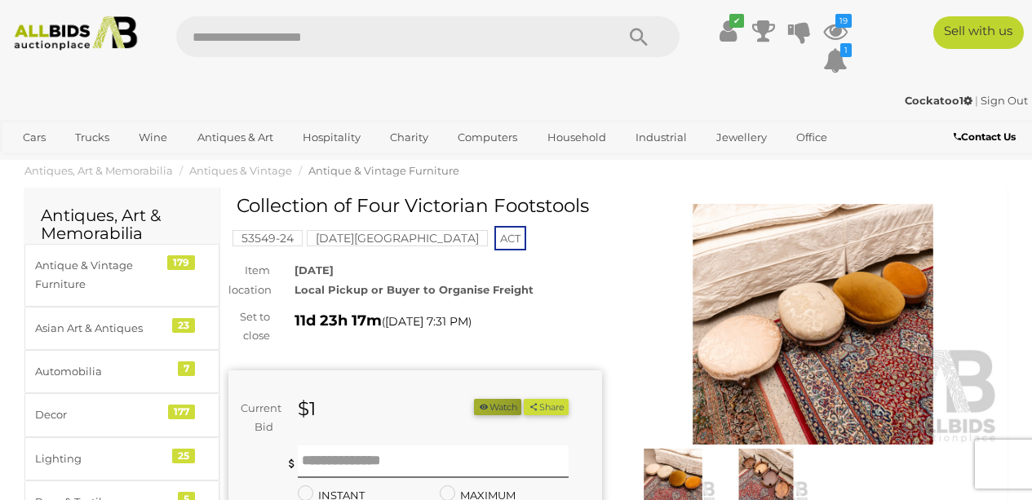
click at [489, 407] on icon "button" at bounding box center [483, 406] width 11 height 9
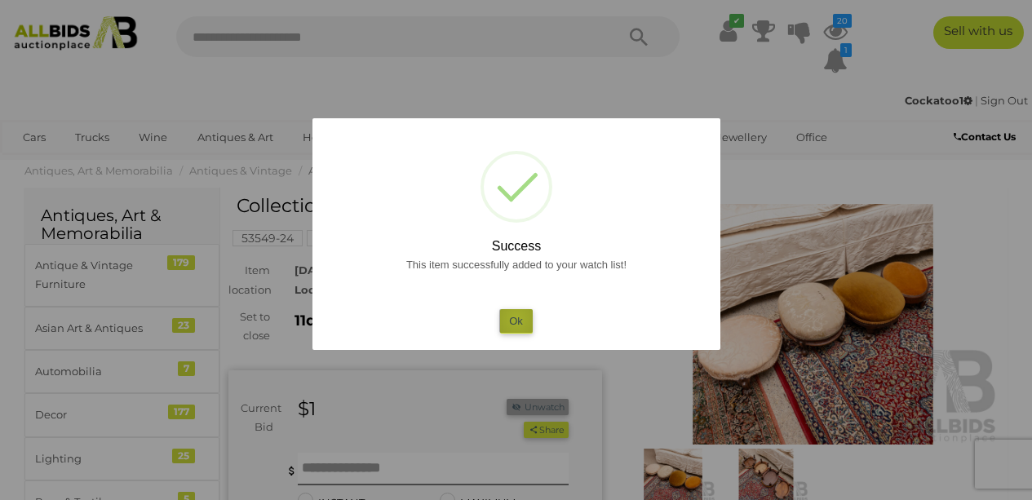
click at [516, 319] on button "Ok" at bounding box center [515, 321] width 33 height 24
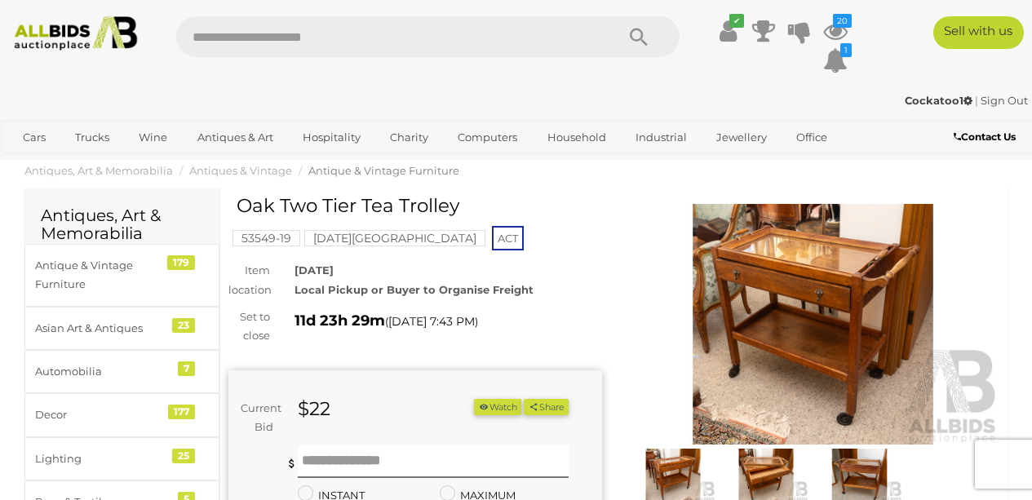
click at [679, 475] on img at bounding box center [672, 475] width 85 height 55
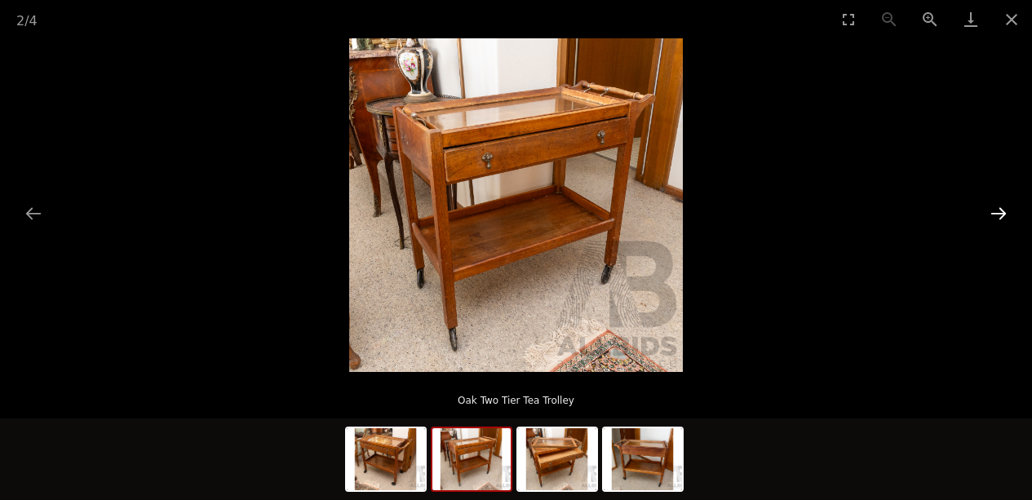
click at [993, 218] on button "Next slide" at bounding box center [998, 213] width 34 height 32
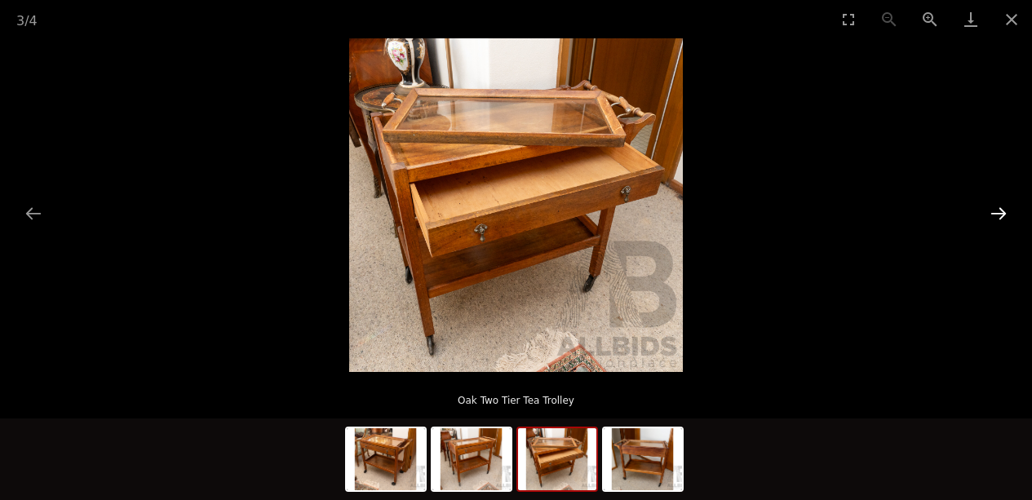
click at [993, 218] on button "Next slide" at bounding box center [998, 213] width 34 height 32
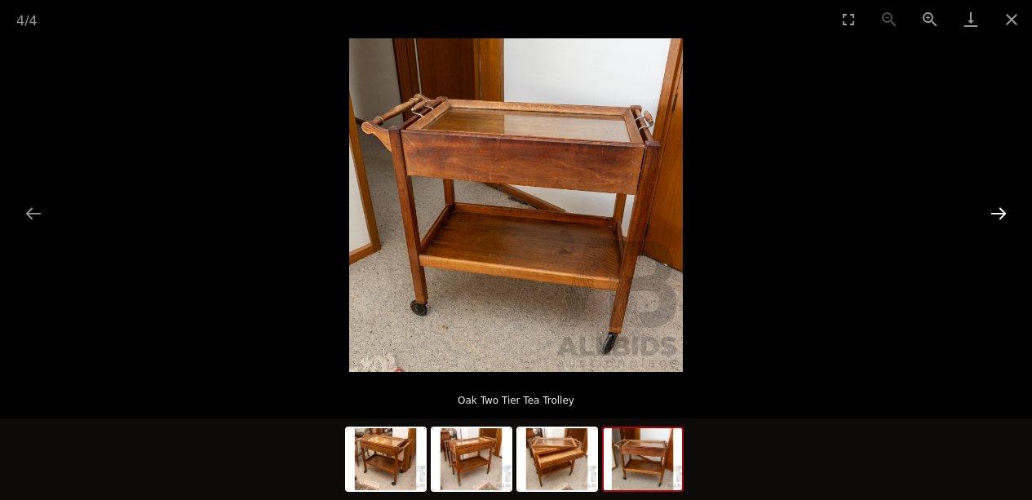
click at [993, 218] on button "Next slide" at bounding box center [998, 213] width 34 height 32
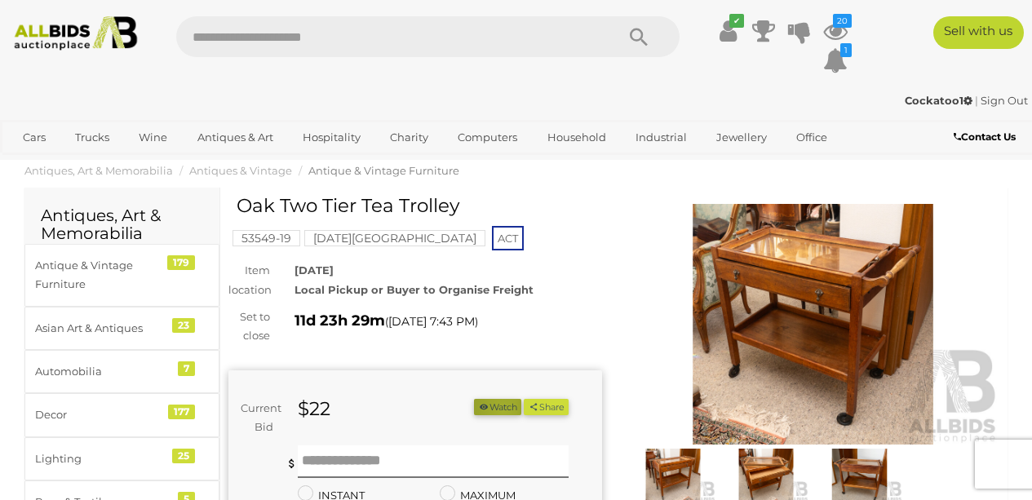
click at [521, 411] on button "Watch" at bounding box center [497, 407] width 47 height 17
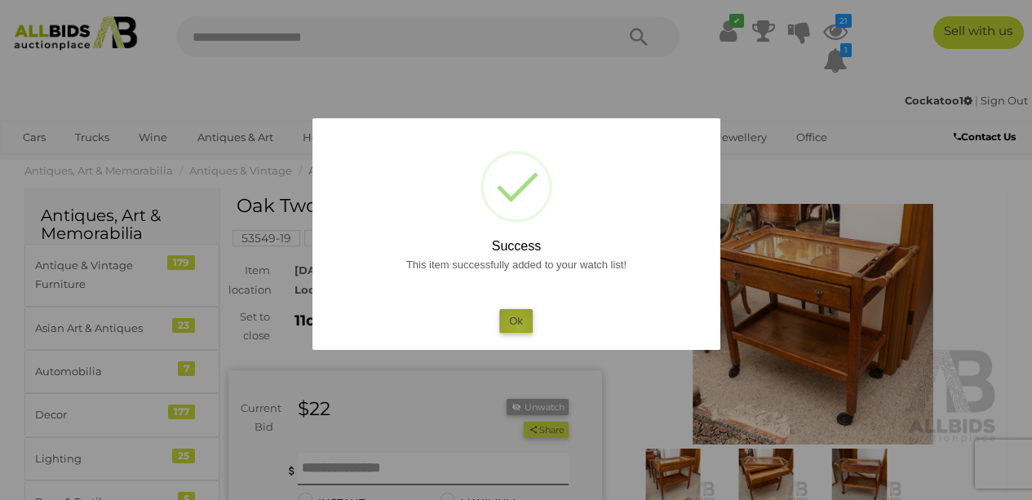
click at [518, 326] on button "Ok" at bounding box center [515, 321] width 33 height 24
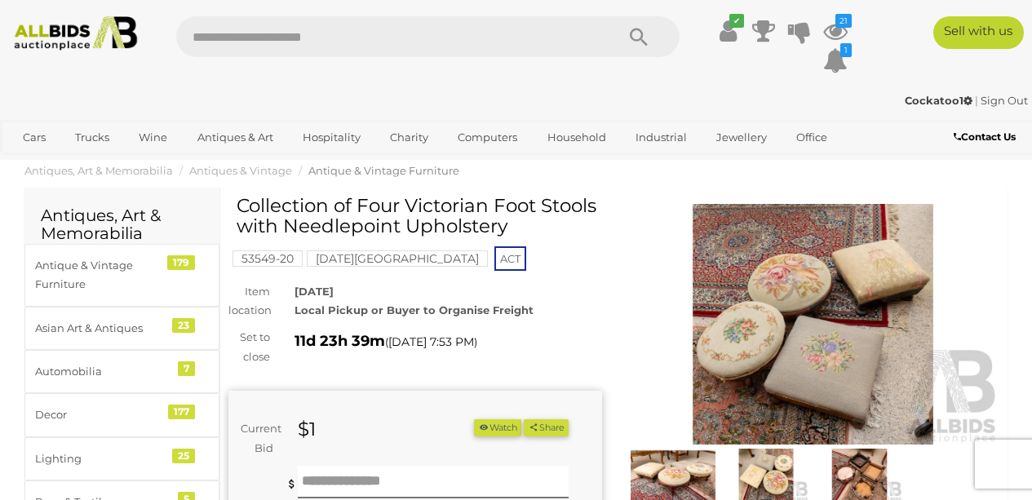
click at [785, 338] on img at bounding box center [812, 324] width 373 height 241
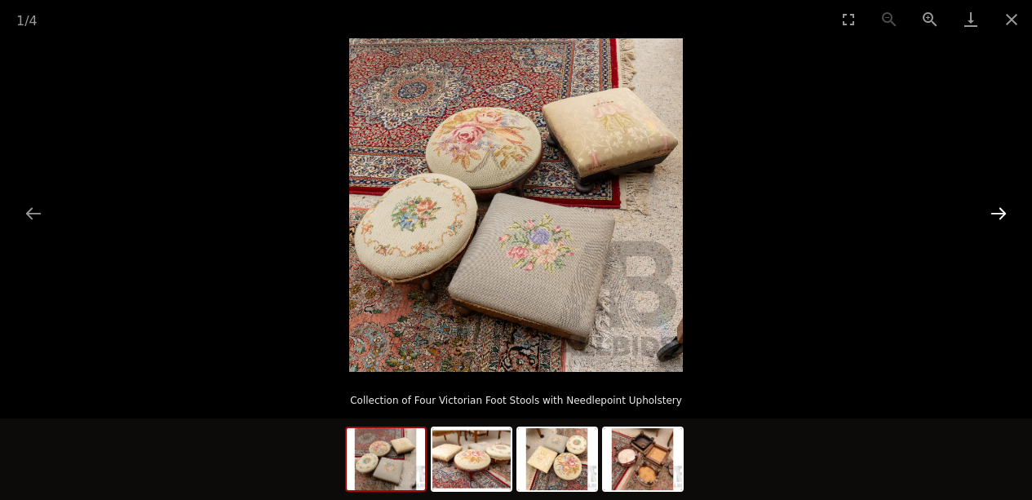
click at [991, 210] on button "Next slide" at bounding box center [998, 213] width 34 height 32
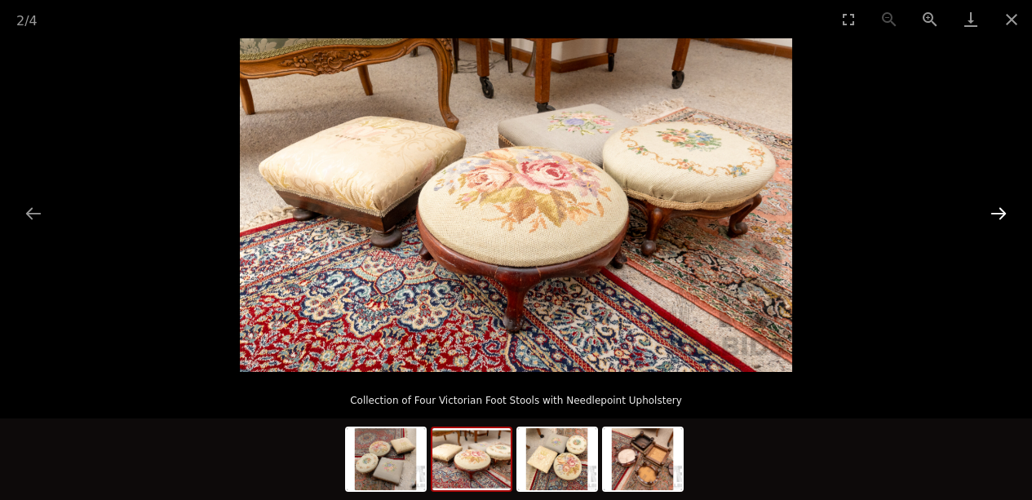
click at [991, 210] on button "Next slide" at bounding box center [998, 213] width 34 height 32
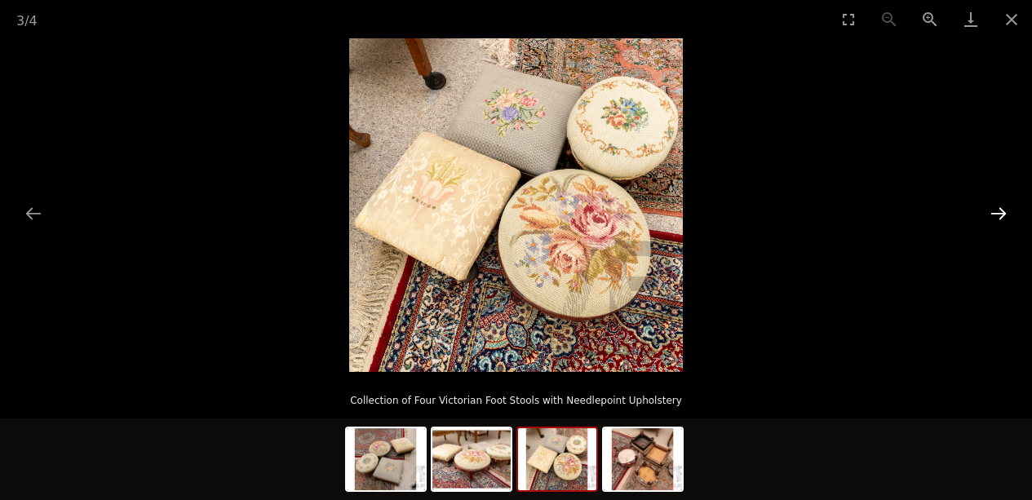
click at [991, 210] on button "Next slide" at bounding box center [998, 213] width 34 height 32
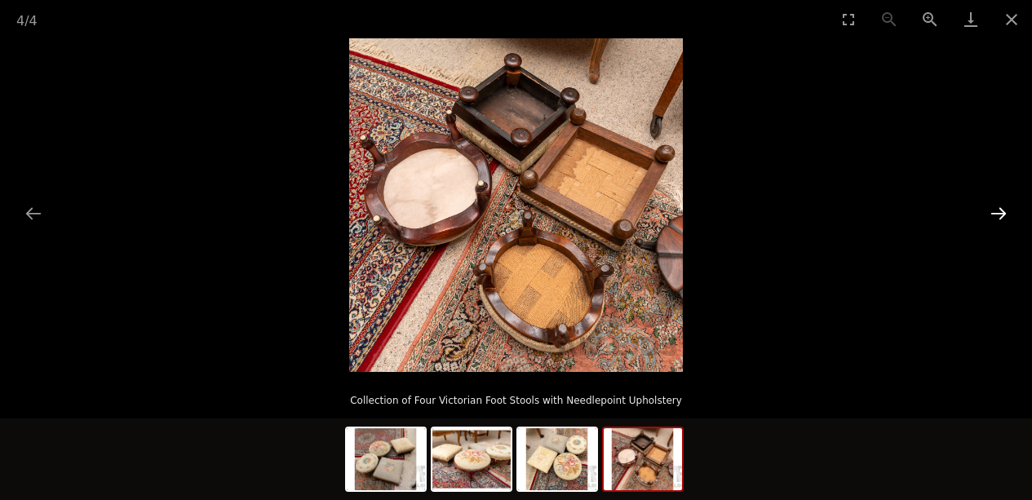
click at [991, 210] on button "Next slide" at bounding box center [998, 213] width 34 height 32
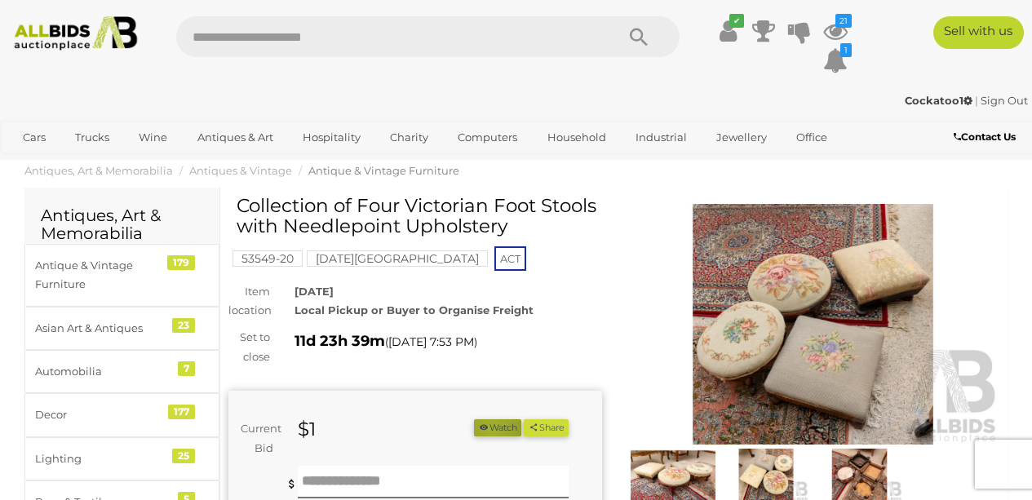
click at [521, 429] on button "Watch" at bounding box center [497, 427] width 47 height 17
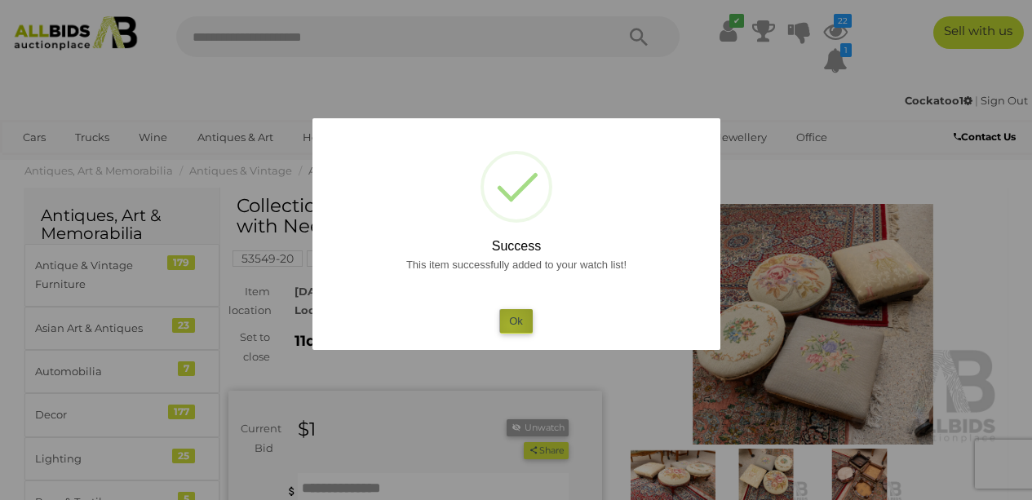
click at [510, 325] on button "Ok" at bounding box center [515, 321] width 33 height 24
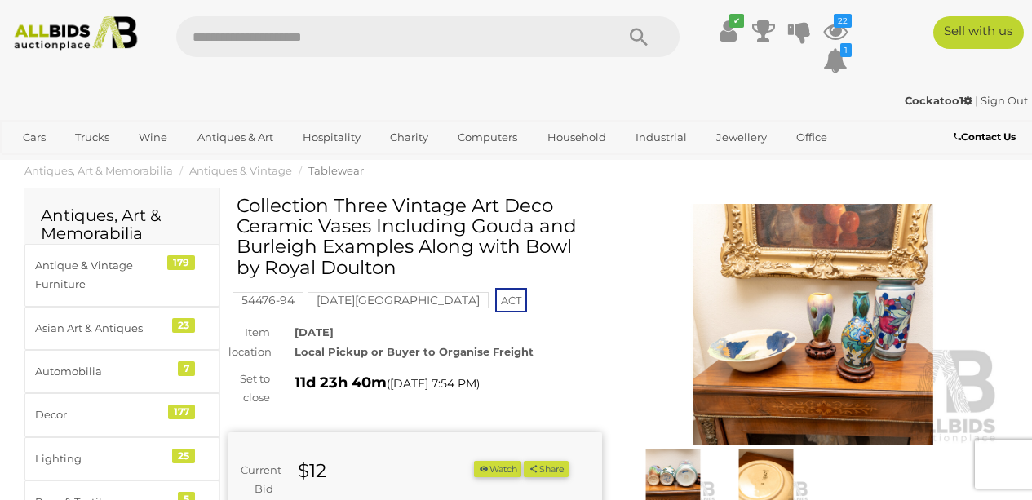
click at [807, 375] on img at bounding box center [812, 324] width 373 height 241
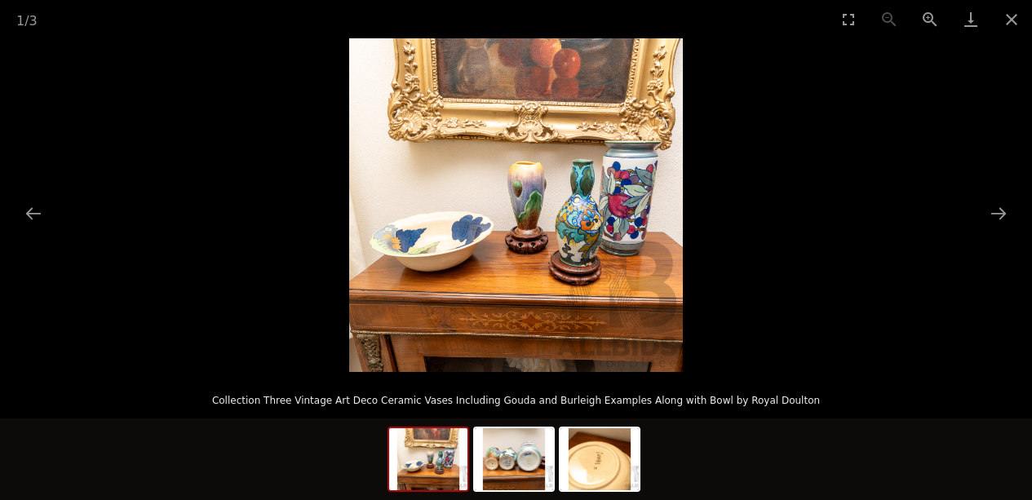
click at [645, 217] on img at bounding box center [516, 205] width 334 height 334
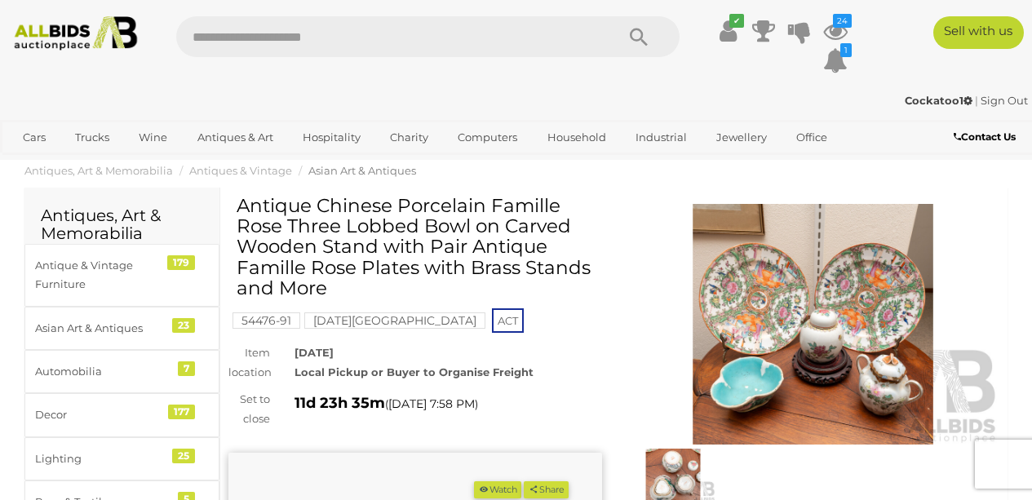
click at [869, 413] on img at bounding box center [812, 324] width 373 height 241
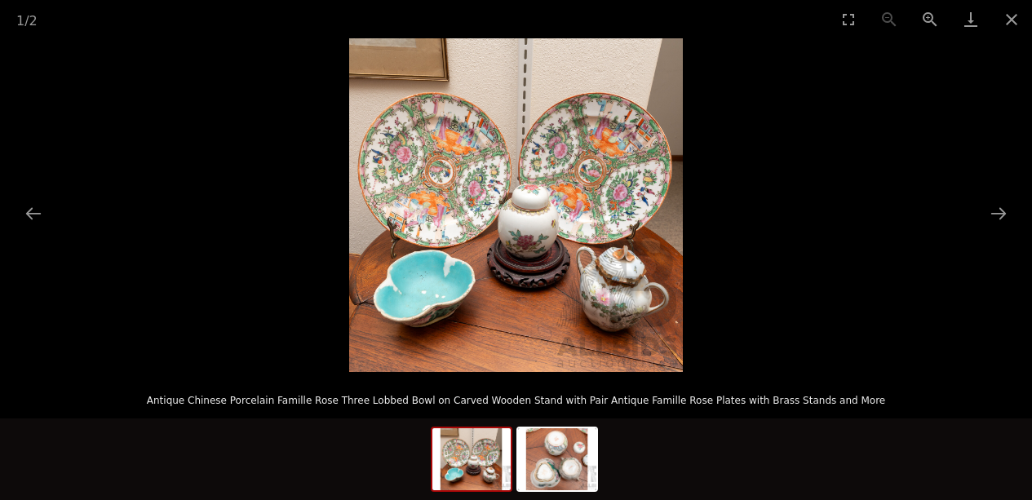
click at [608, 333] on img at bounding box center [516, 205] width 334 height 334
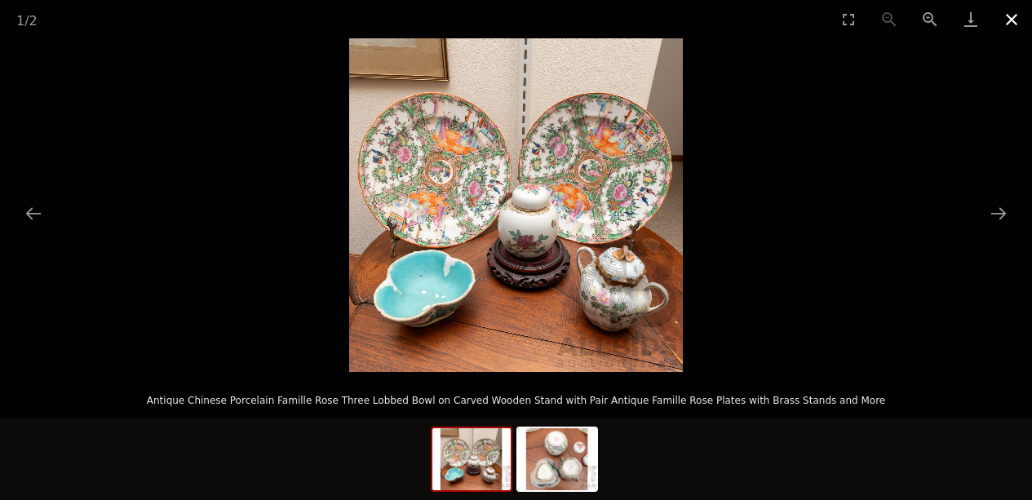
click at [1010, 25] on button "Close gallery" at bounding box center [1011, 19] width 41 height 38
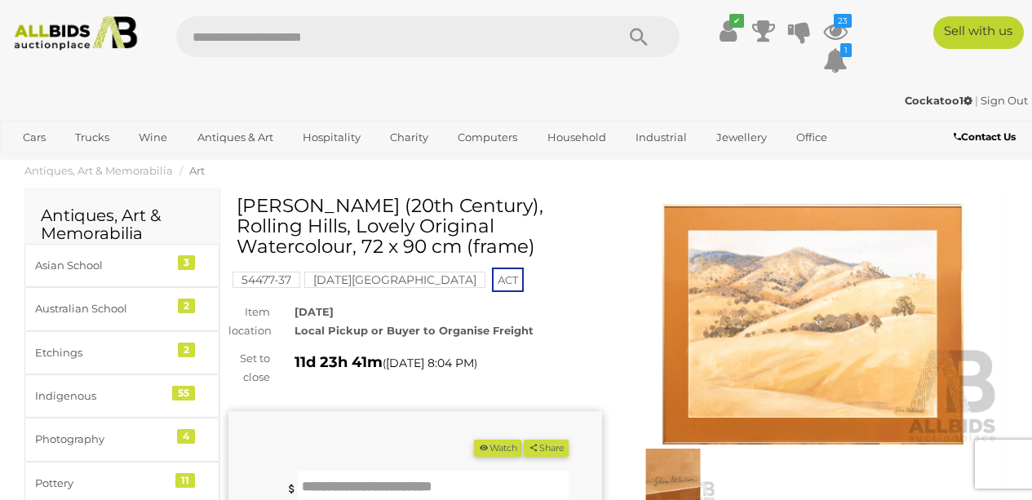
click at [521, 453] on button "Watch" at bounding box center [497, 448] width 47 height 17
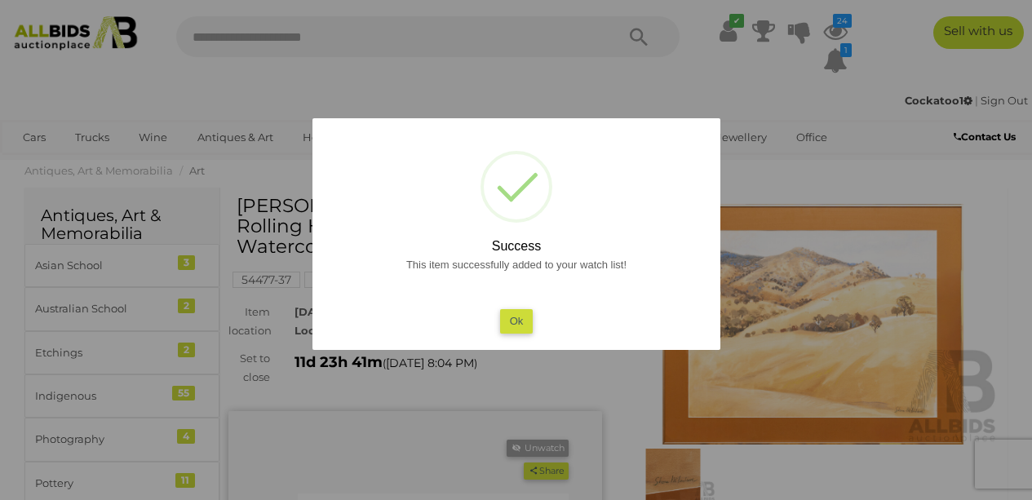
click at [510, 323] on button "Ok" at bounding box center [515, 321] width 33 height 24
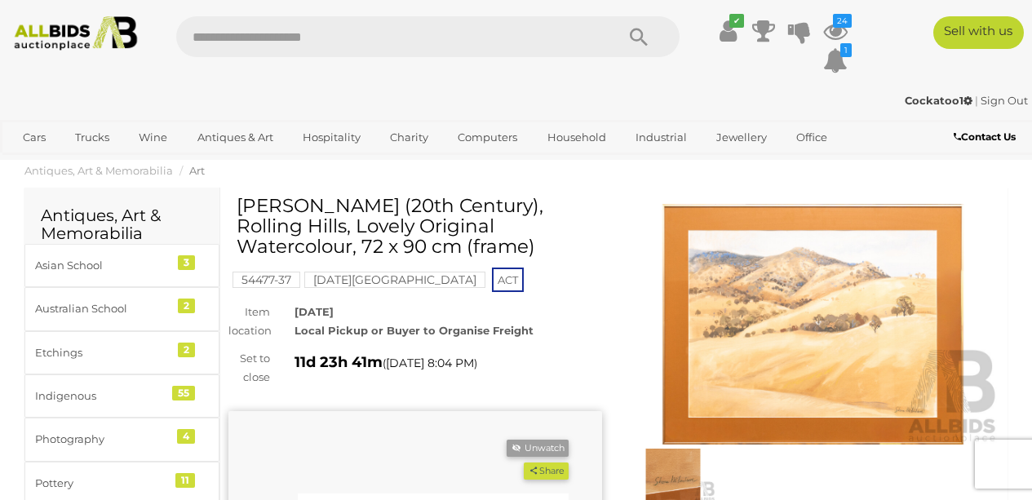
click at [382, 281] on mark "[DATE][GEOGRAPHIC_DATA]" at bounding box center [394, 280] width 181 height 16
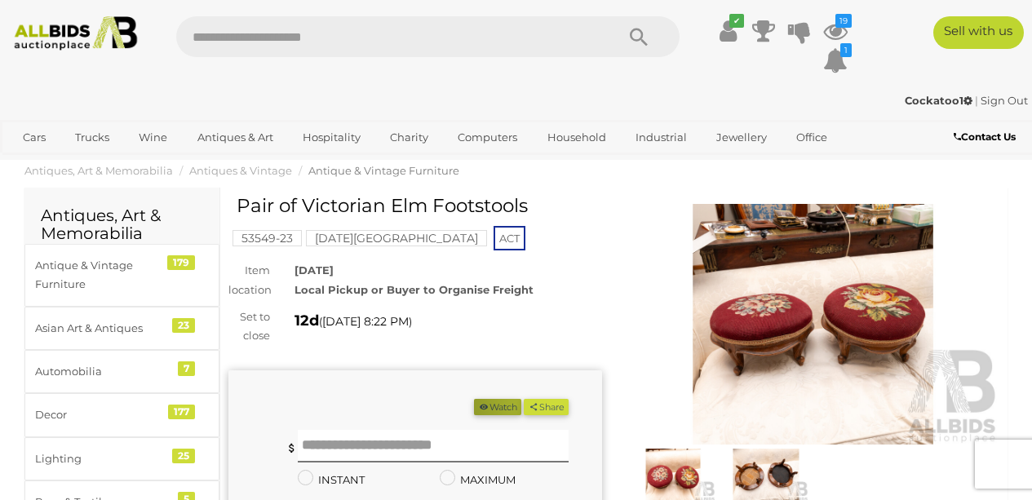
click at [521, 404] on button "Watch" at bounding box center [497, 407] width 47 height 17
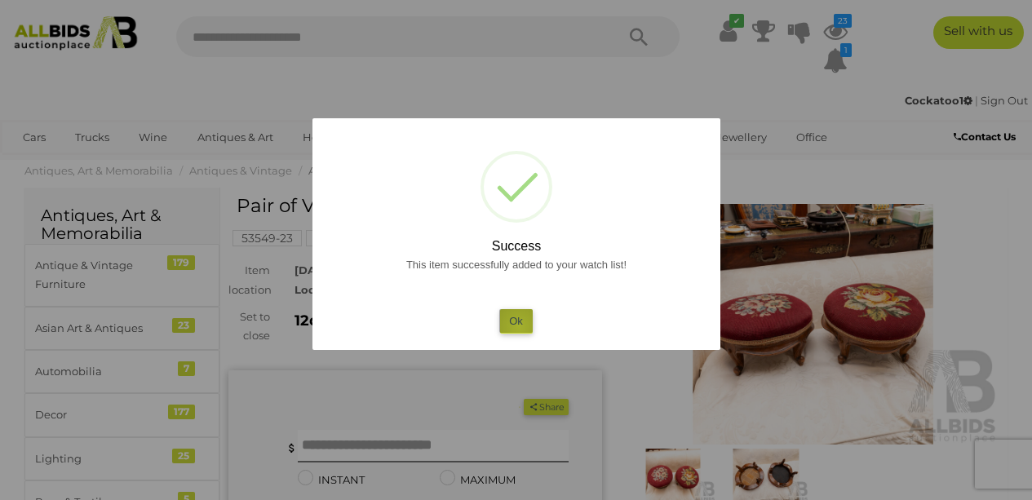
click at [519, 326] on button "Ok" at bounding box center [515, 321] width 33 height 24
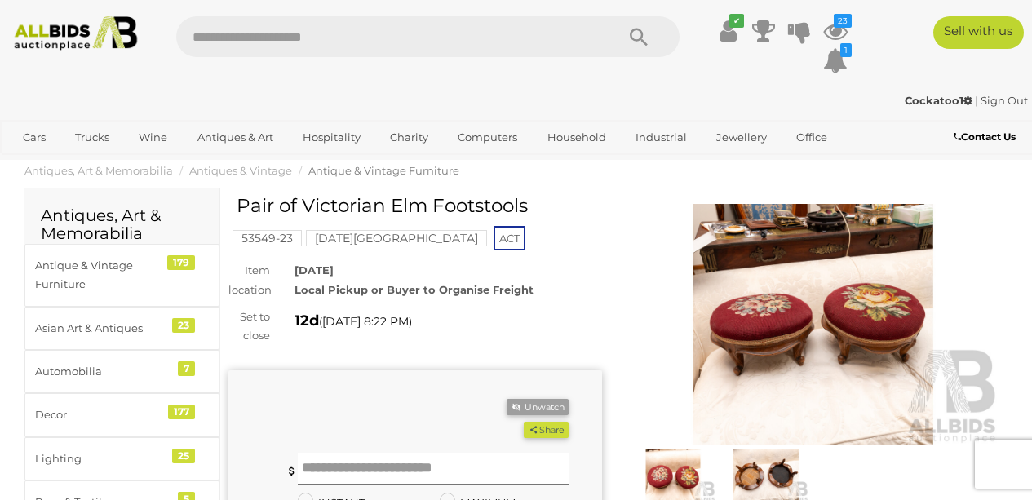
click at [771, 311] on img at bounding box center [812, 324] width 373 height 241
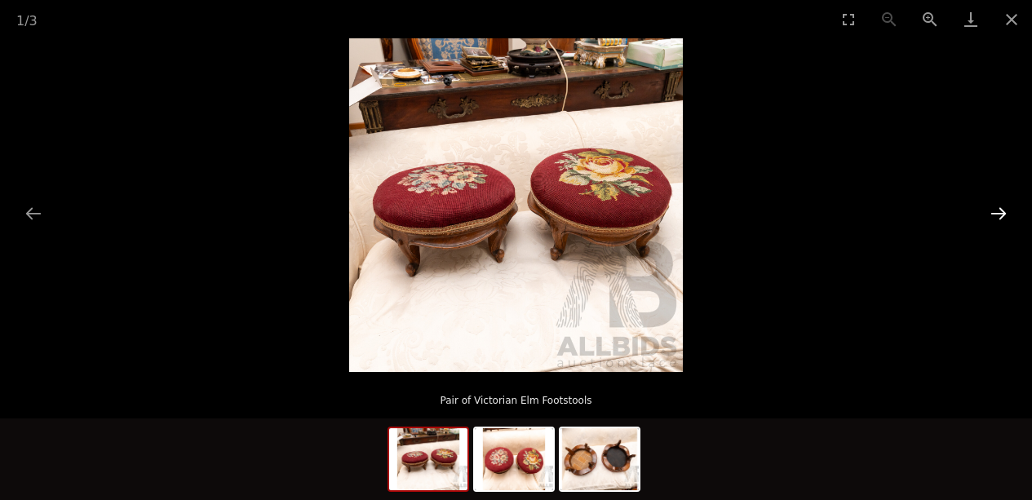
click at [991, 217] on button "Next slide" at bounding box center [998, 213] width 34 height 32
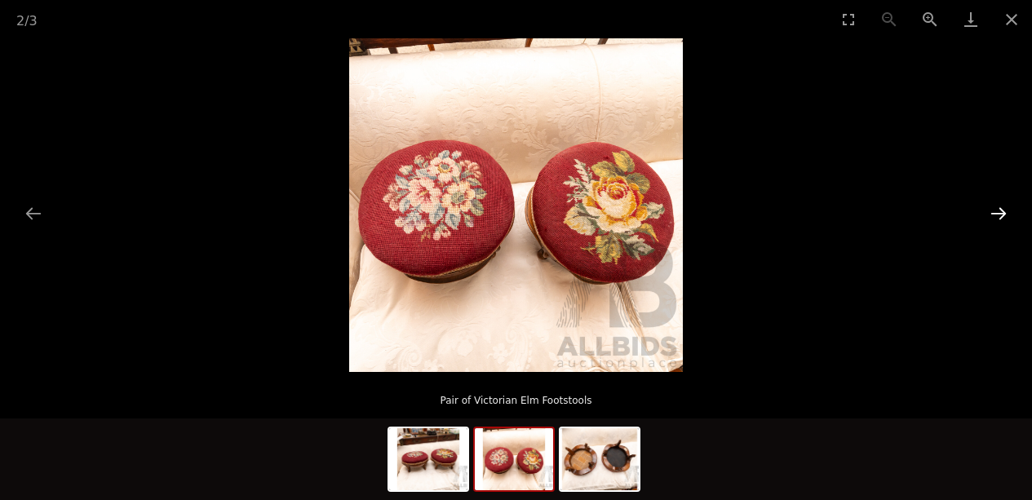
click at [991, 217] on button "Next slide" at bounding box center [998, 213] width 34 height 32
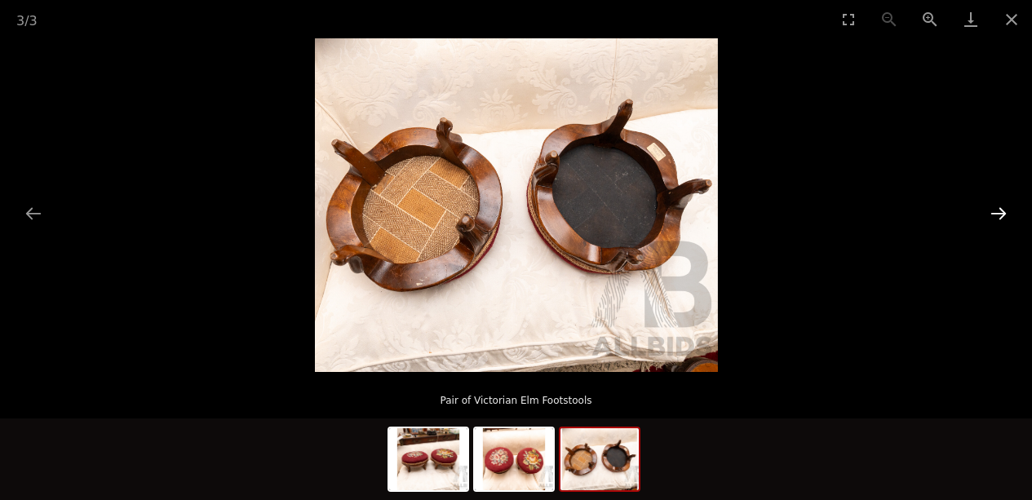
click at [991, 217] on button "Next slide" at bounding box center [998, 213] width 34 height 32
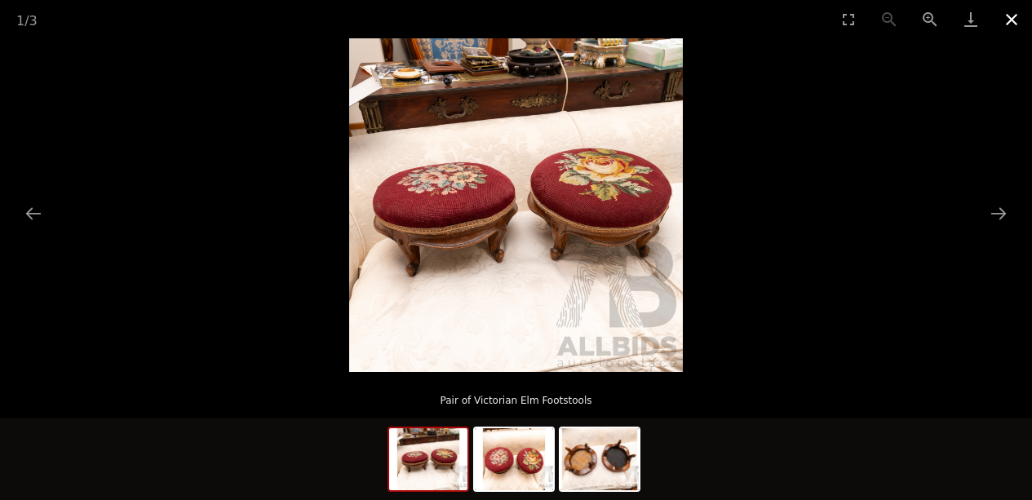
click at [1012, 22] on button "Close gallery" at bounding box center [1011, 19] width 41 height 38
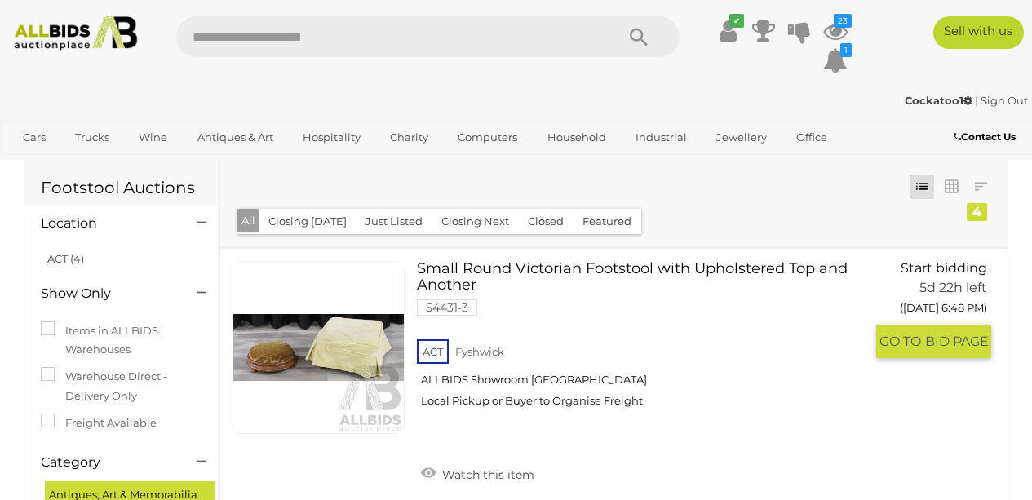
click at [497, 269] on link "Small Round Victorian Footstool with Upholstered Top and Another 54431-3 ACT Fy…" at bounding box center [646, 340] width 435 height 159
